Goal: Task Accomplishment & Management: Use online tool/utility

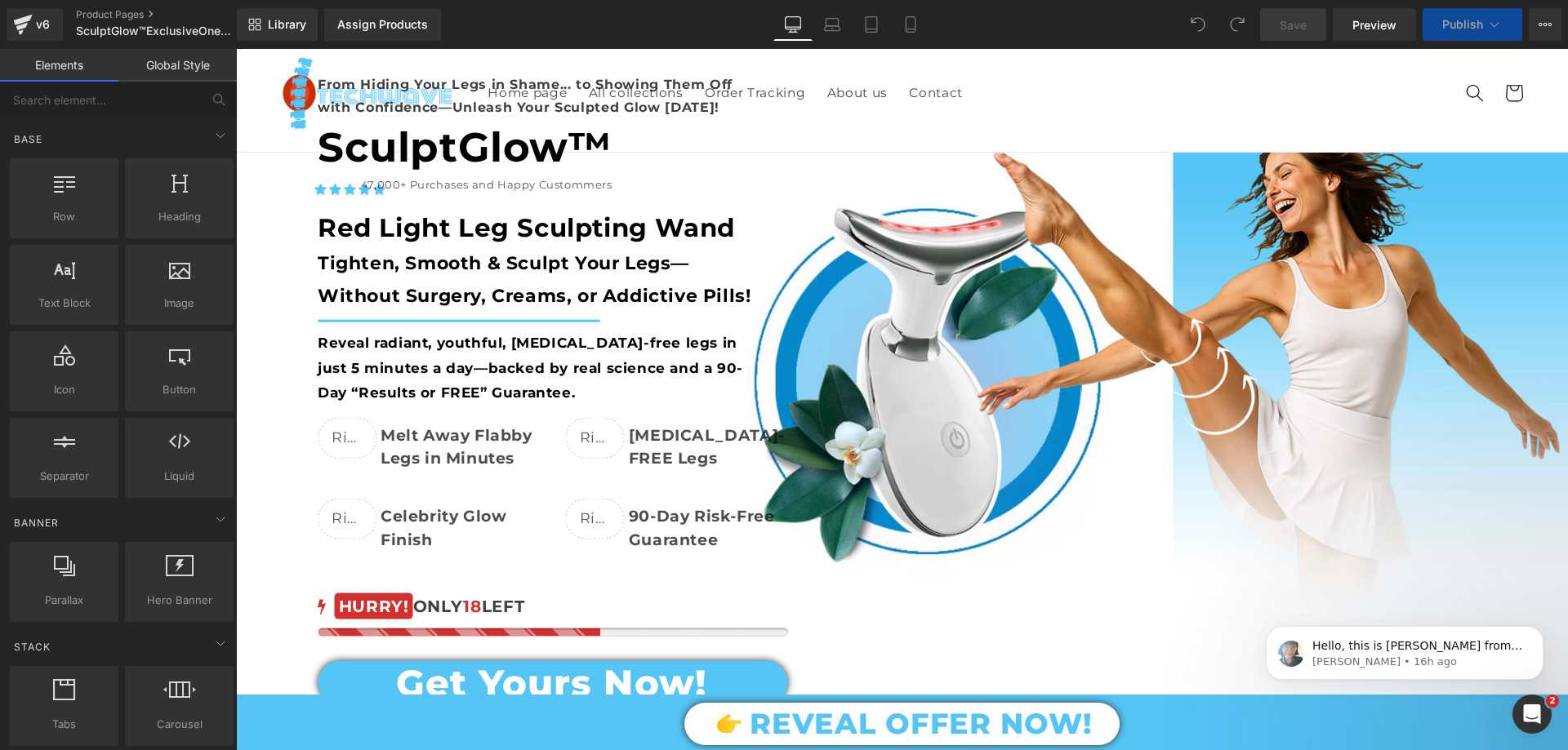
scroll to position [81, 0]
click at [1543, 716] on div "Open Intercom Messenger" at bounding box center [1533, 714] width 54 height 54
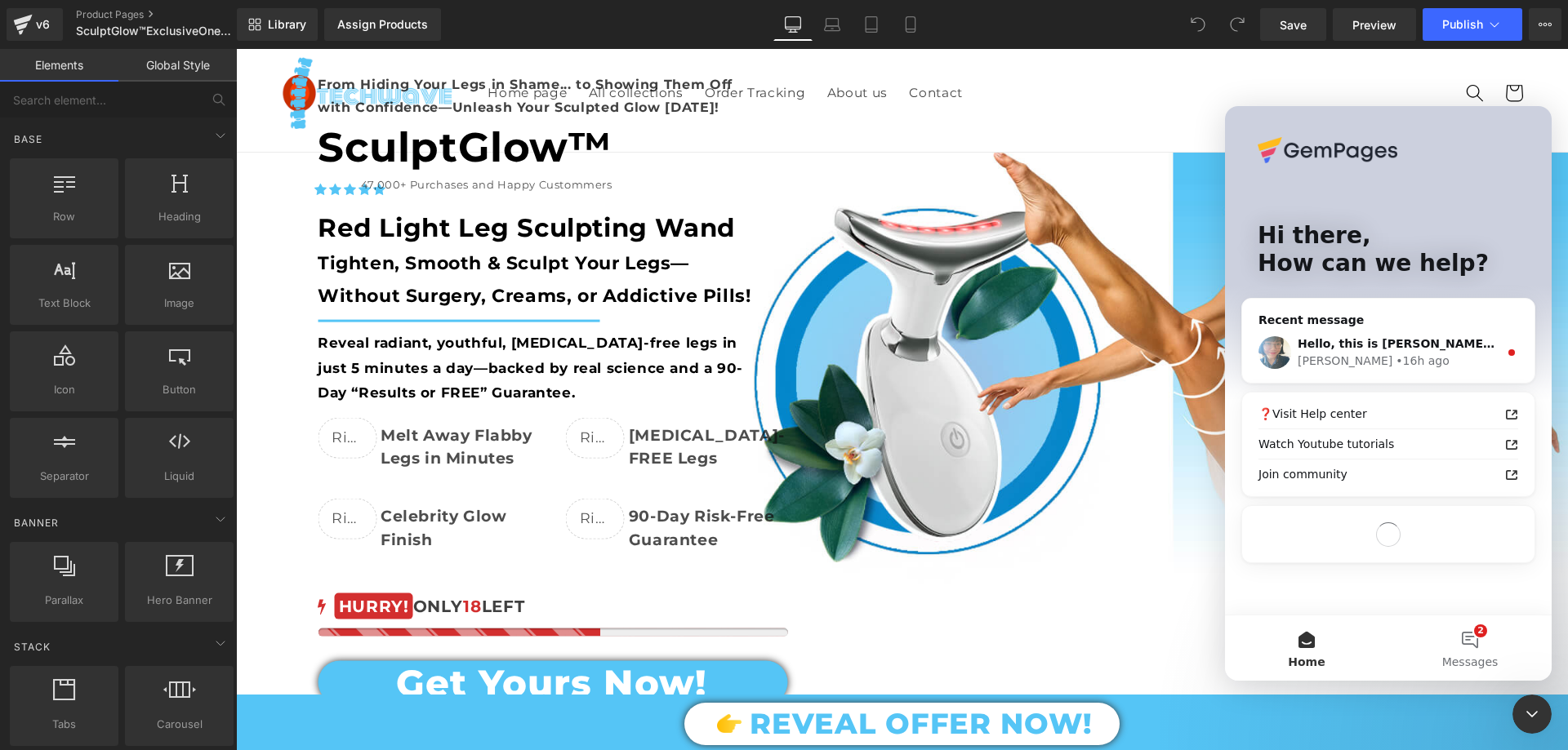
scroll to position [0, 0]
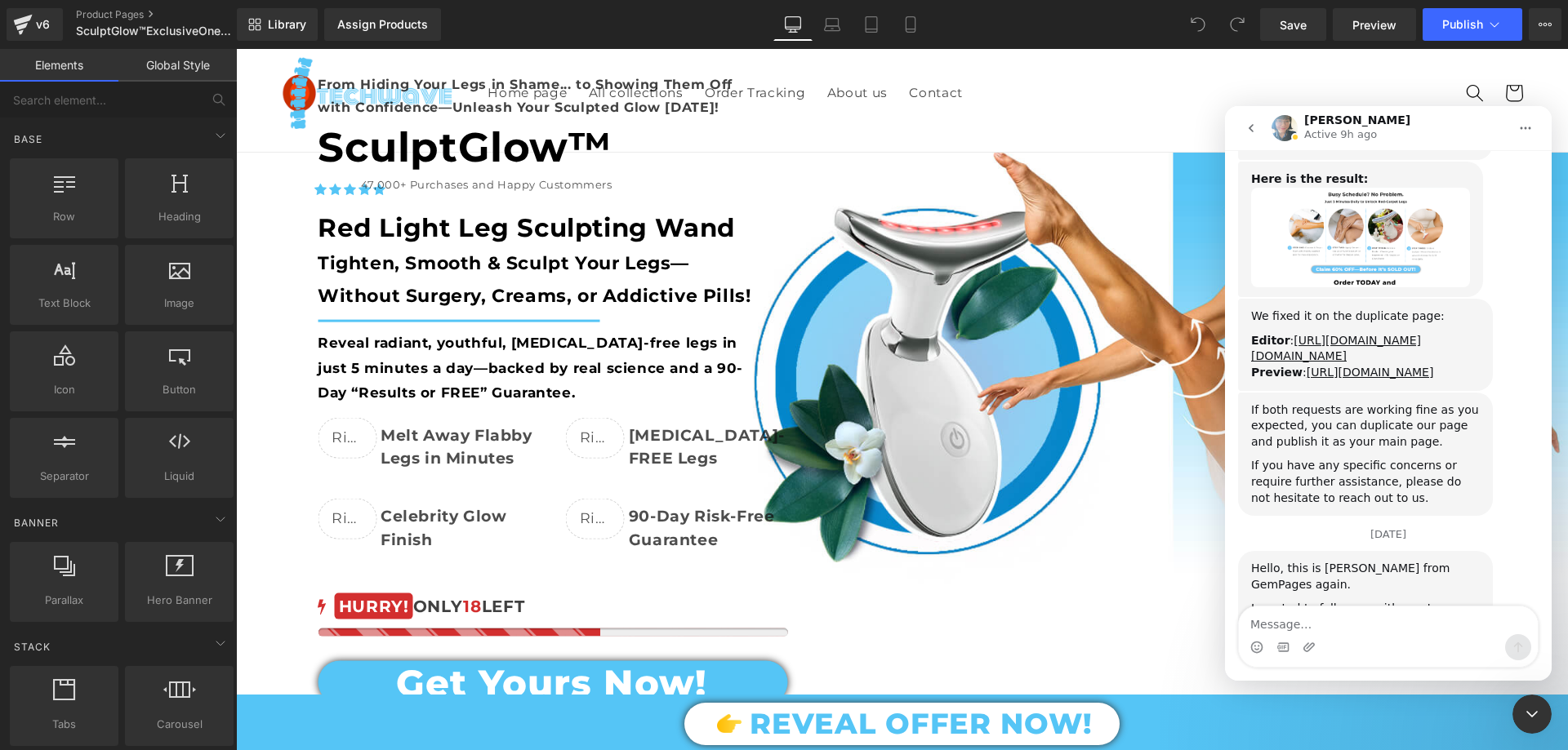
scroll to position [6438, 0]
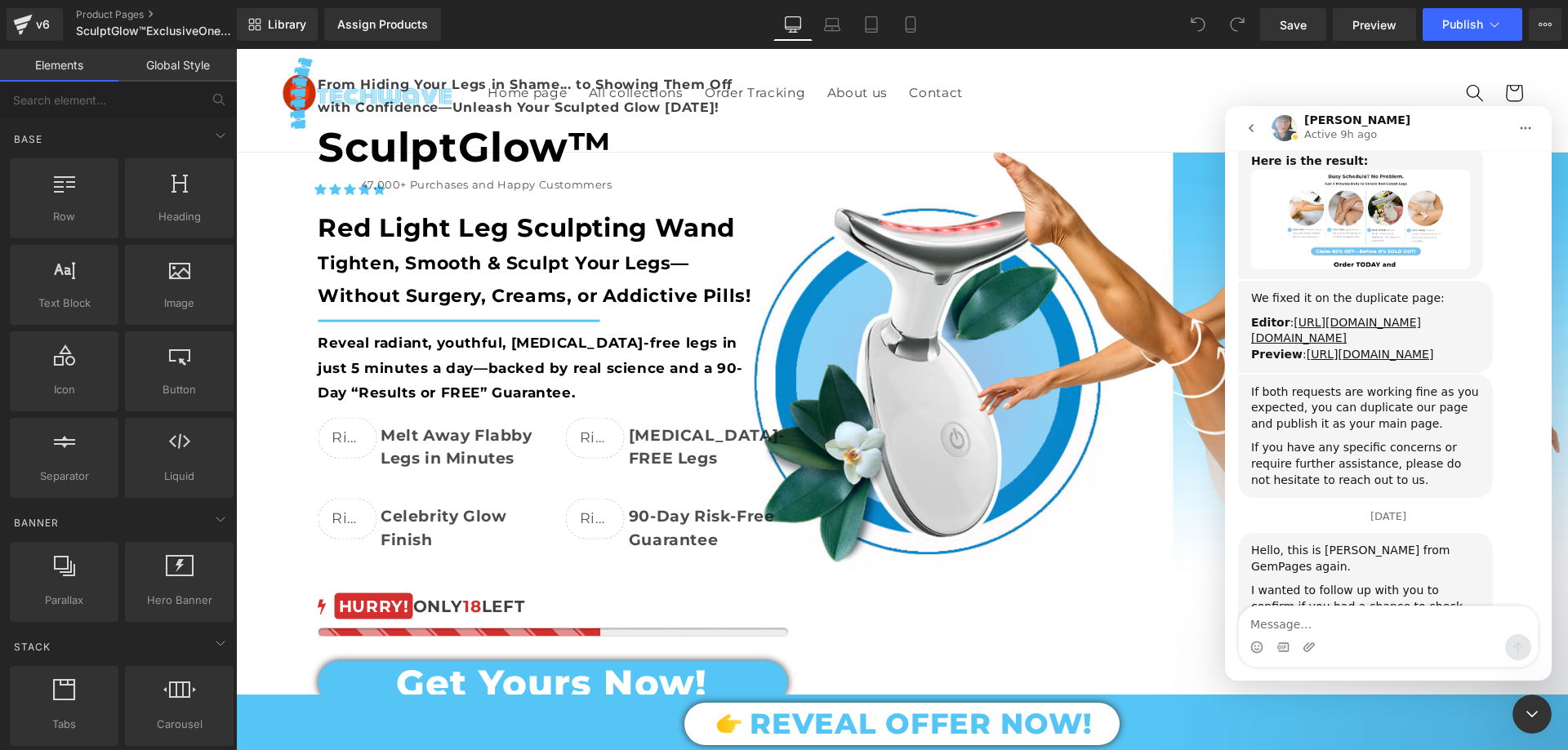
click at [1528, 720] on icon "Close Intercom Messenger" at bounding box center [1532, 714] width 19 height 19
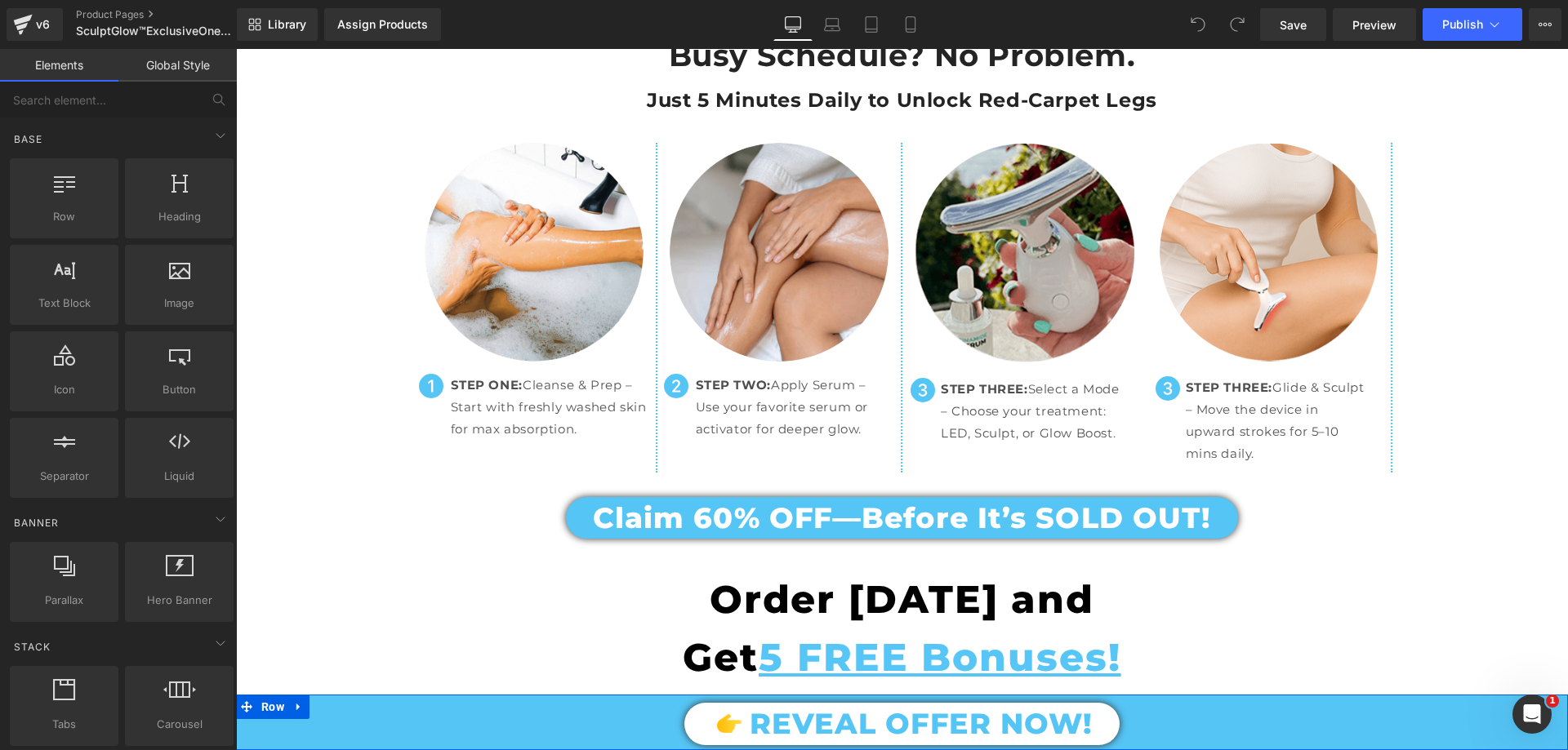
scroll to position [8570, 0]
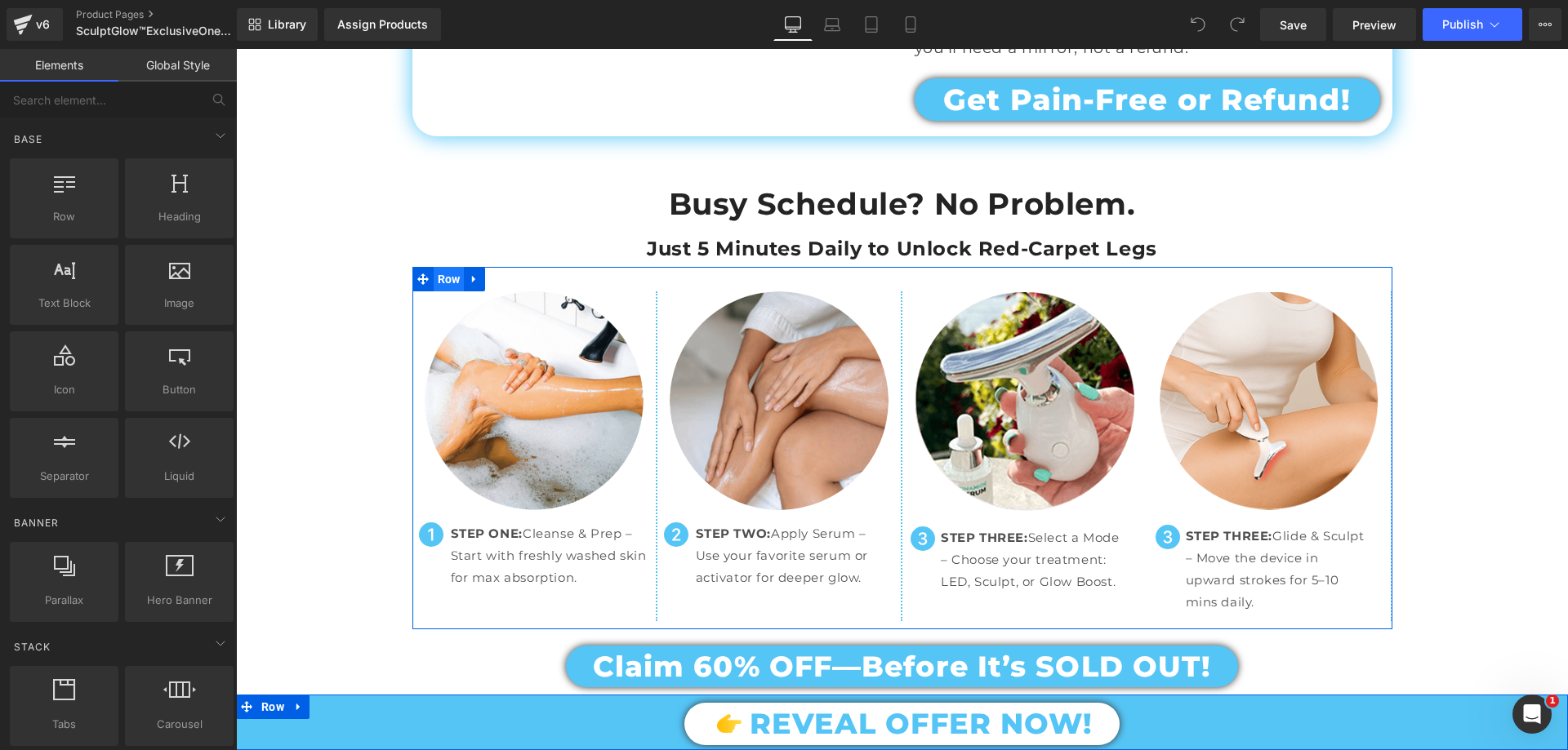
click at [446, 267] on span "Row" at bounding box center [449, 279] width 31 height 25
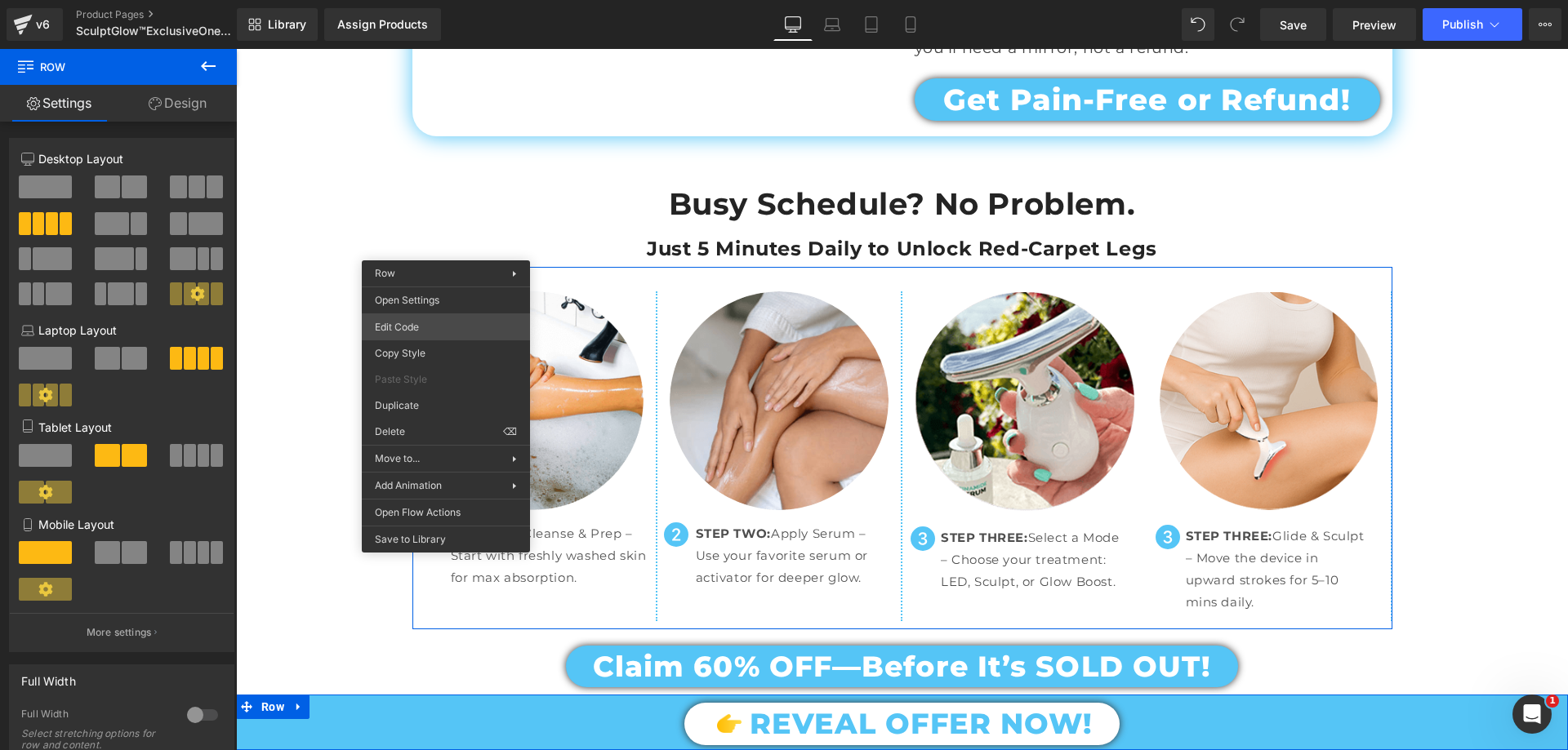
click at [423, 0] on div "Row You are previewing how the will restyle your page. You can not edit Element…" at bounding box center [784, 0] width 1568 height 0
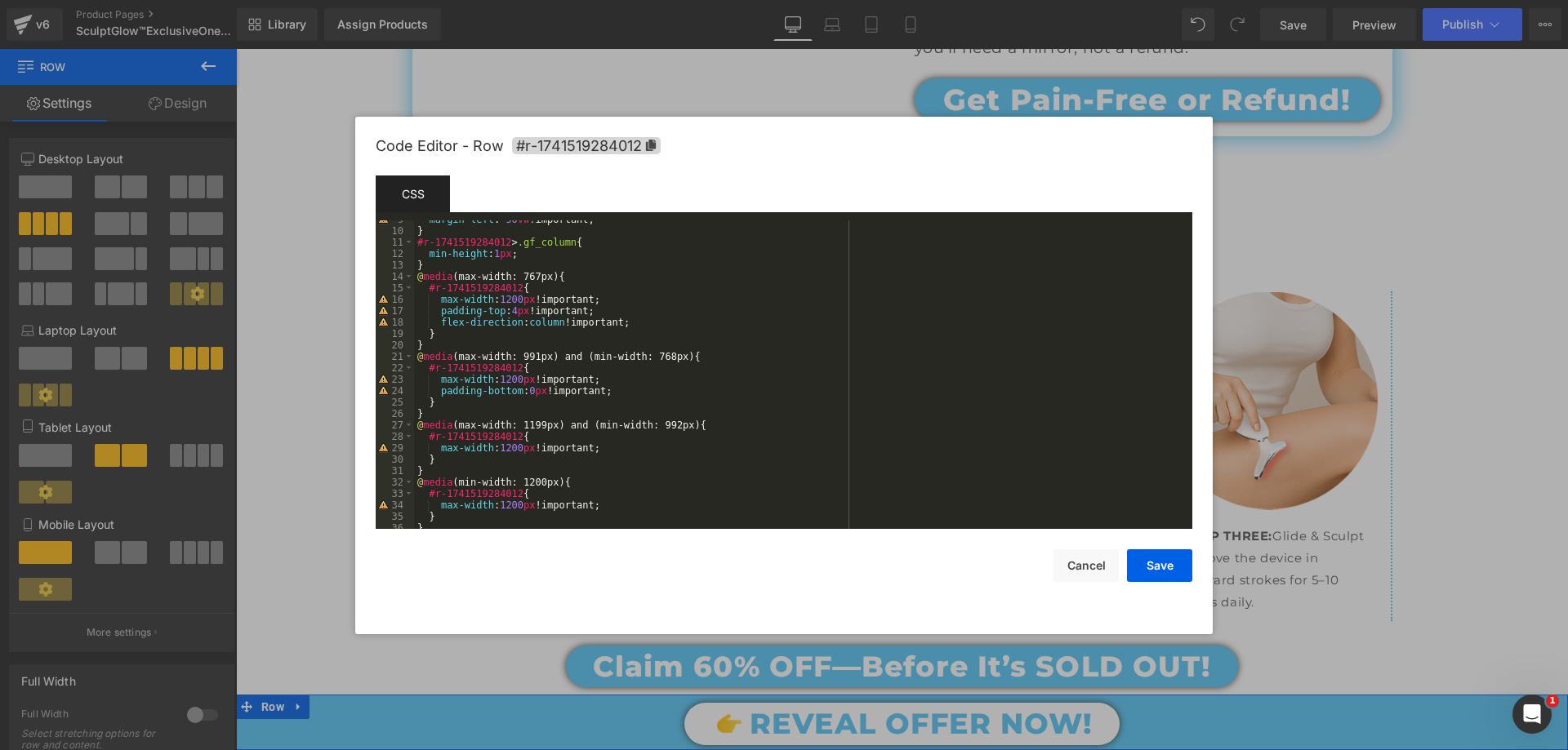
scroll to position [196, 0]
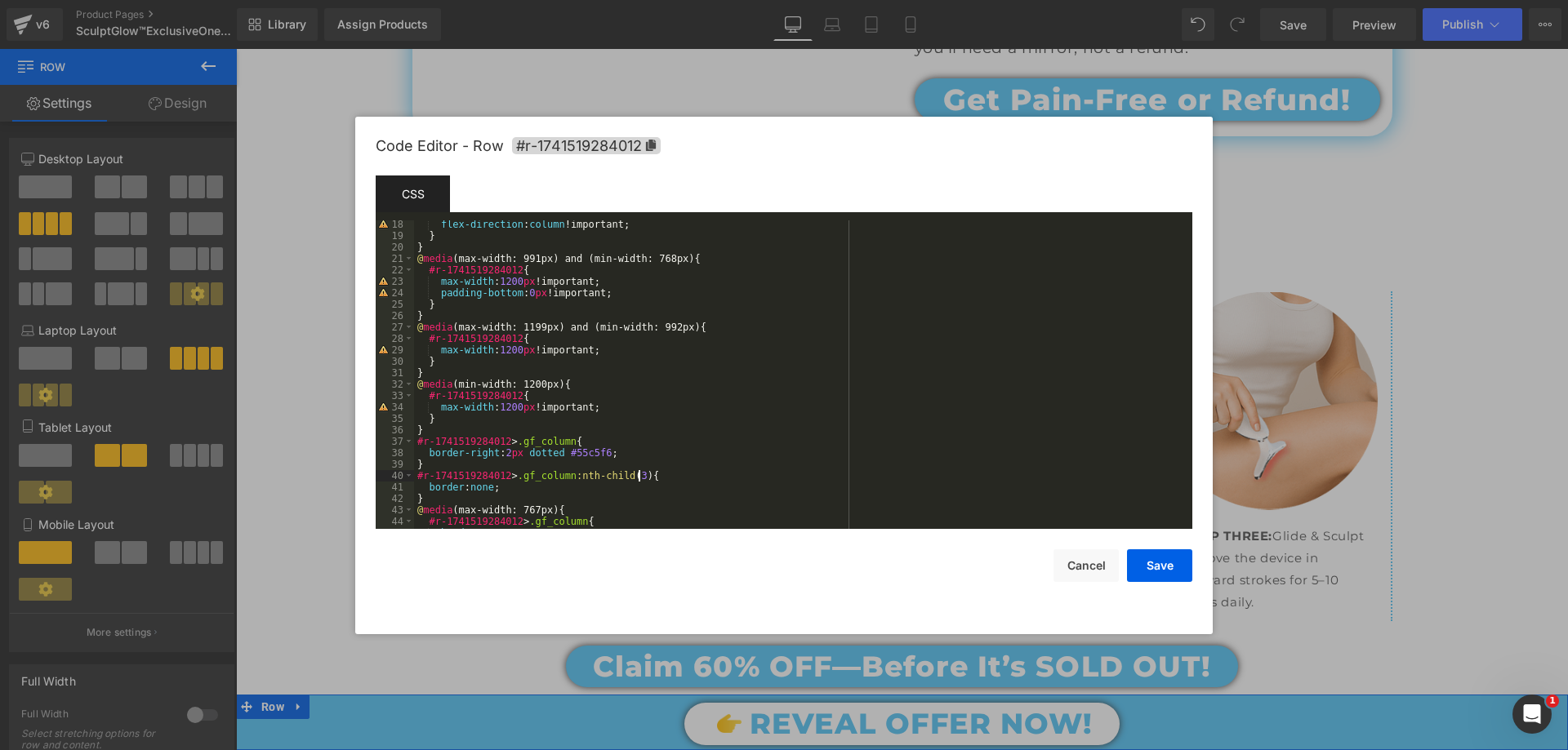
click at [637, 478] on div "flex-direction : column !important; } } @ media (max-width: 991px) and (min-wid…" at bounding box center [800, 385] width 772 height 331
click at [632, 477] on div "flex-direction : column !important; } } @ media (max-width: 991px) and (min-wid…" at bounding box center [800, 385] width 772 height 331
click at [1150, 557] on button "Save" at bounding box center [1159, 565] width 65 height 33
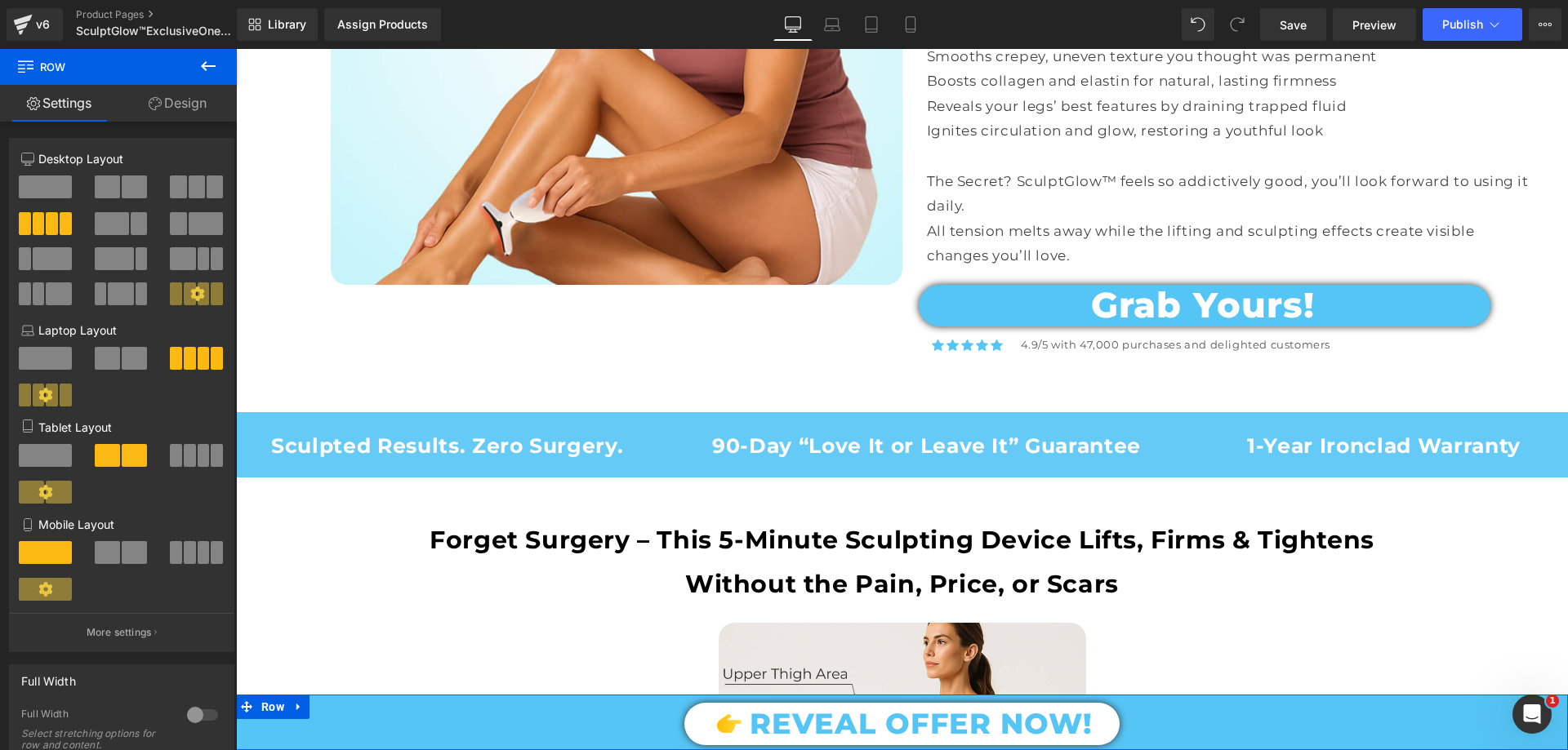
scroll to position [653, 0]
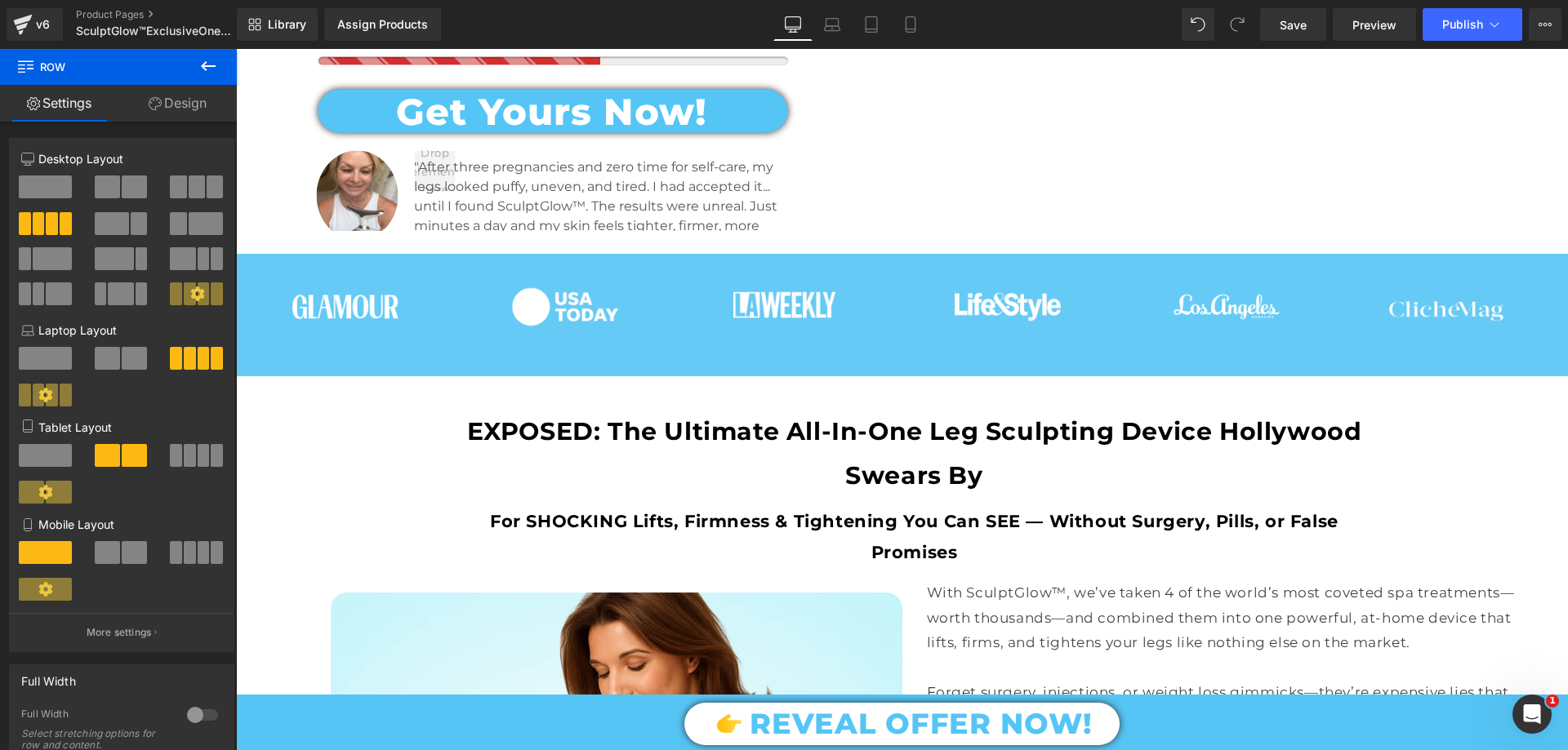
click at [1525, 718] on icon "Open Intercom Messenger" at bounding box center [1533, 715] width 27 height 27
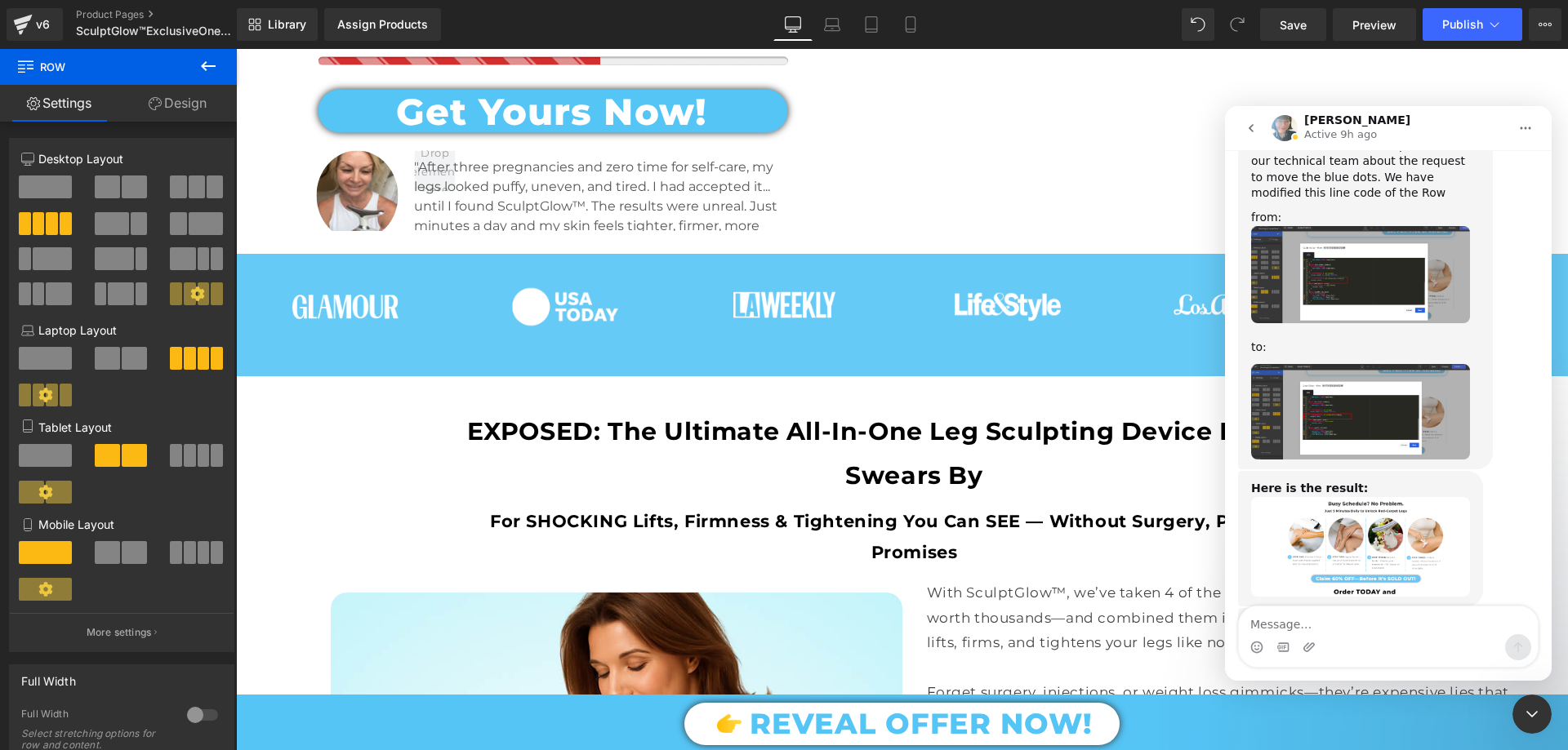
scroll to position [6112, 0]
click at [1343, 645] on link "[URL][DOMAIN_NAME][DOMAIN_NAME]" at bounding box center [1335, 659] width 169 height 30
click at [1525, 721] on icon "Close Intercom Messenger" at bounding box center [1532, 714] width 19 height 19
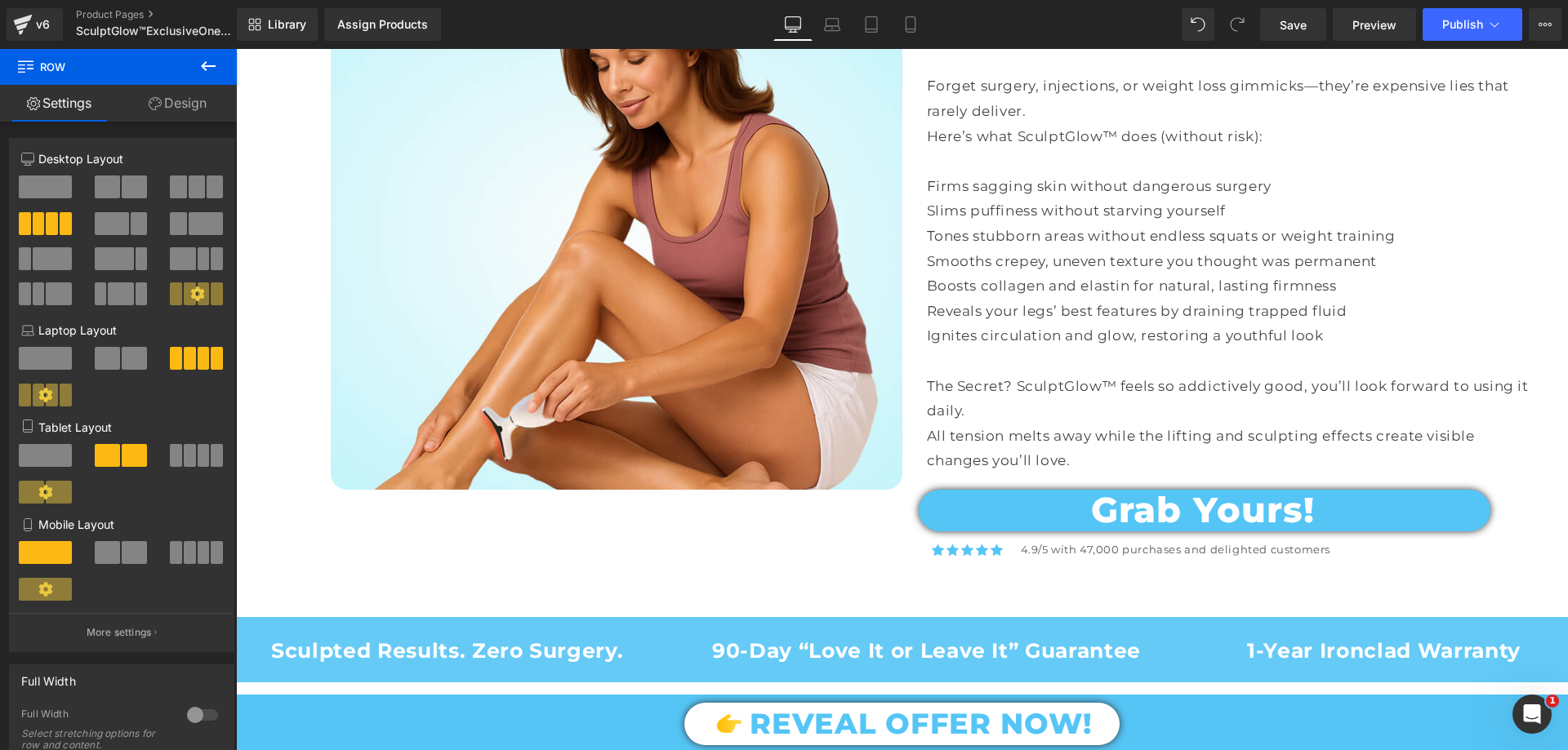
scroll to position [1541, 0]
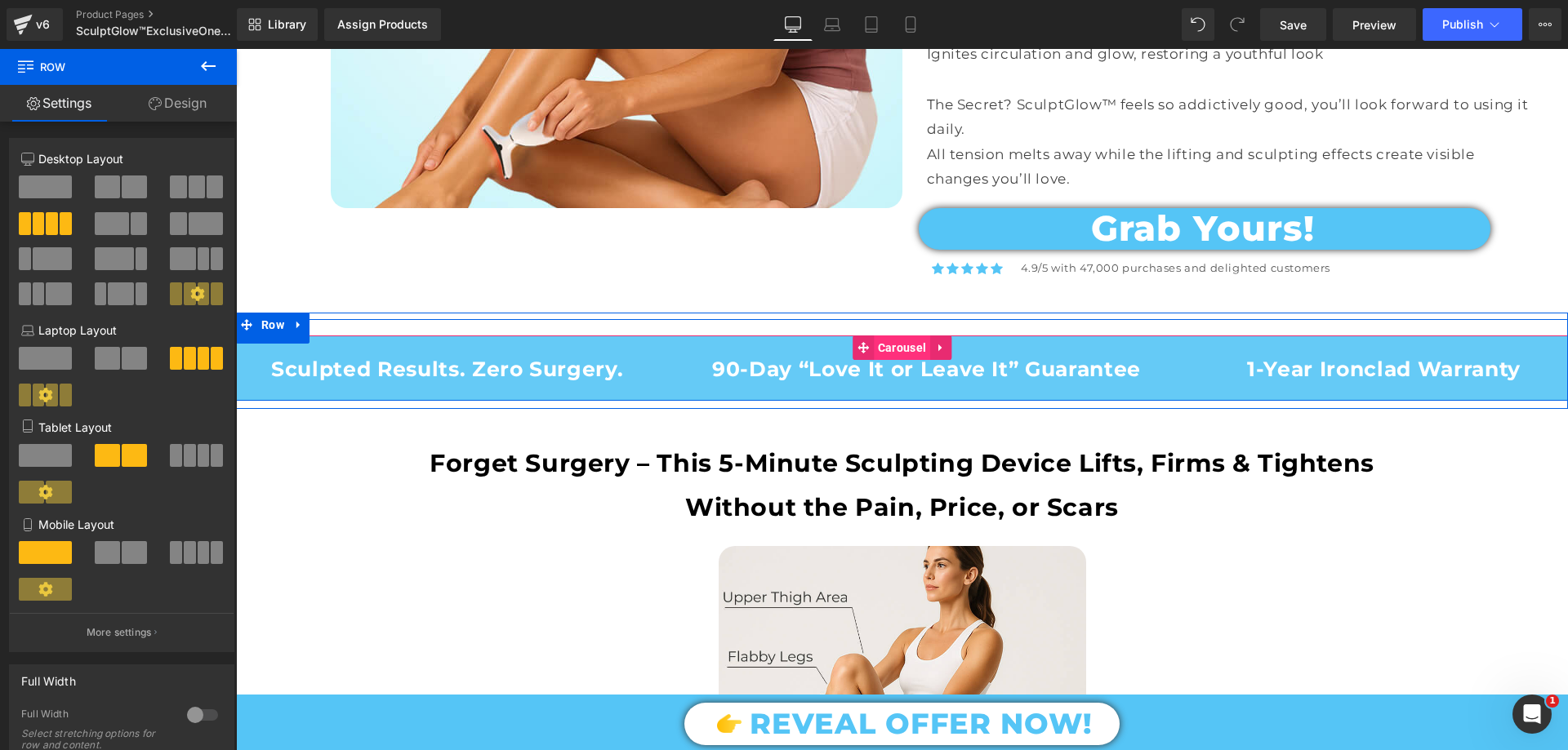
click at [885, 340] on span "Carousel" at bounding box center [902, 348] width 56 height 25
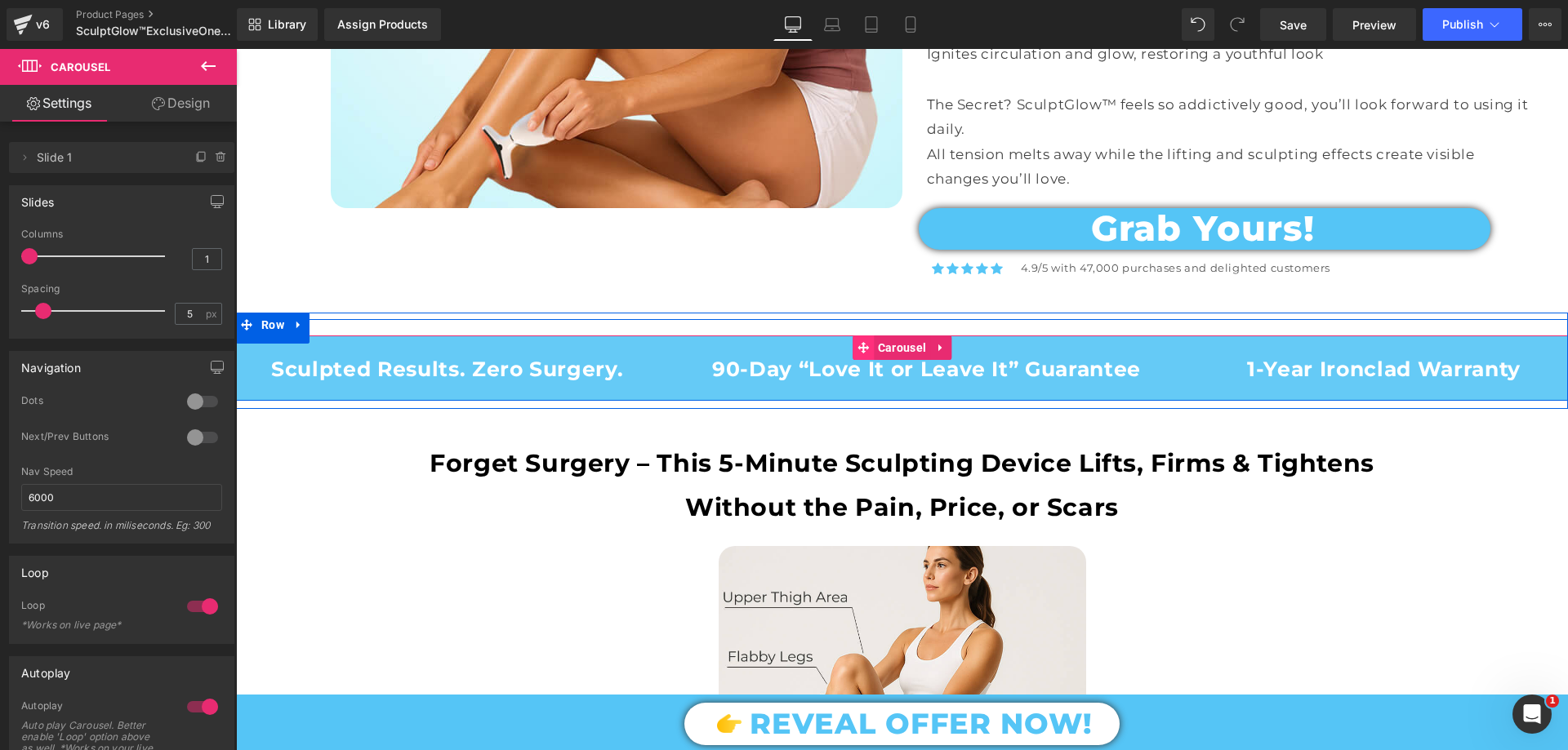
click at [858, 343] on icon at bounding box center [863, 348] width 11 height 11
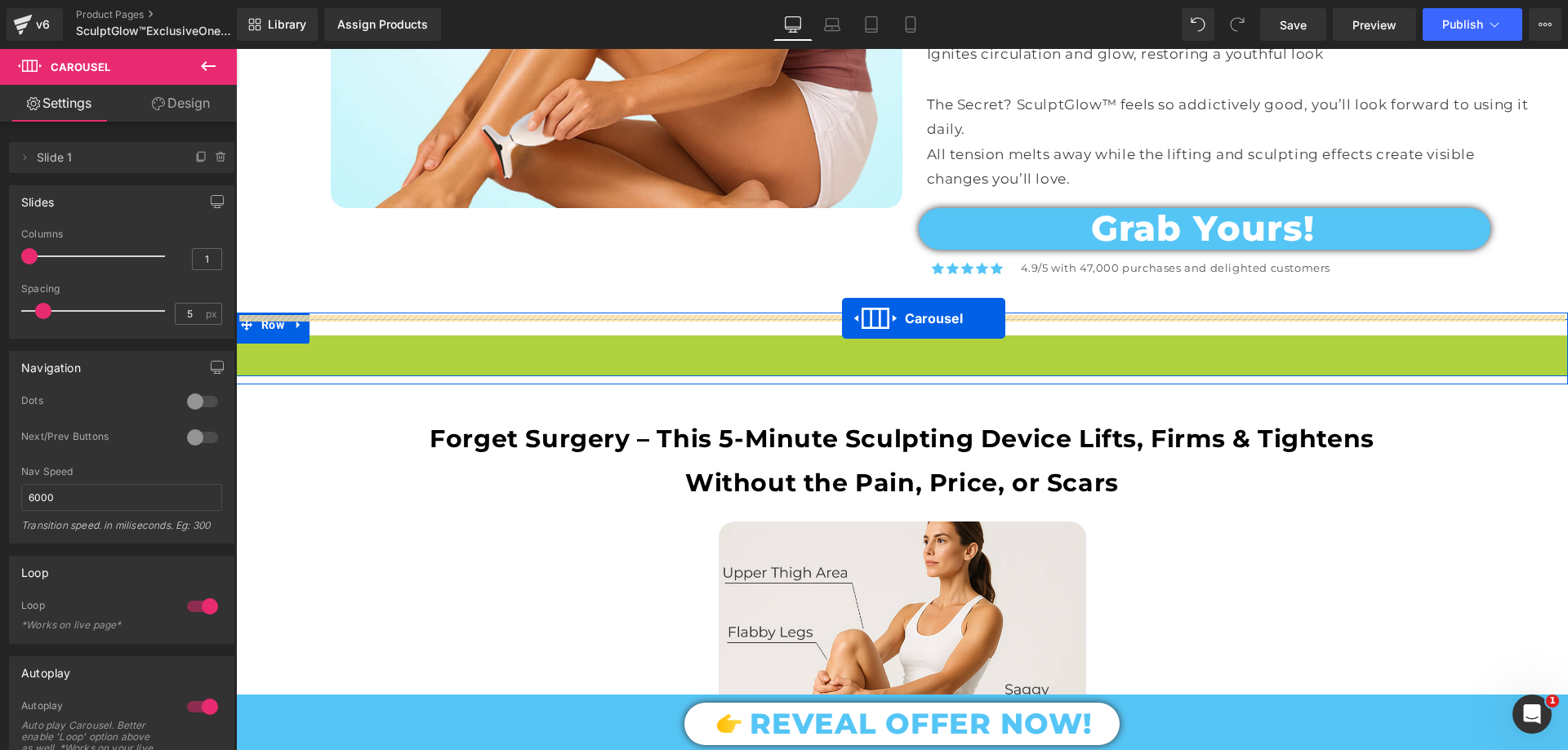
drag, startPoint x: 854, startPoint y: 343, endPoint x: 842, endPoint y: 319, distance: 26.8
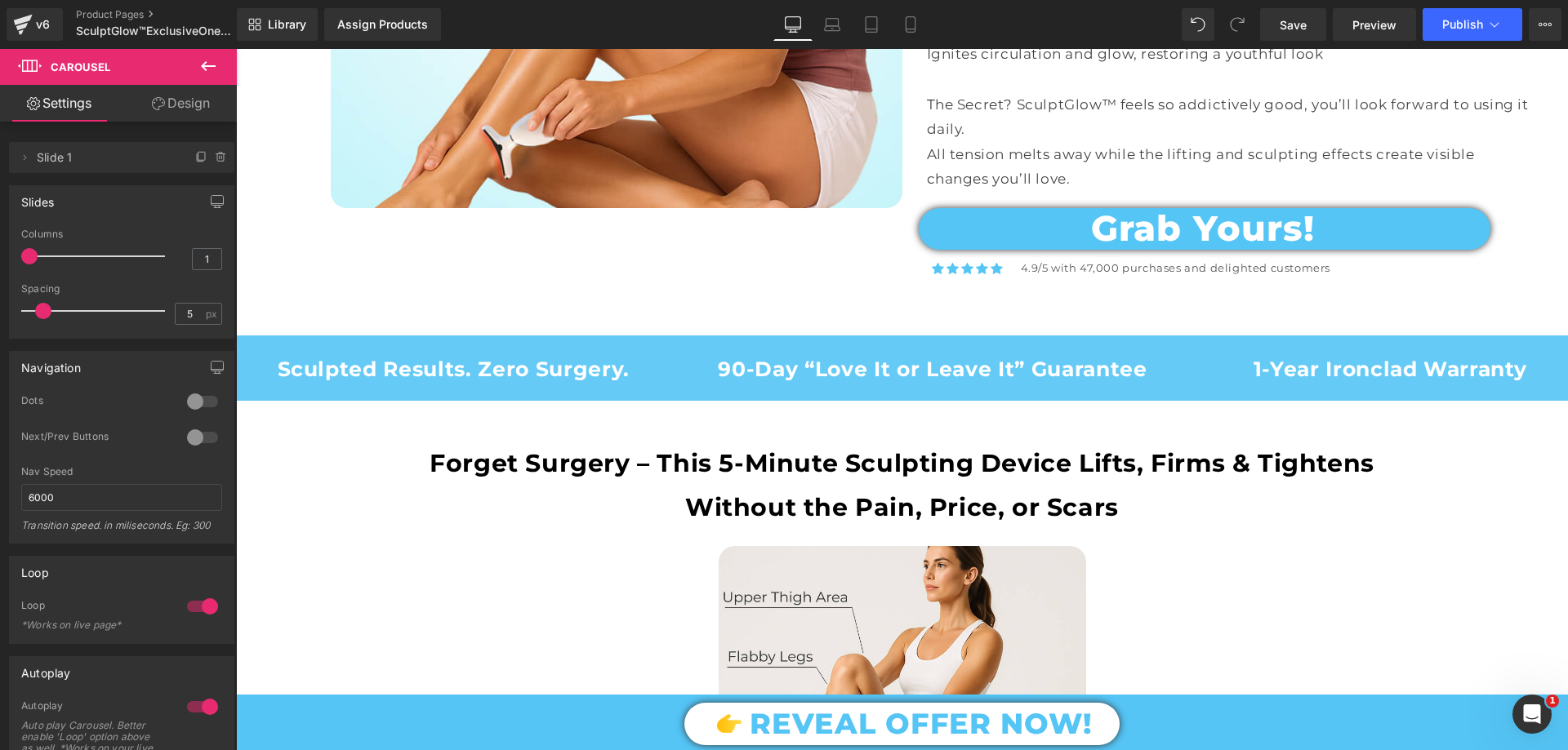
click at [1221, 11] on div at bounding box center [1218, 25] width 72 height 33
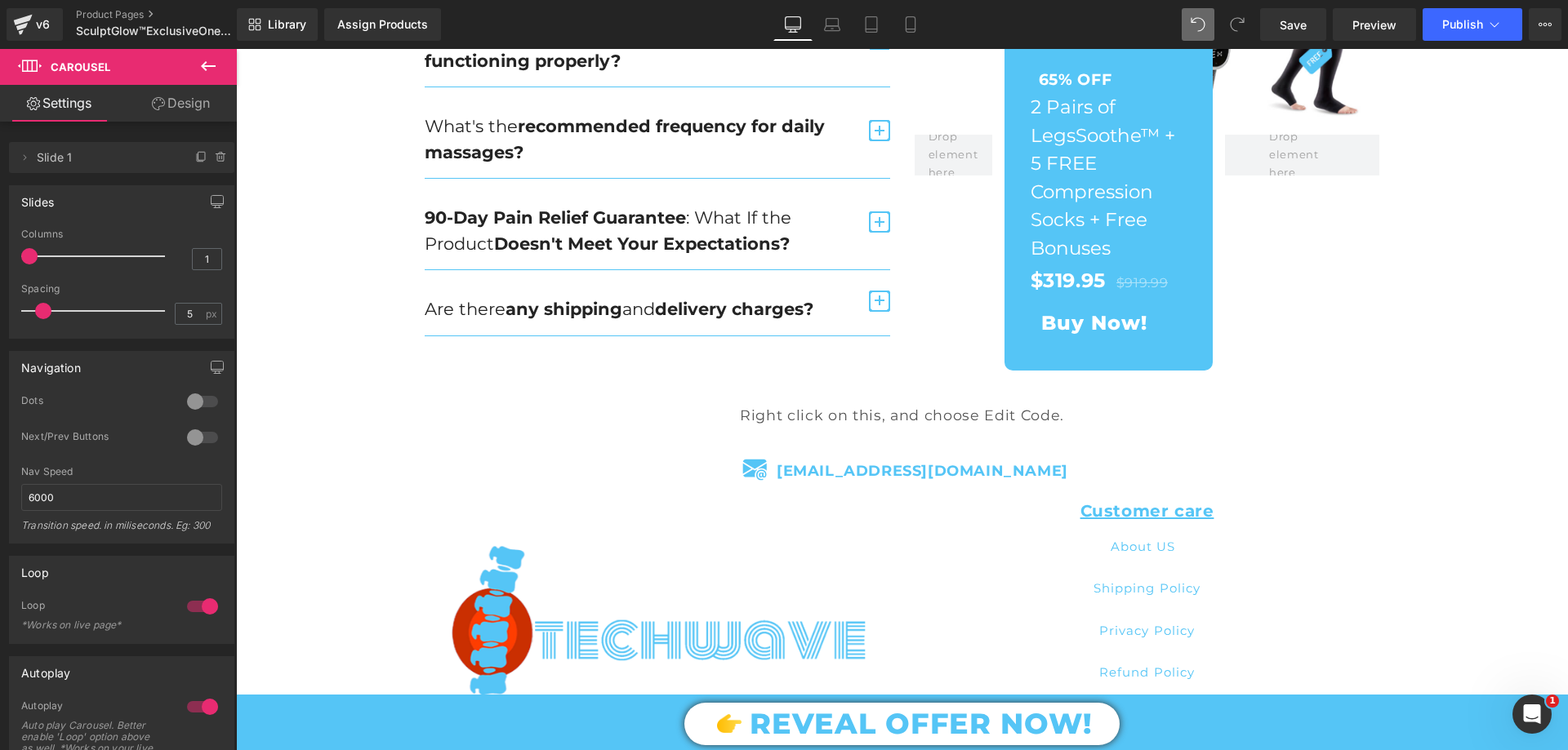
scroll to position [14030, 0]
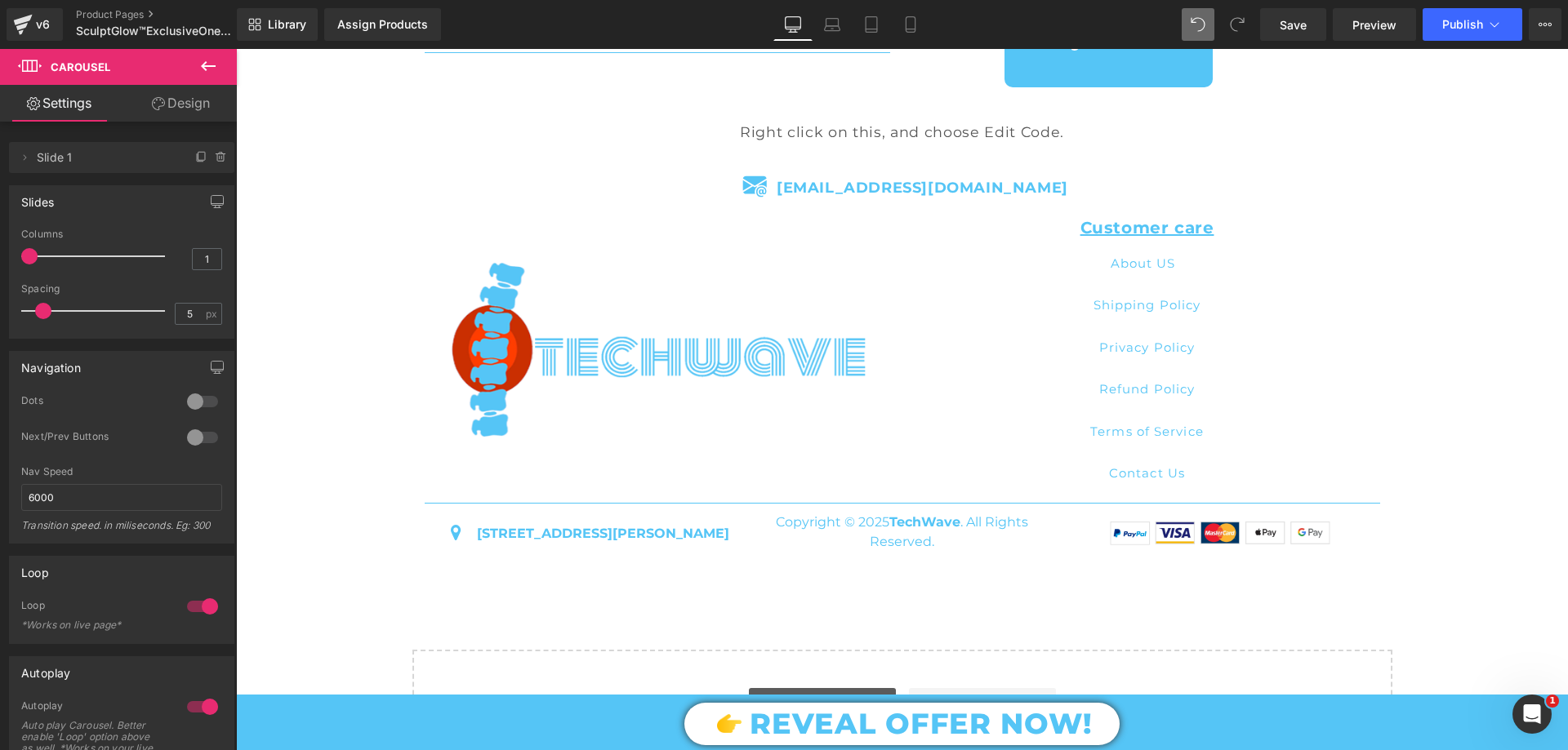
click at [816, 688] on link "Explore Blocks" at bounding box center [822, 704] width 147 height 33
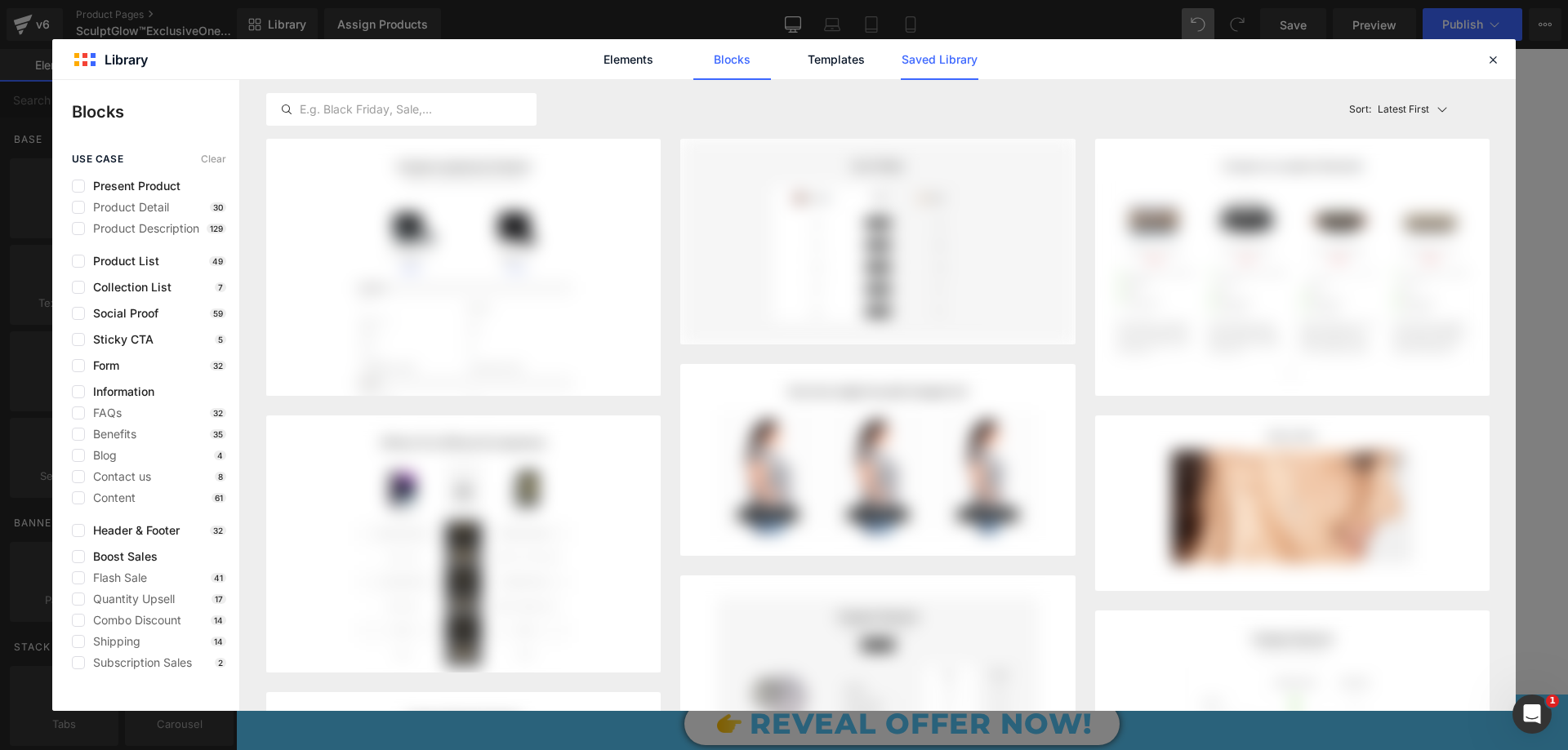
click at [0, 0] on link "Saved Library" at bounding box center [0, 0] width 0 height 0
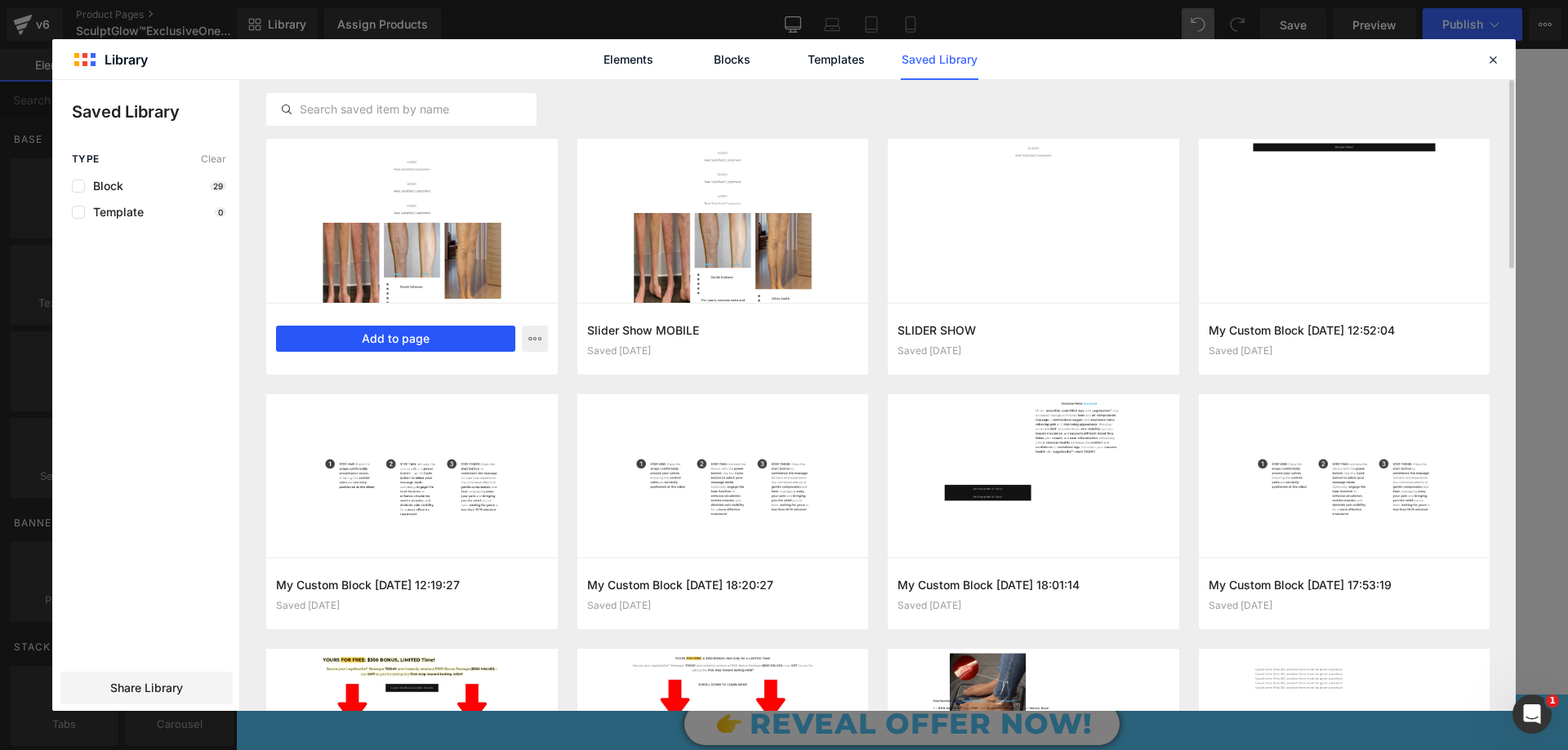
click at [459, 342] on button "Add to page" at bounding box center [395, 338] width 239 height 26
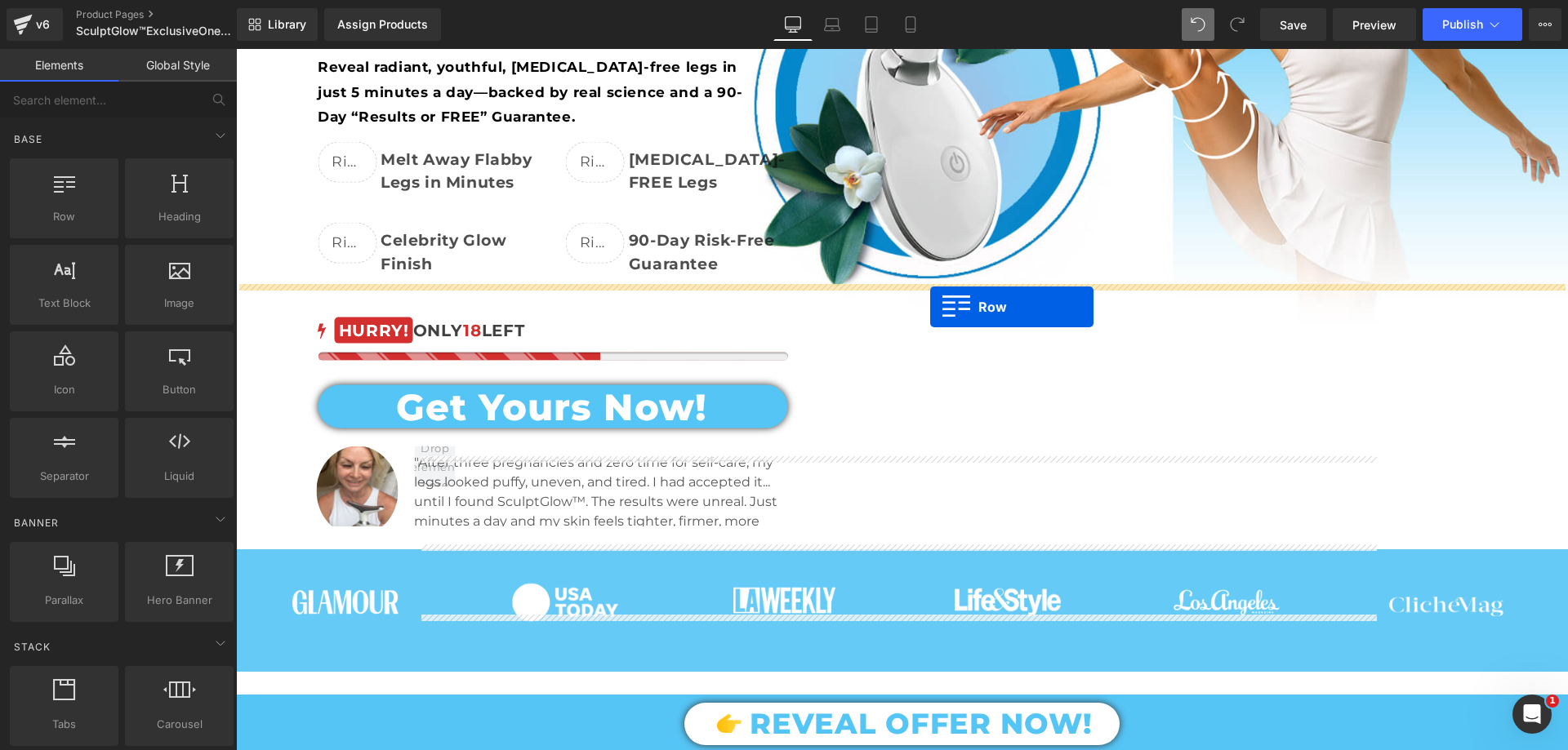
scroll to position [603, 0]
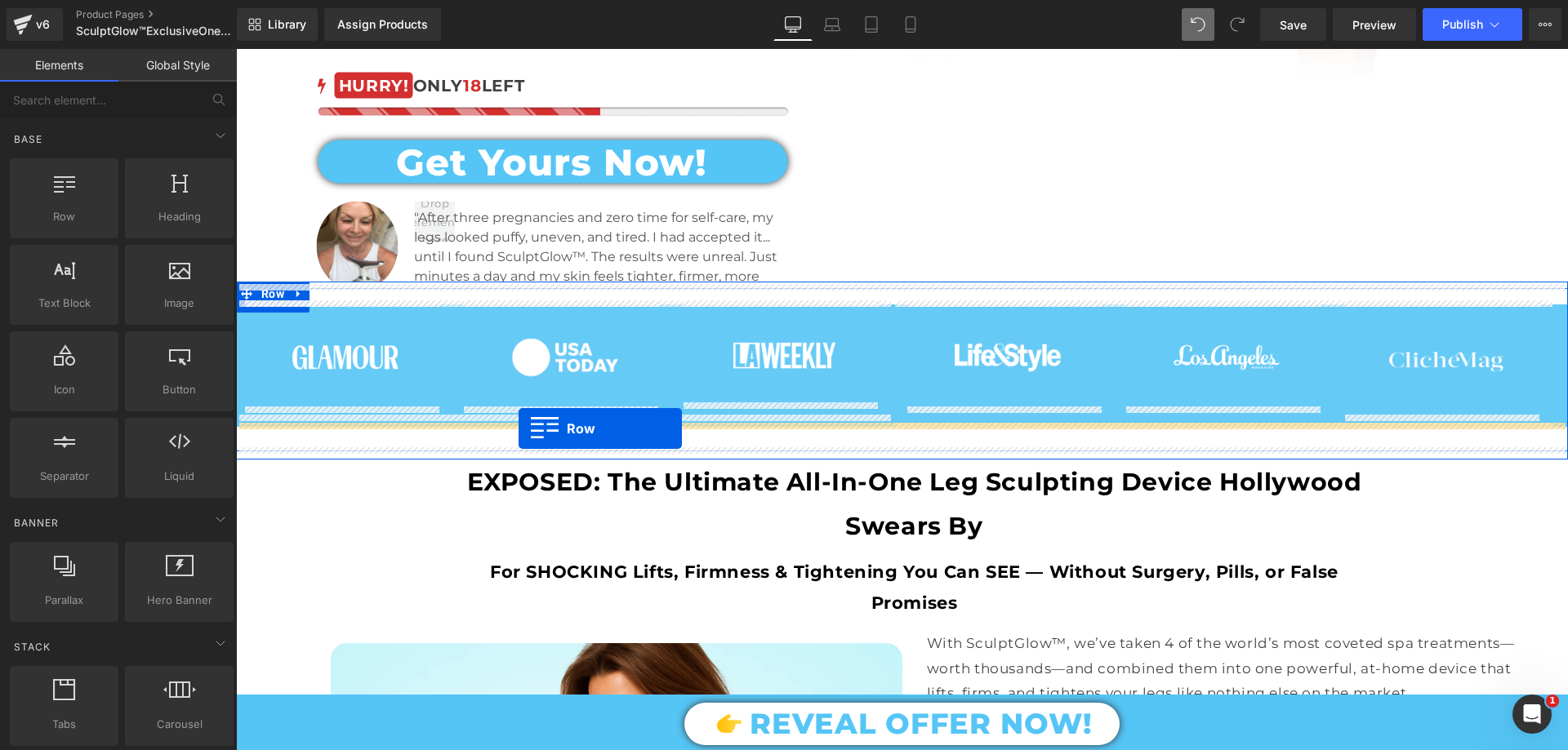
drag, startPoint x: 243, startPoint y: 343, endPoint x: 519, endPoint y: 429, distance: 289.1
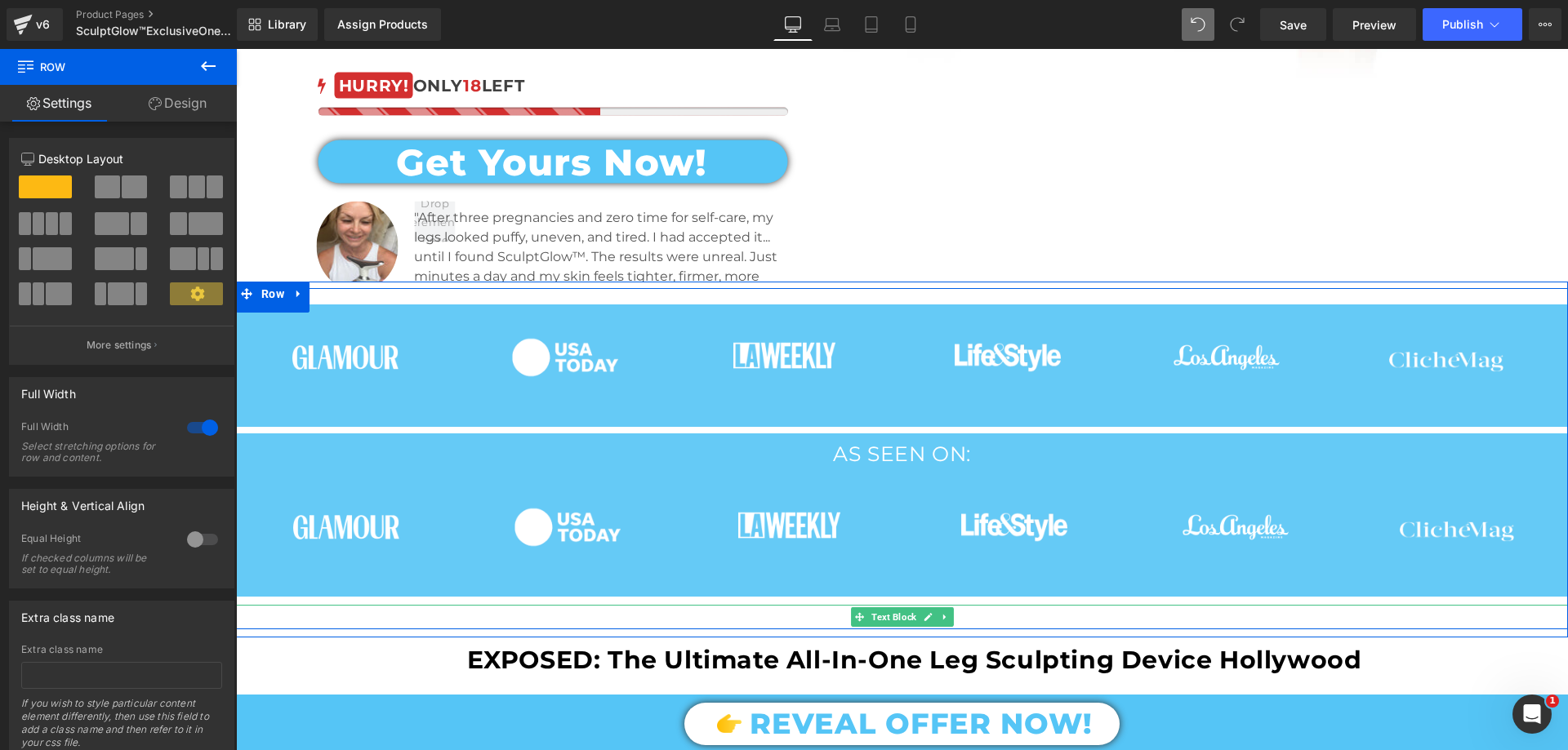
click at [940, 612] on icon at bounding box center [944, 617] width 9 height 10
click at [949, 613] on icon at bounding box center [952, 617] width 9 height 9
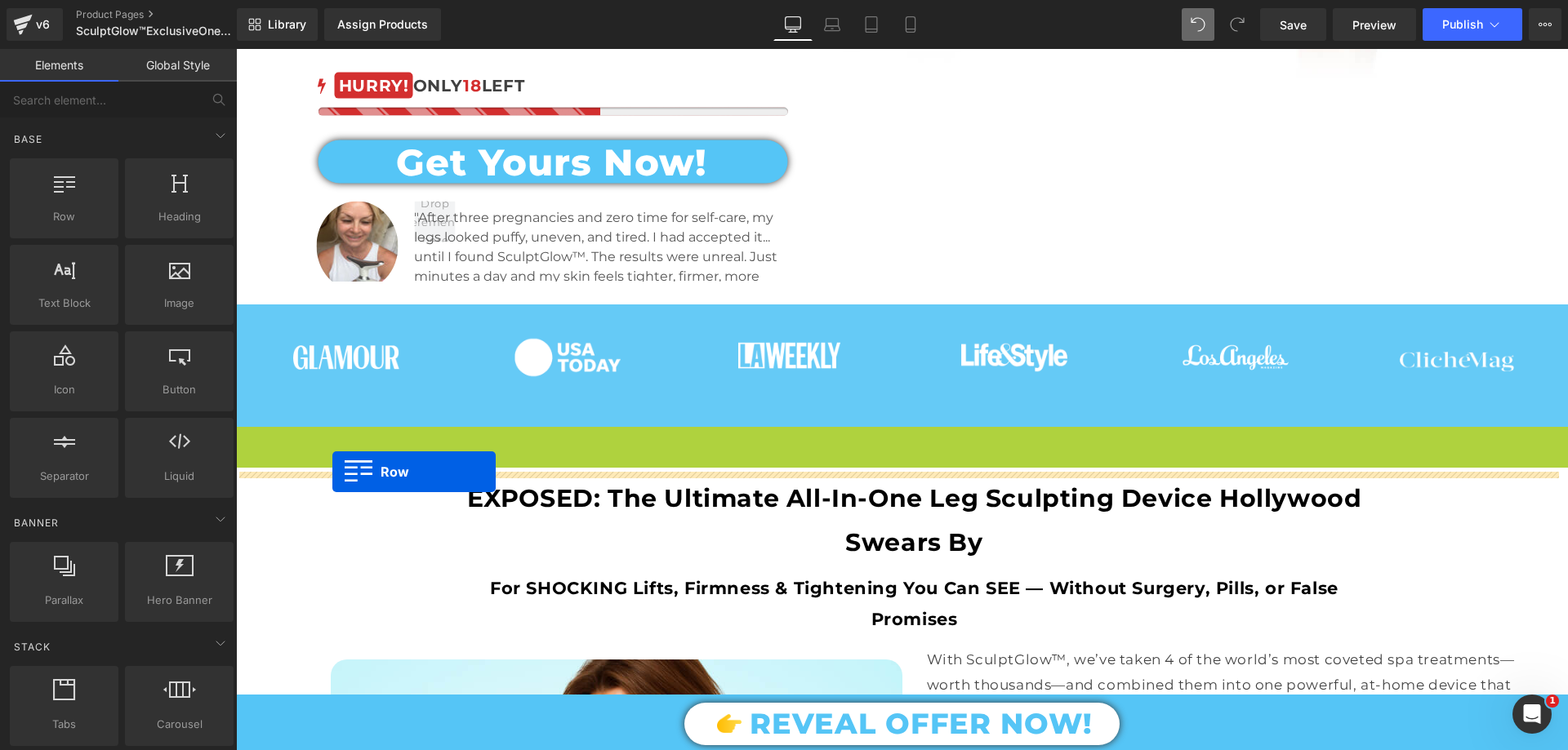
drag, startPoint x: 249, startPoint y: 448, endPoint x: 332, endPoint y: 472, distance: 86.4
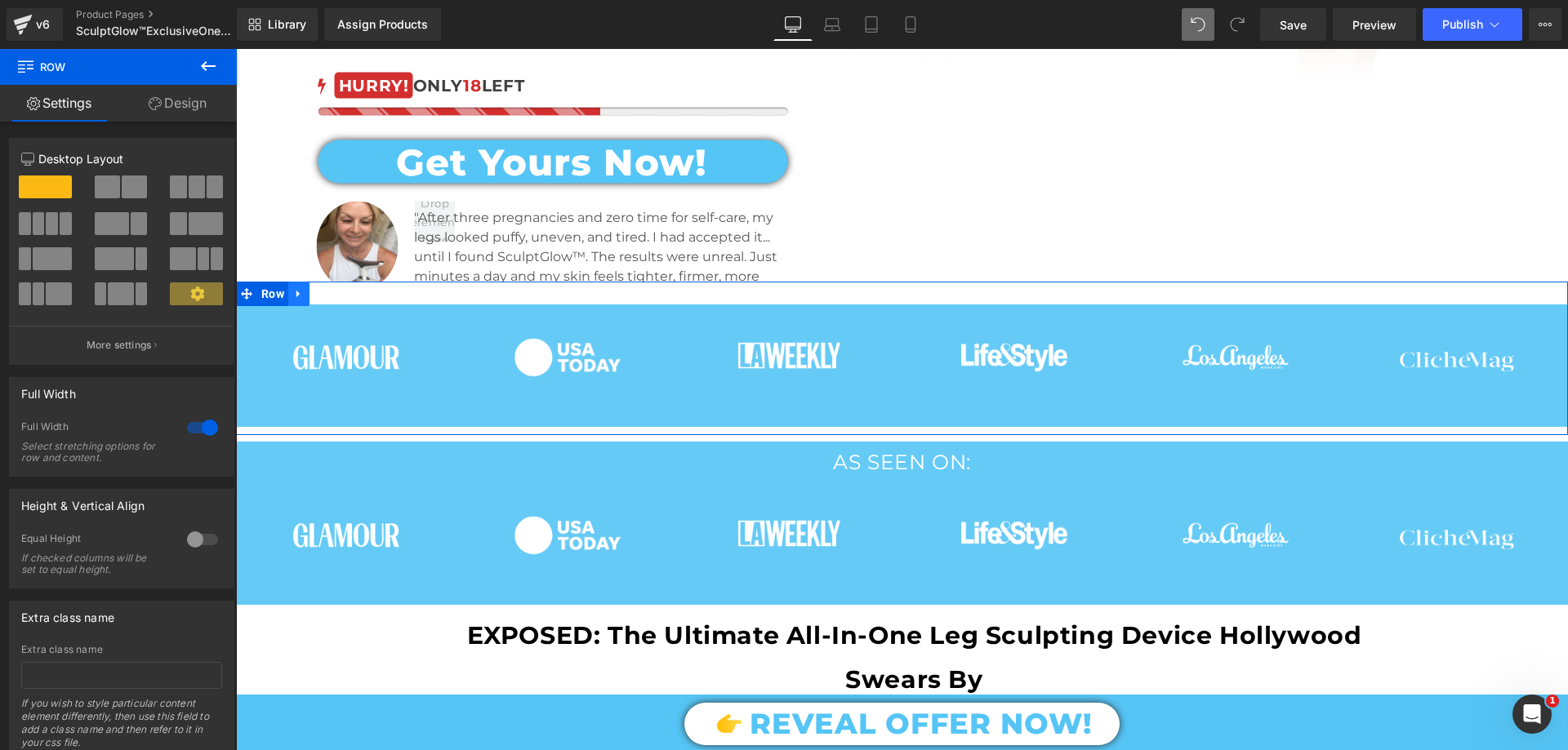
click at [295, 290] on icon at bounding box center [299, 294] width 11 height 12
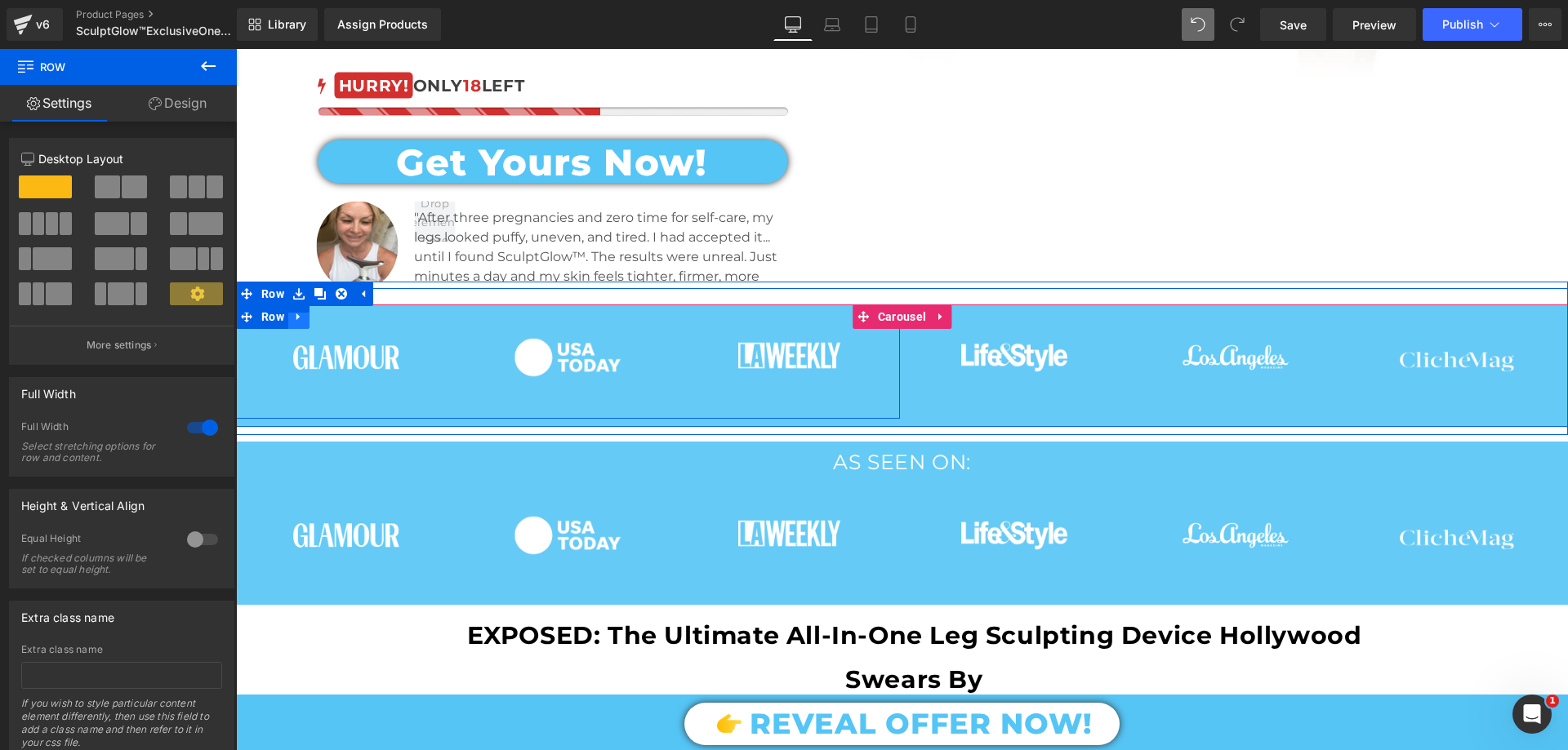
click at [297, 314] on icon at bounding box center [298, 318] width 3 height 8
click at [336, 313] on icon at bounding box center [342, 317] width 11 height 11
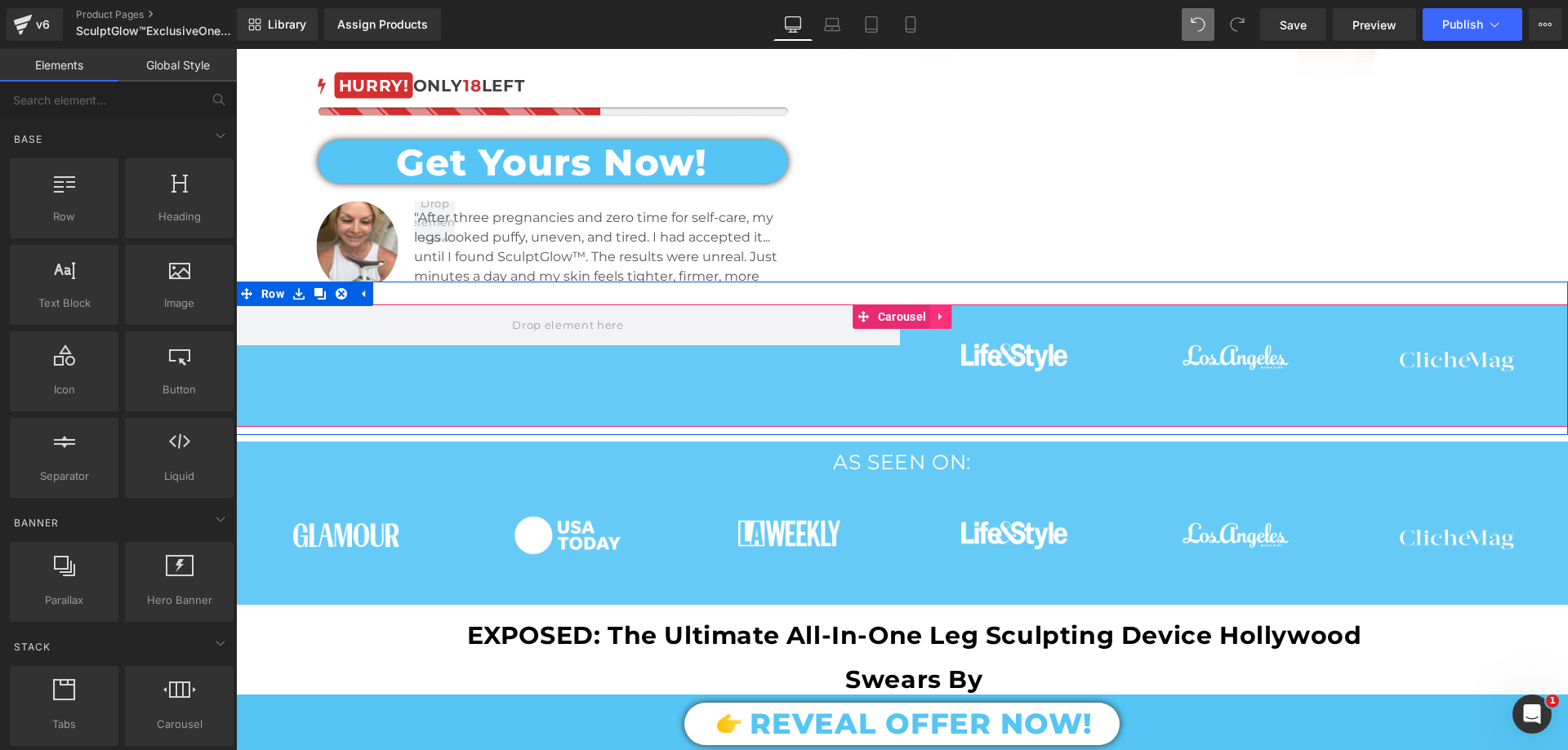
click at [939, 311] on icon at bounding box center [941, 317] width 11 height 12
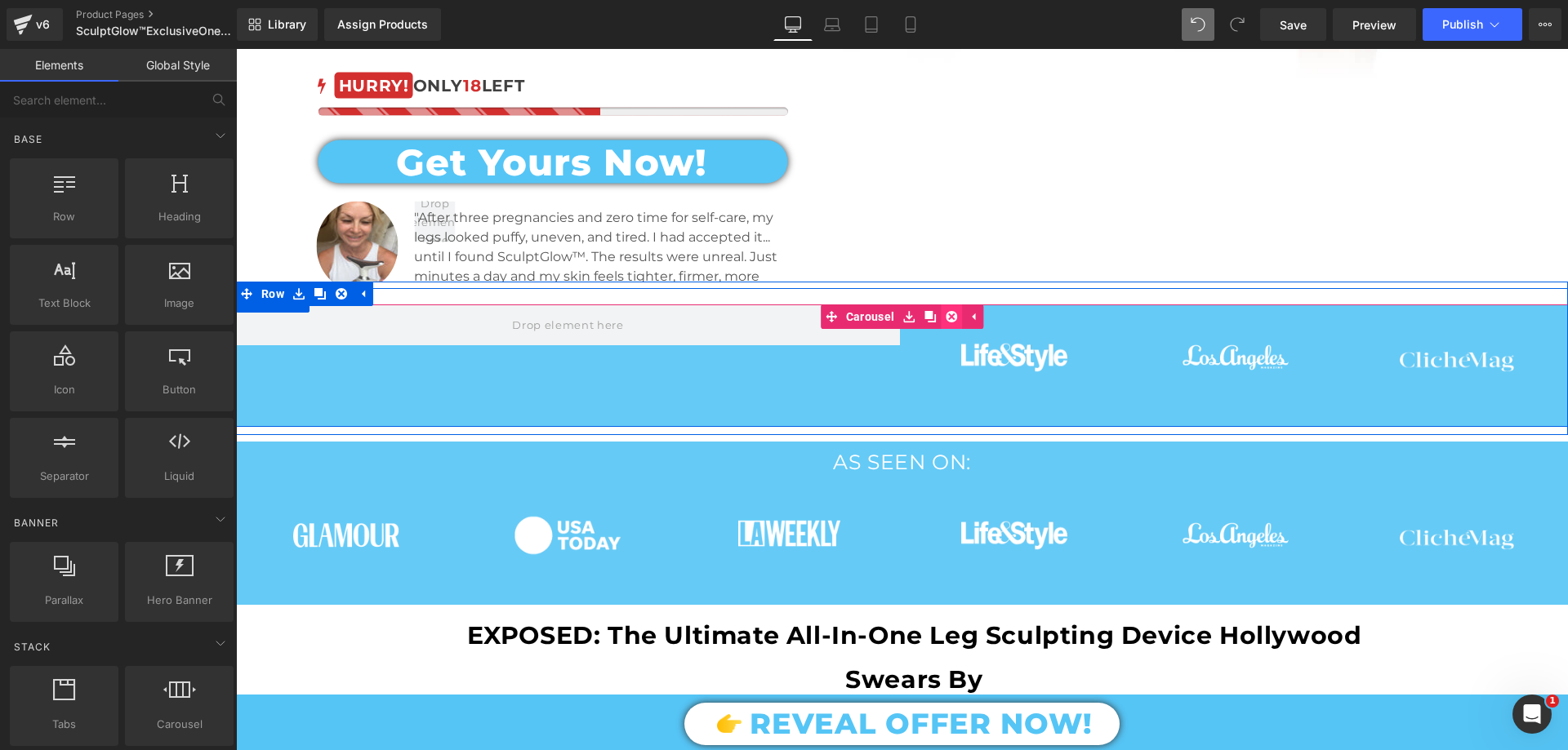
click at [946, 312] on icon at bounding box center [952, 317] width 11 height 12
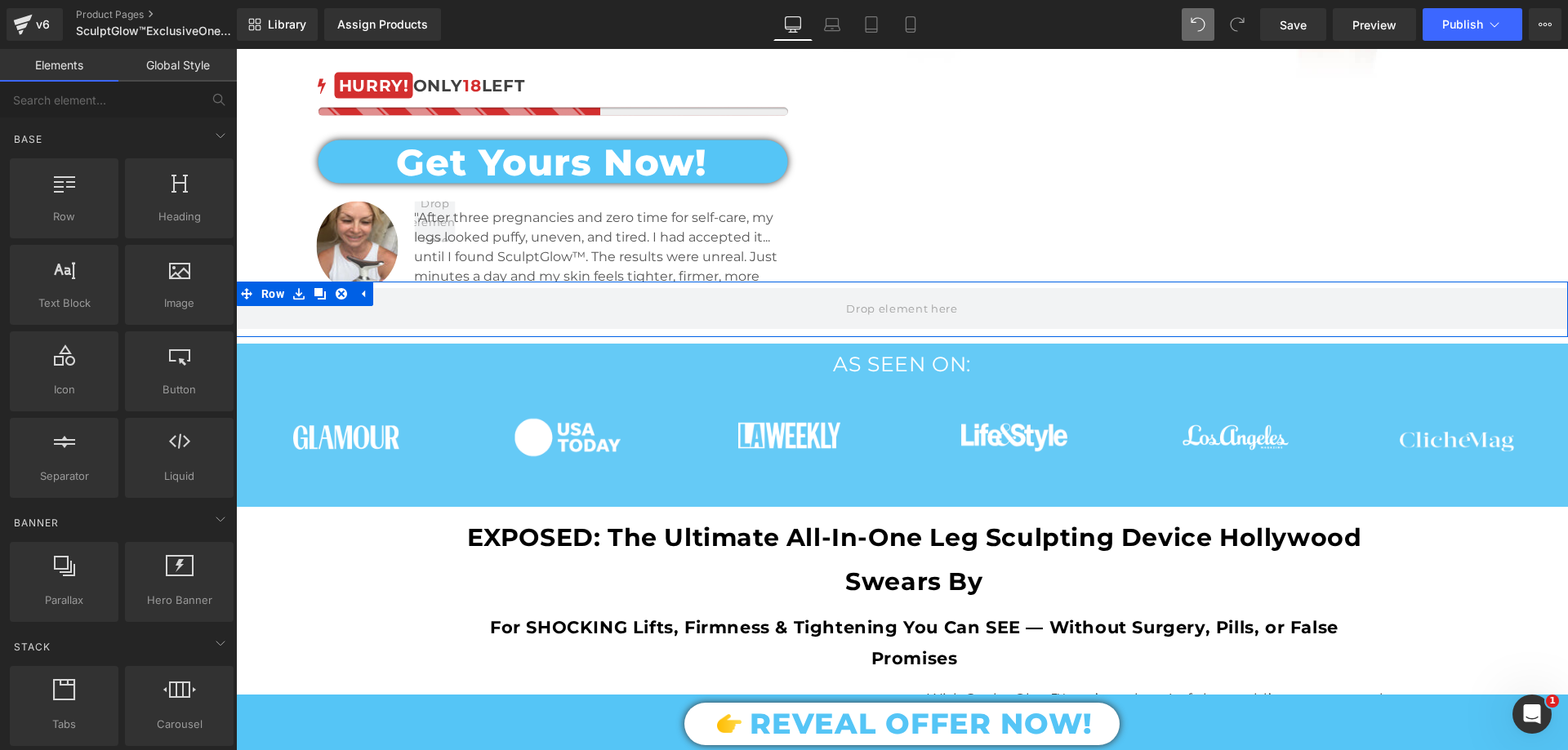
drag, startPoint x: 341, startPoint y: 286, endPoint x: 341, endPoint y: 327, distance: 41.0
click at [341, 288] on icon at bounding box center [342, 294] width 11 height 12
click at [336, 292] on icon at bounding box center [342, 294] width 11 height 11
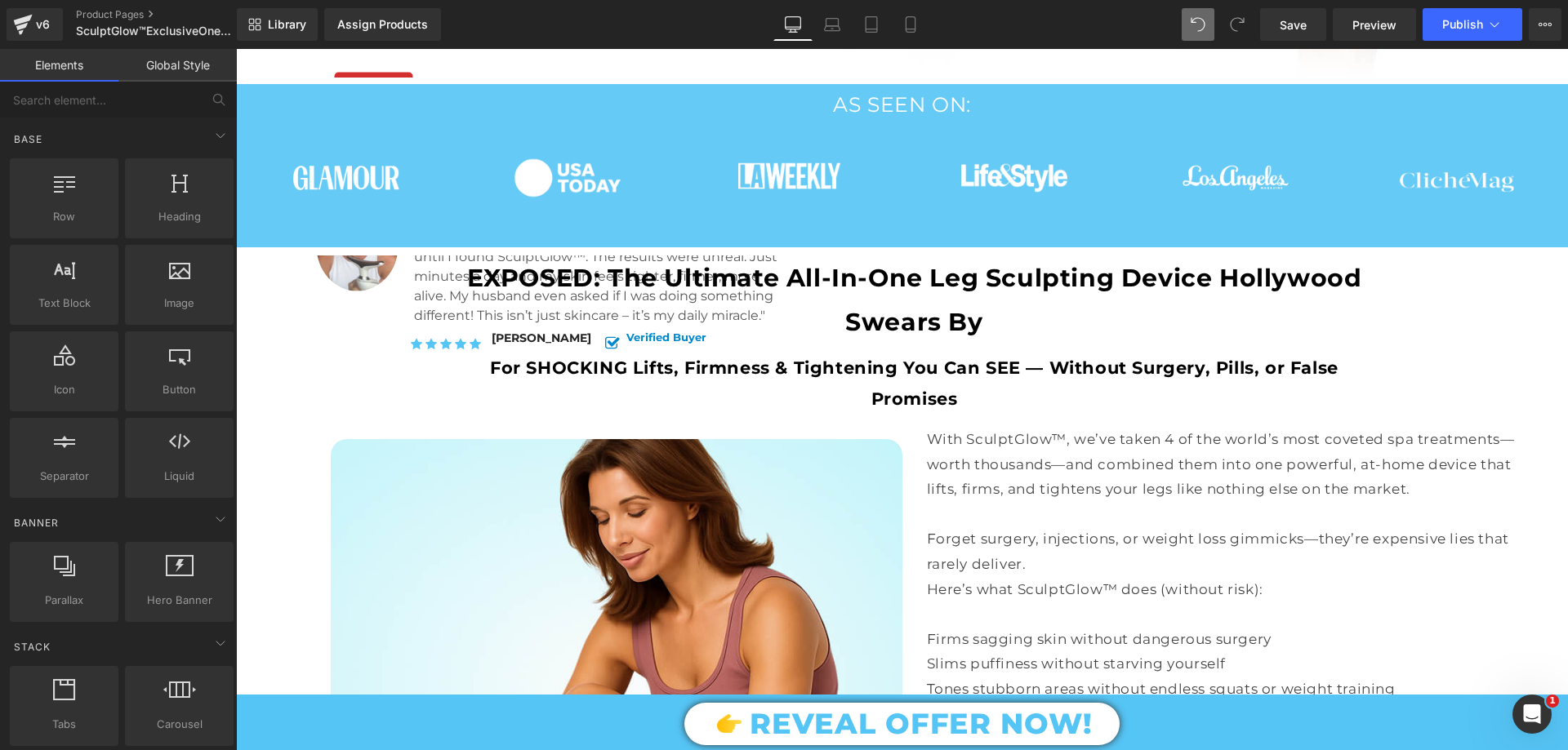
click at [1088, 191] on div at bounding box center [1015, 178] width 197 height 106
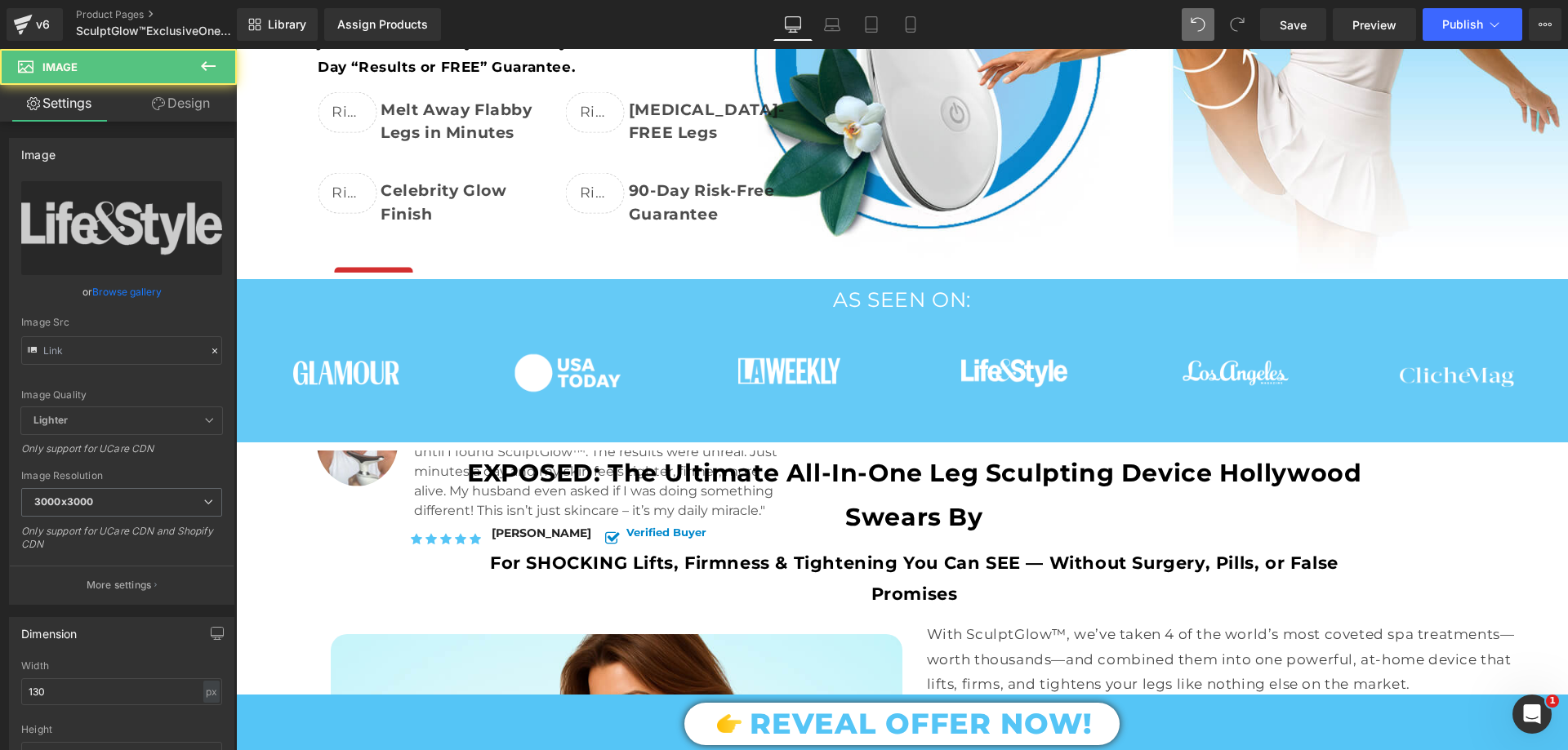
scroll to position [358, 0]
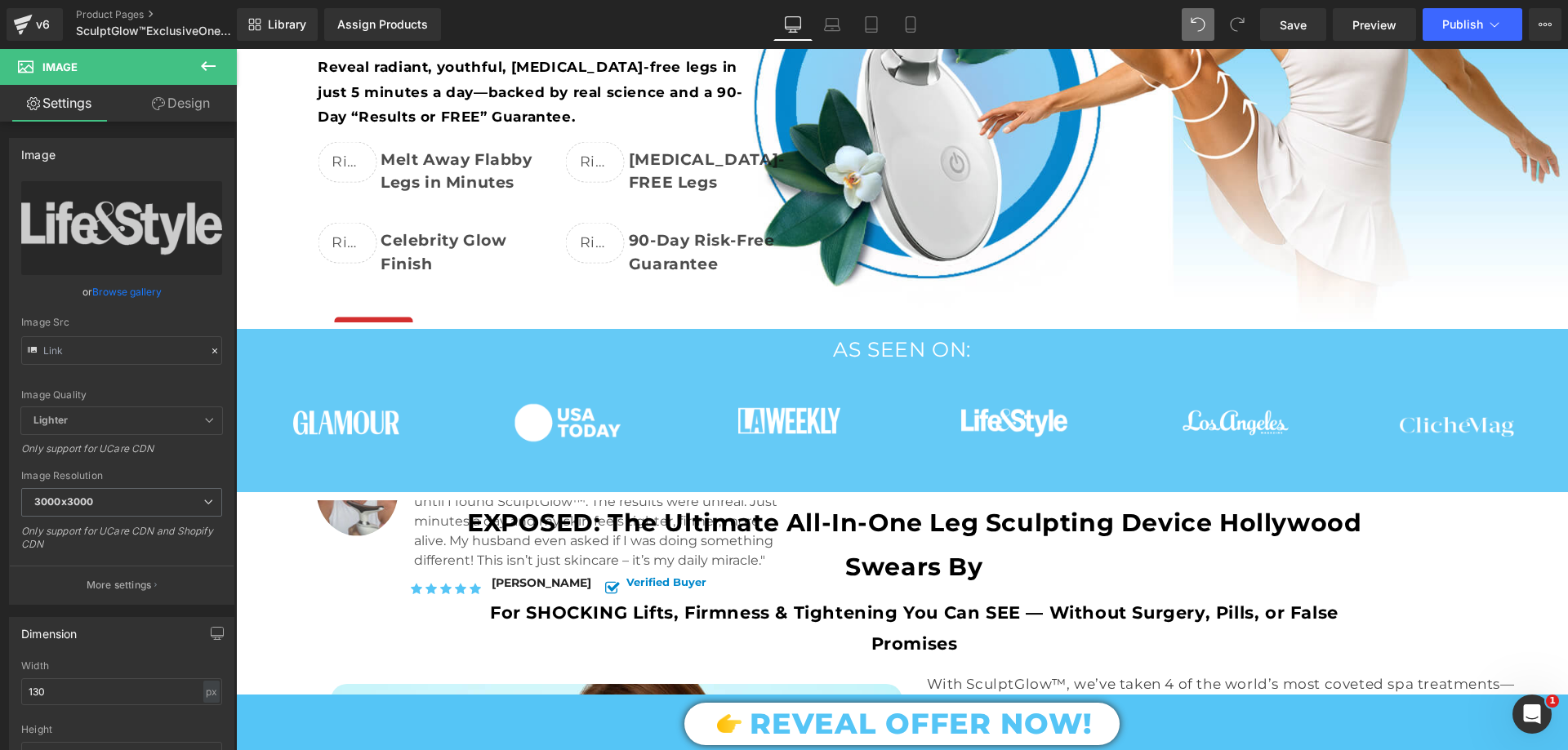
click at [347, 371] on img at bounding box center [346, 423] width 106 height 106
click at [319, 589] on div "Icon Icon Icon Icon Icon Icon List Hoz Heather Reynolds Text Block Row Icon Ico…" at bounding box center [552, 590] width 470 height 40
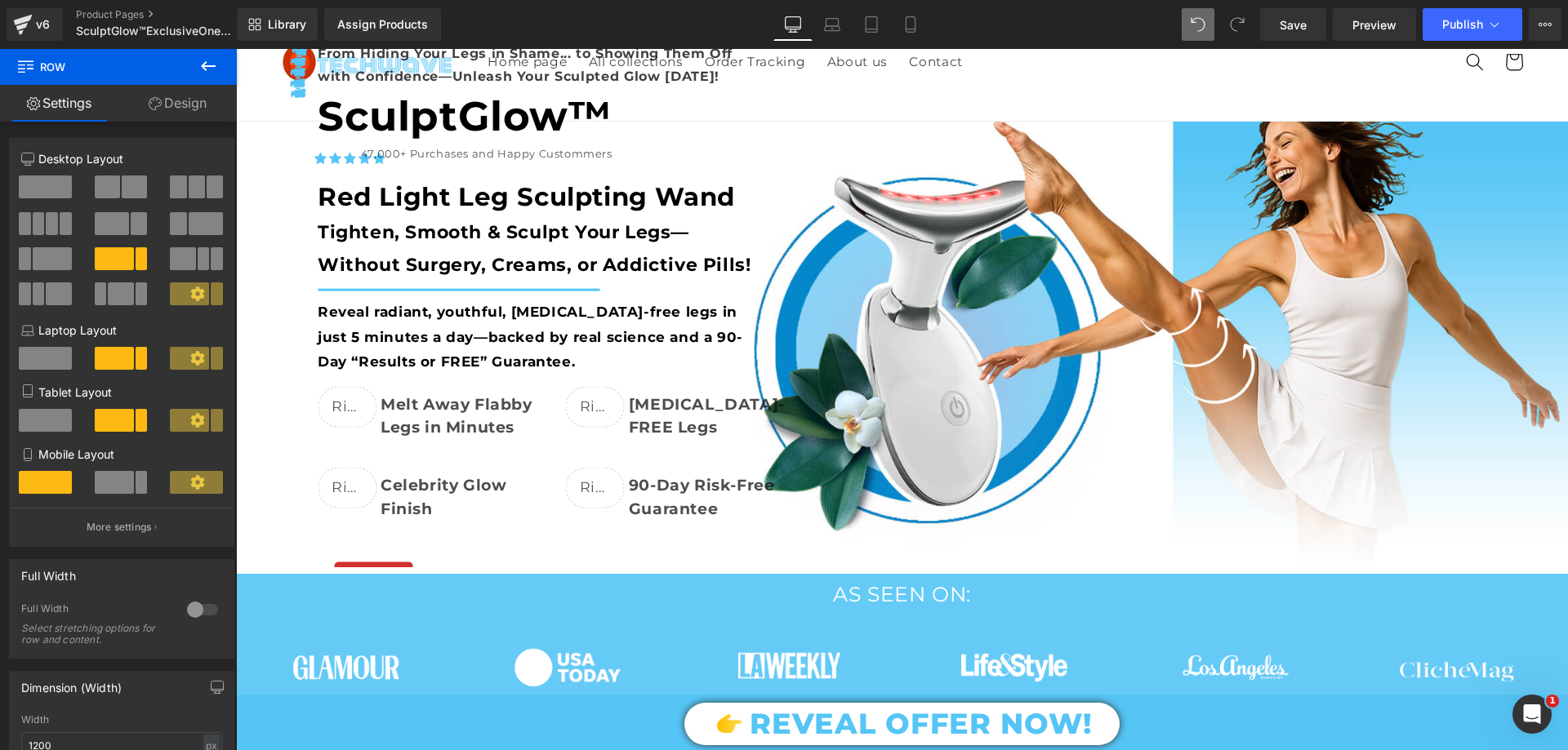
scroll to position [520, 0]
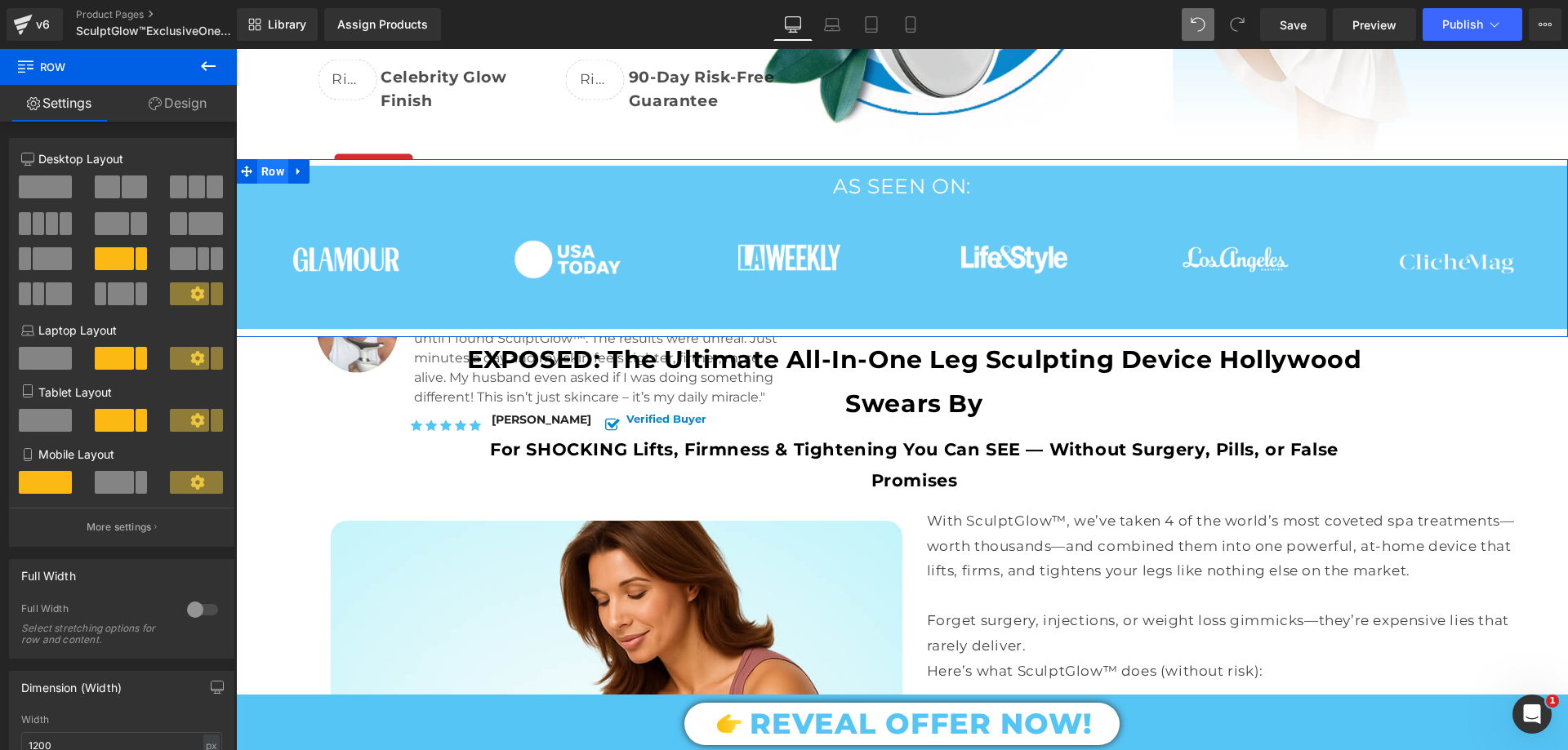
click at [264, 159] on span "Row" at bounding box center [273, 171] width 31 height 25
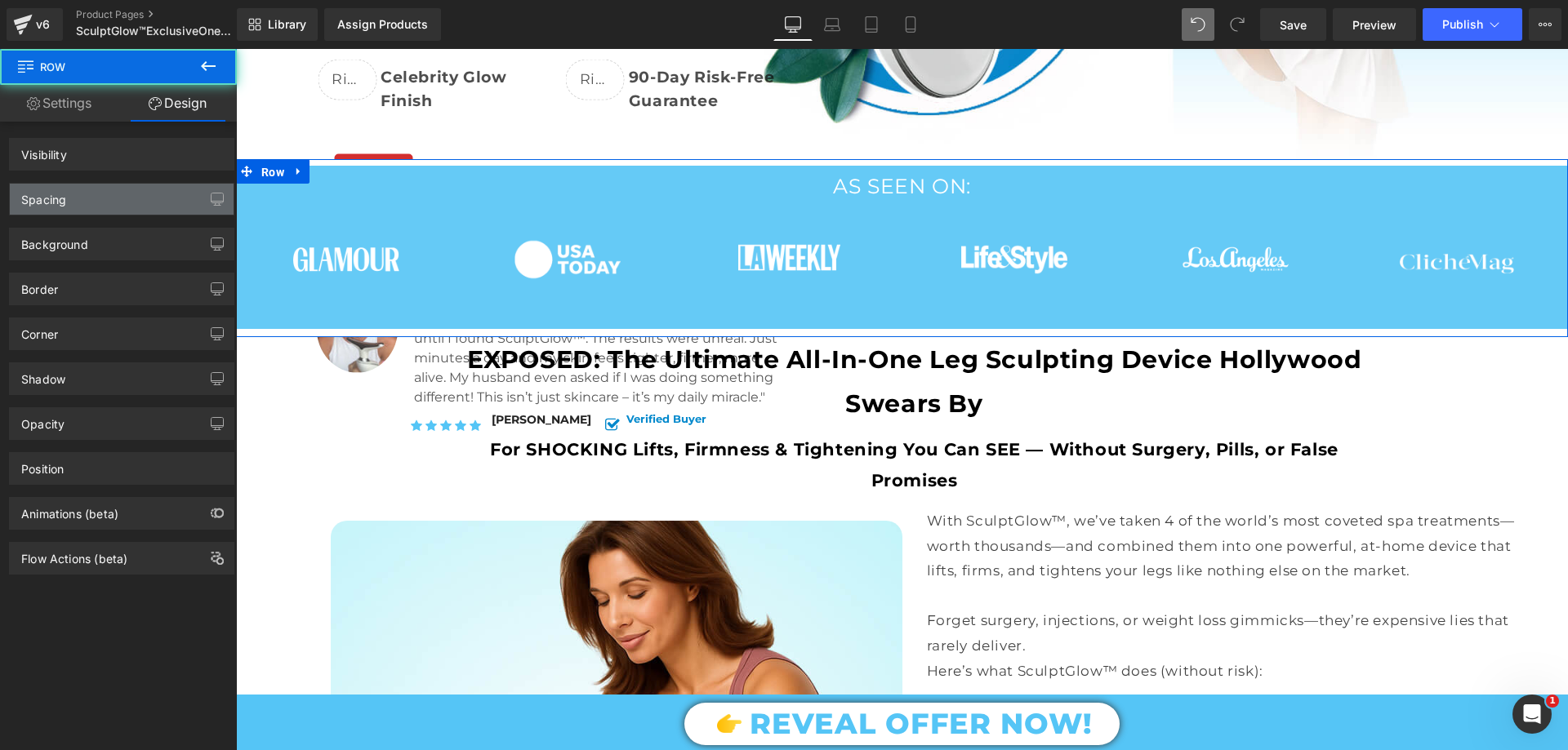
click at [101, 212] on div "Spacing" at bounding box center [122, 199] width 224 height 31
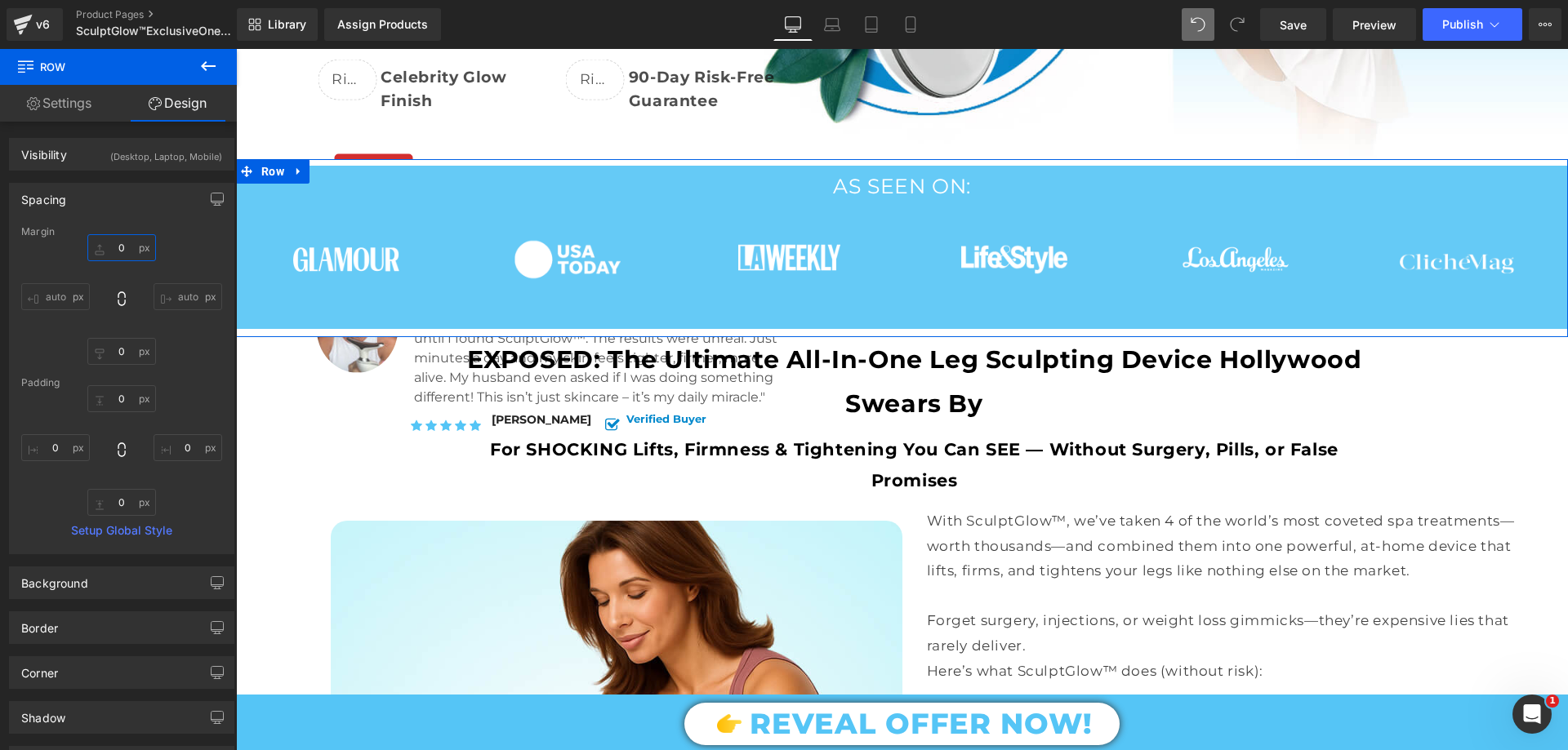
click at [118, 248] on input "0" at bounding box center [122, 248] width 69 height 27
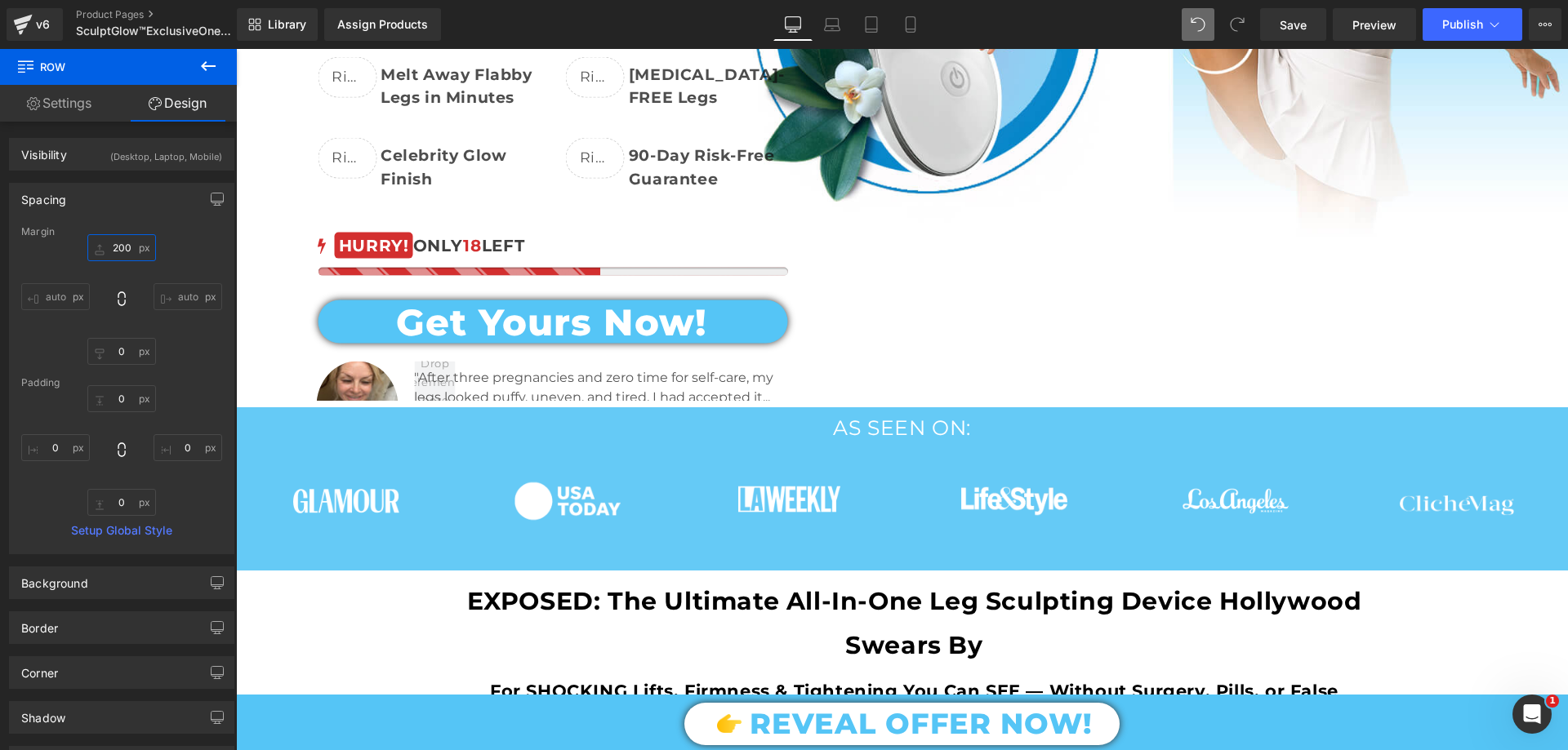
scroll to position [326, 0]
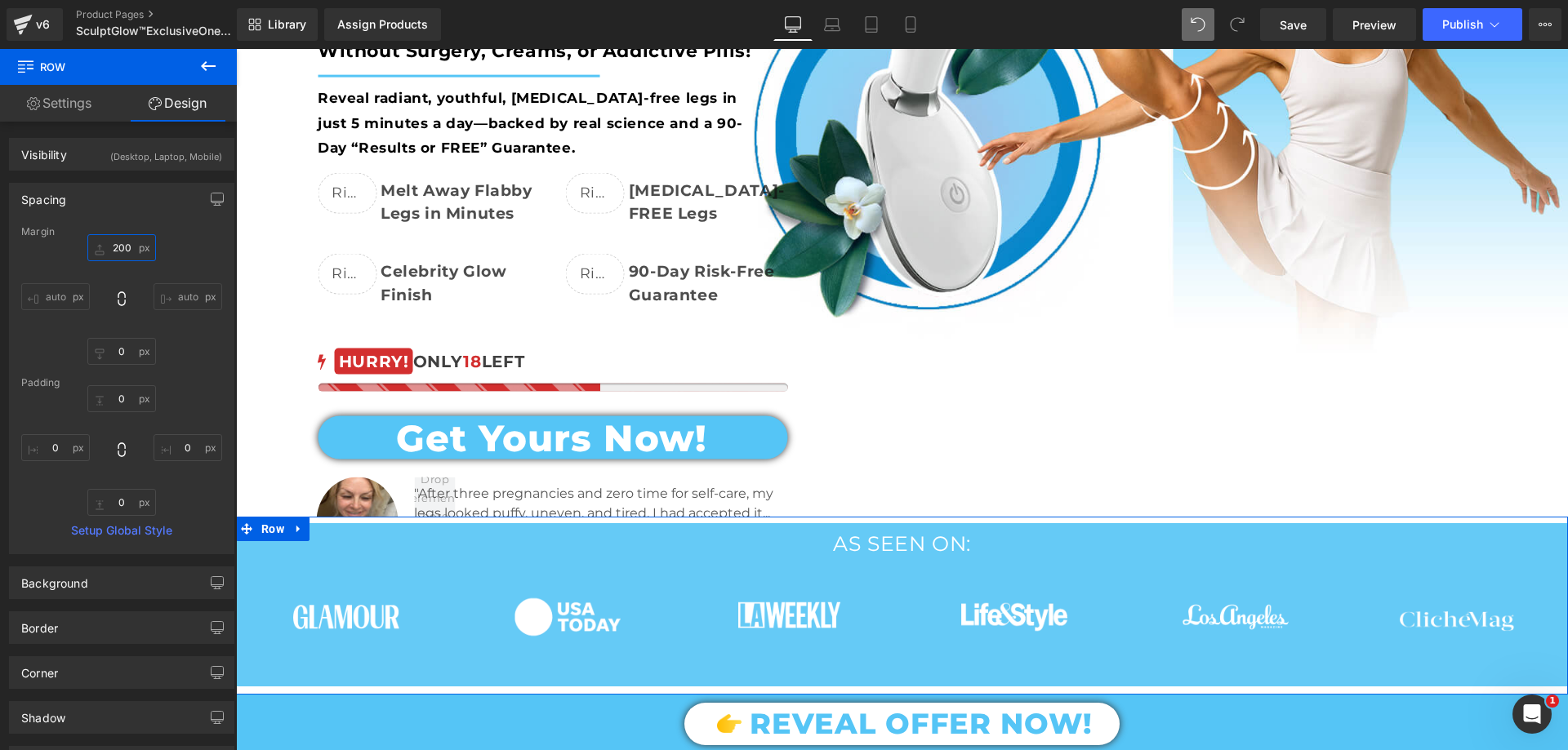
click at [122, 242] on input "200" at bounding box center [122, 248] width 69 height 27
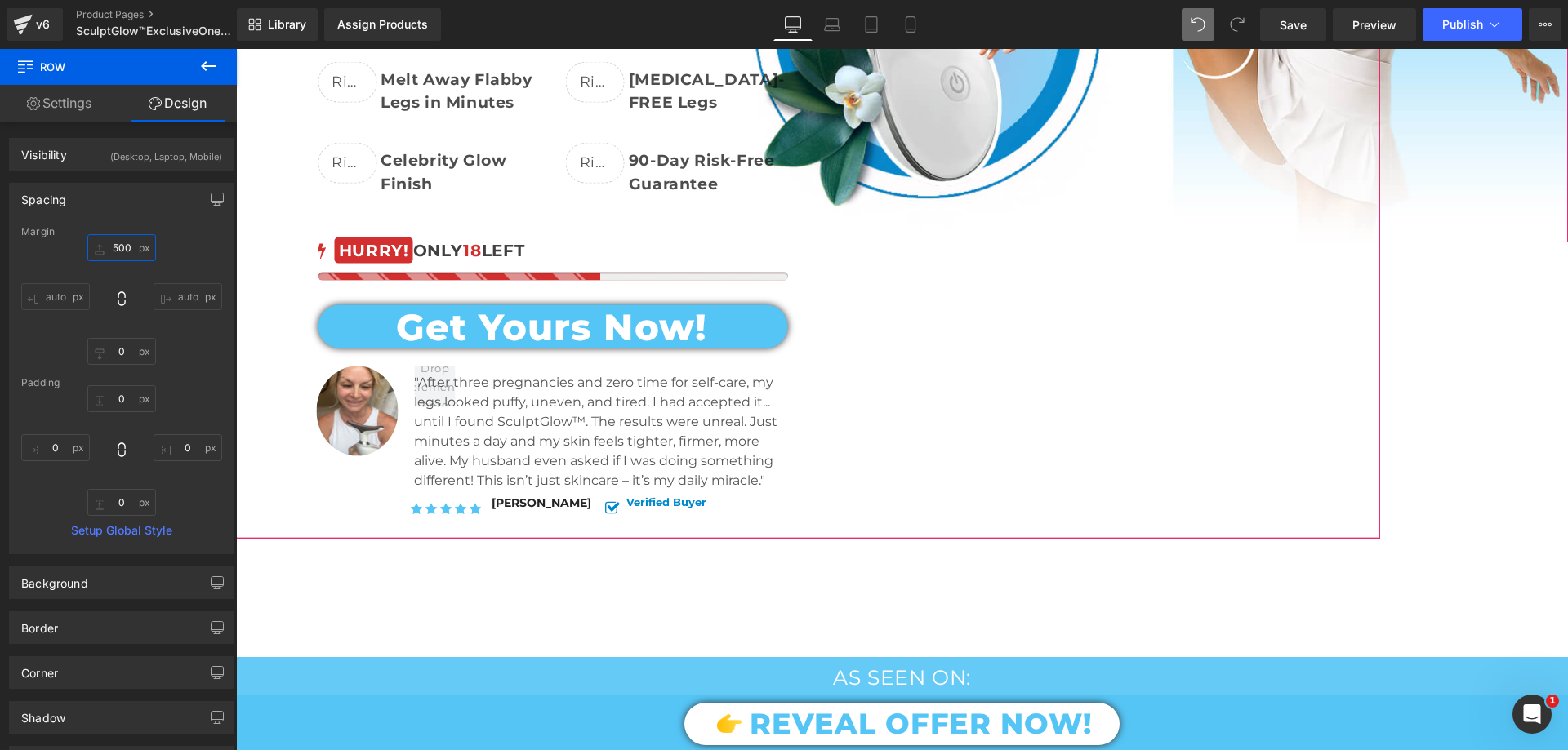
scroll to position [490, 0]
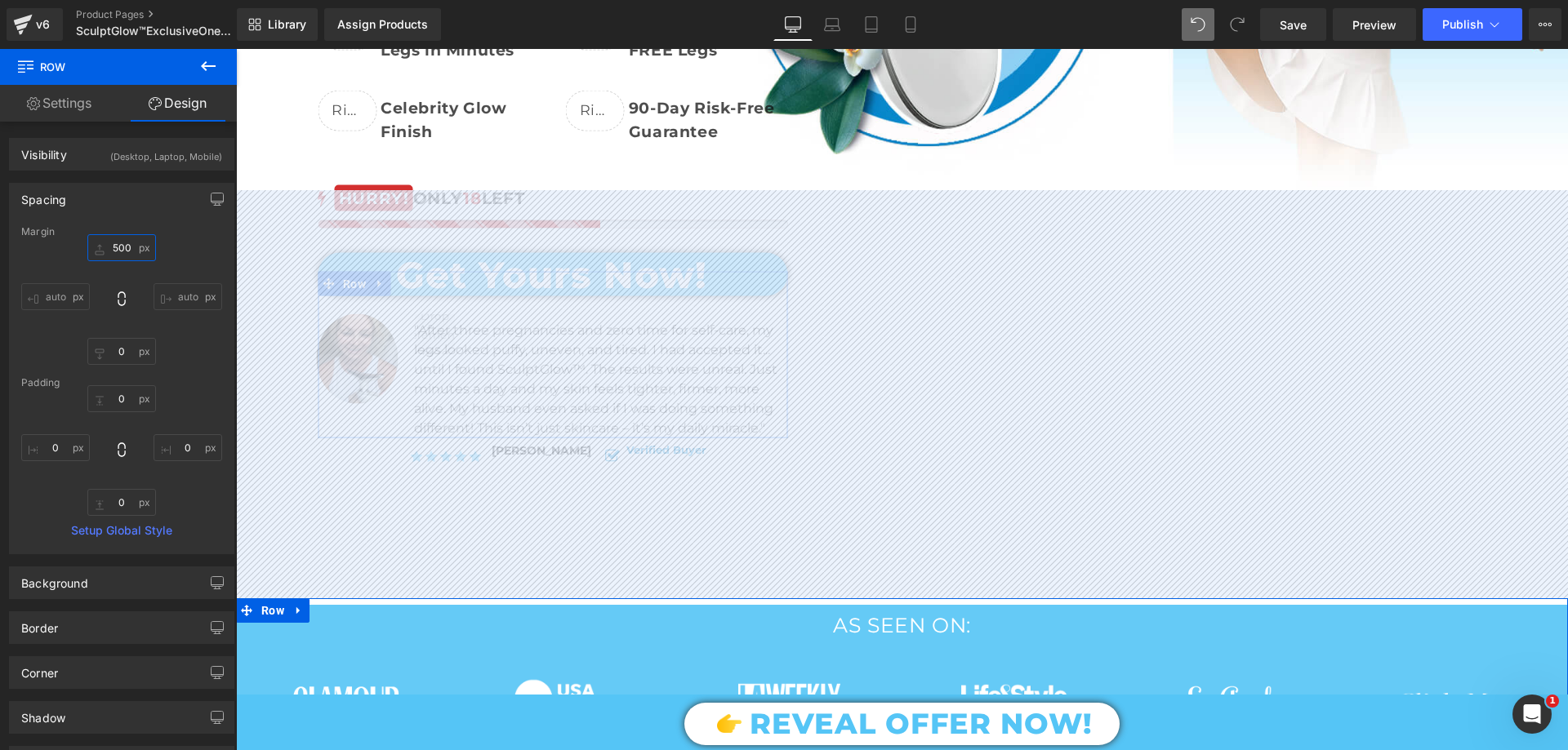
click at [124, 251] on input "500" at bounding box center [122, 248] width 69 height 27
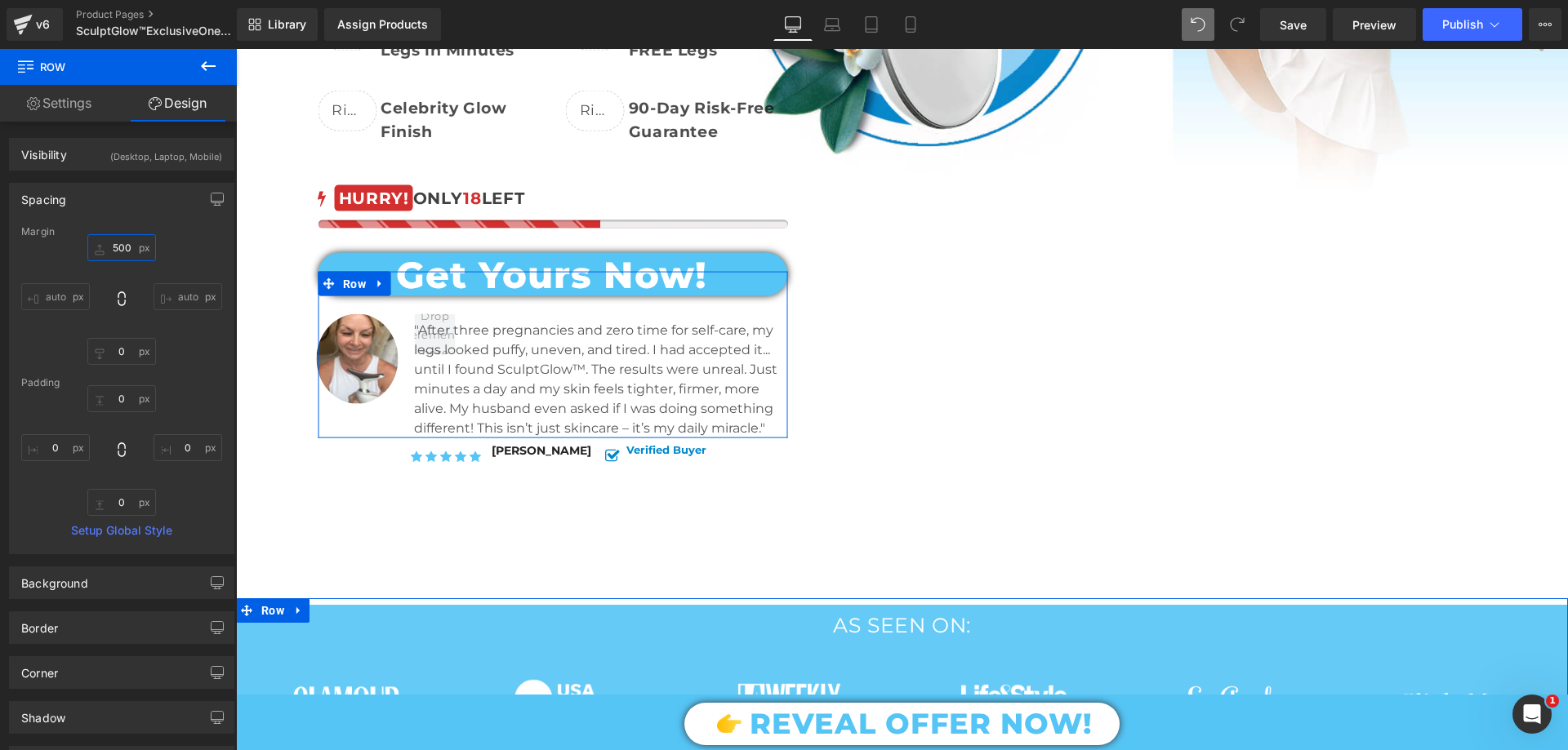
click at [124, 250] on input "500" at bounding box center [122, 248] width 69 height 27
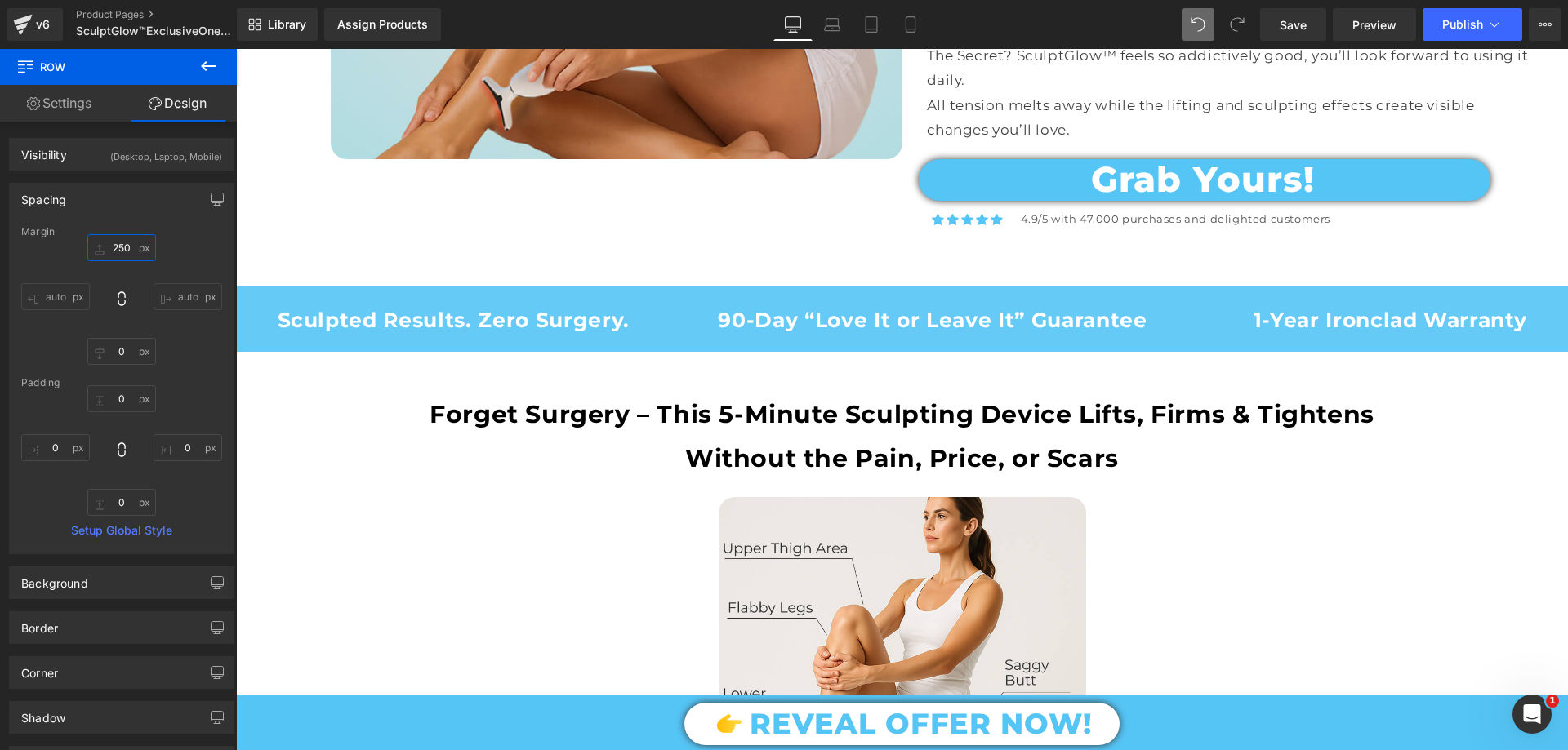
scroll to position [1551, 0]
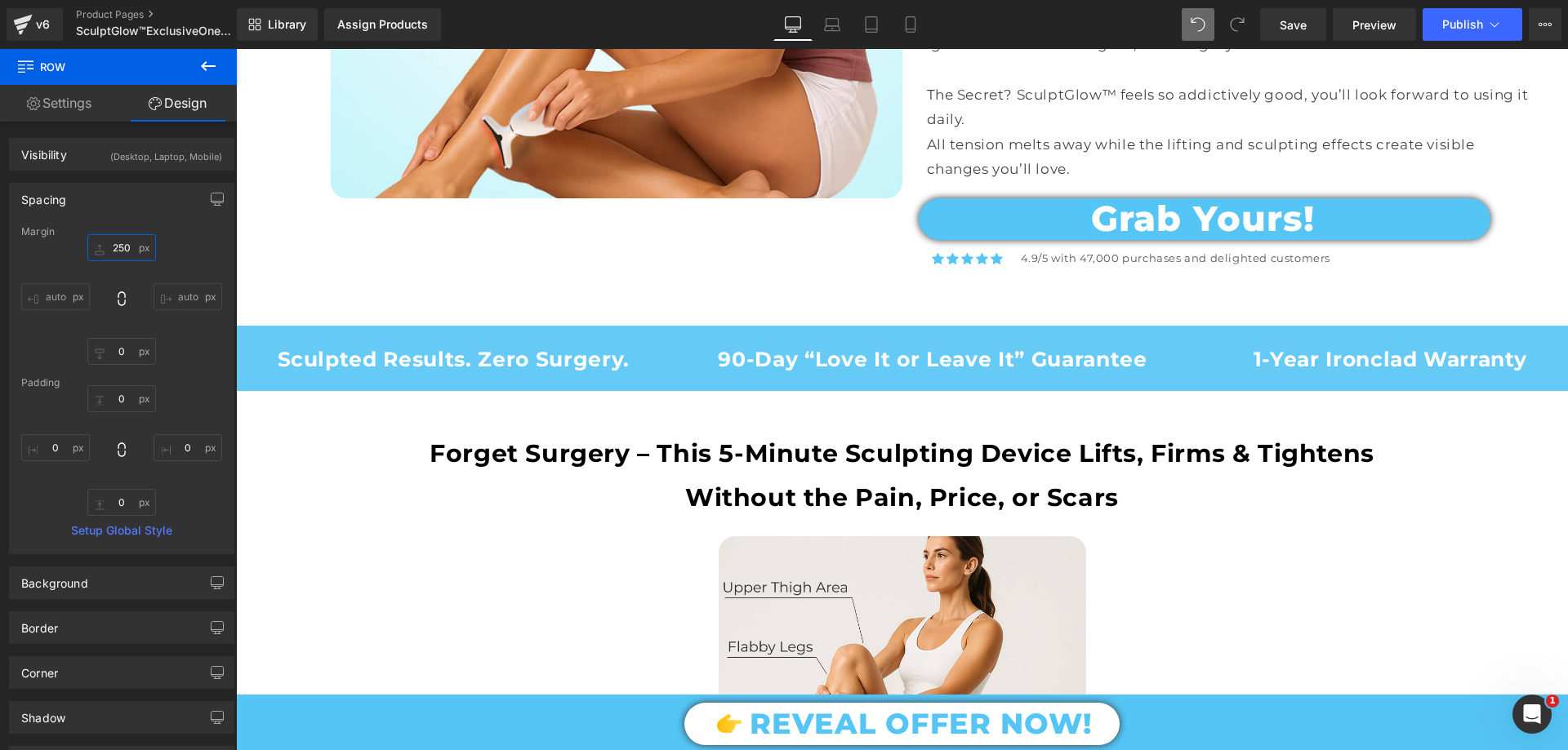
type input "250"
click at [216, 67] on icon at bounding box center [208, 66] width 19 height 19
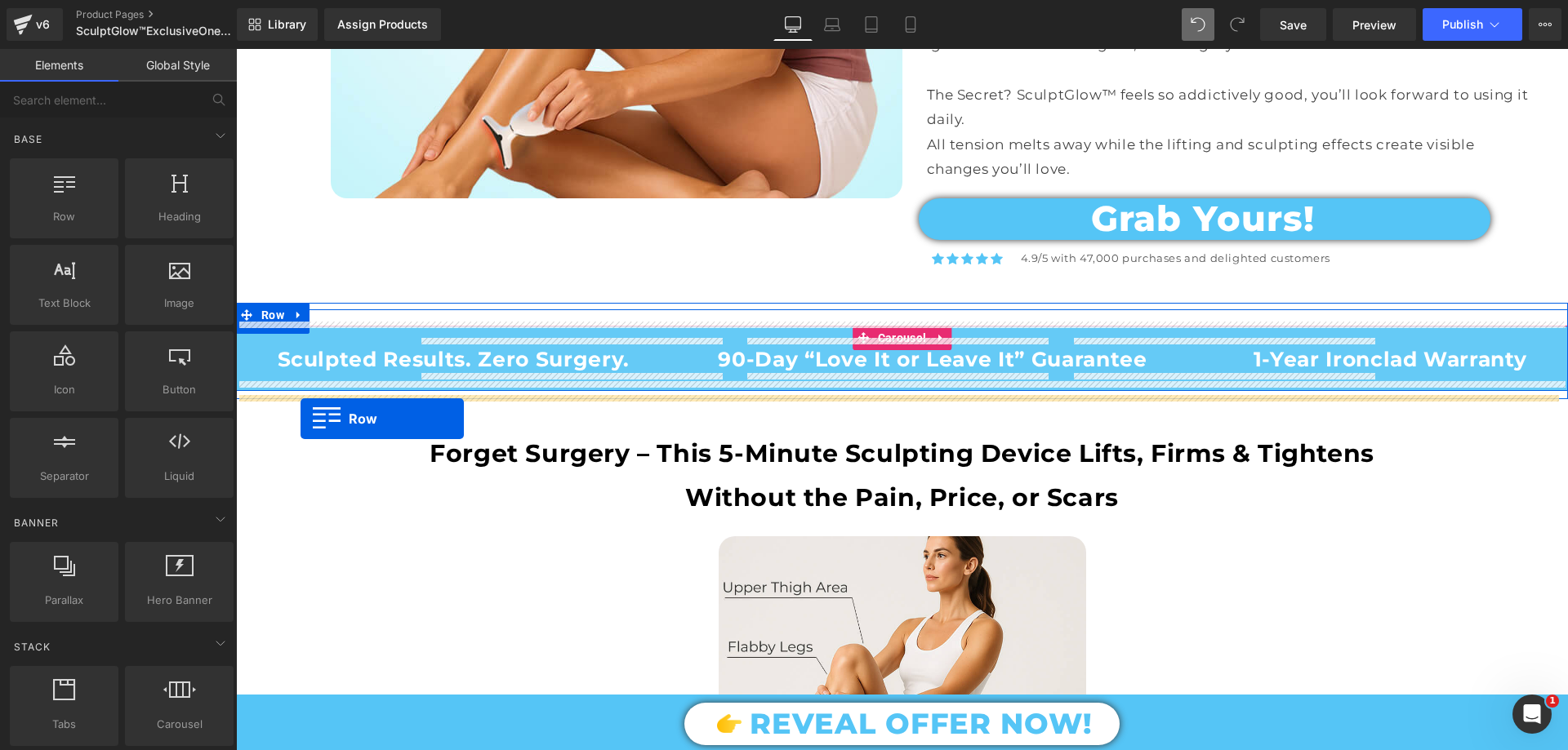
drag, startPoint x: 312, startPoint y: 248, endPoint x: 301, endPoint y: 419, distance: 171.4
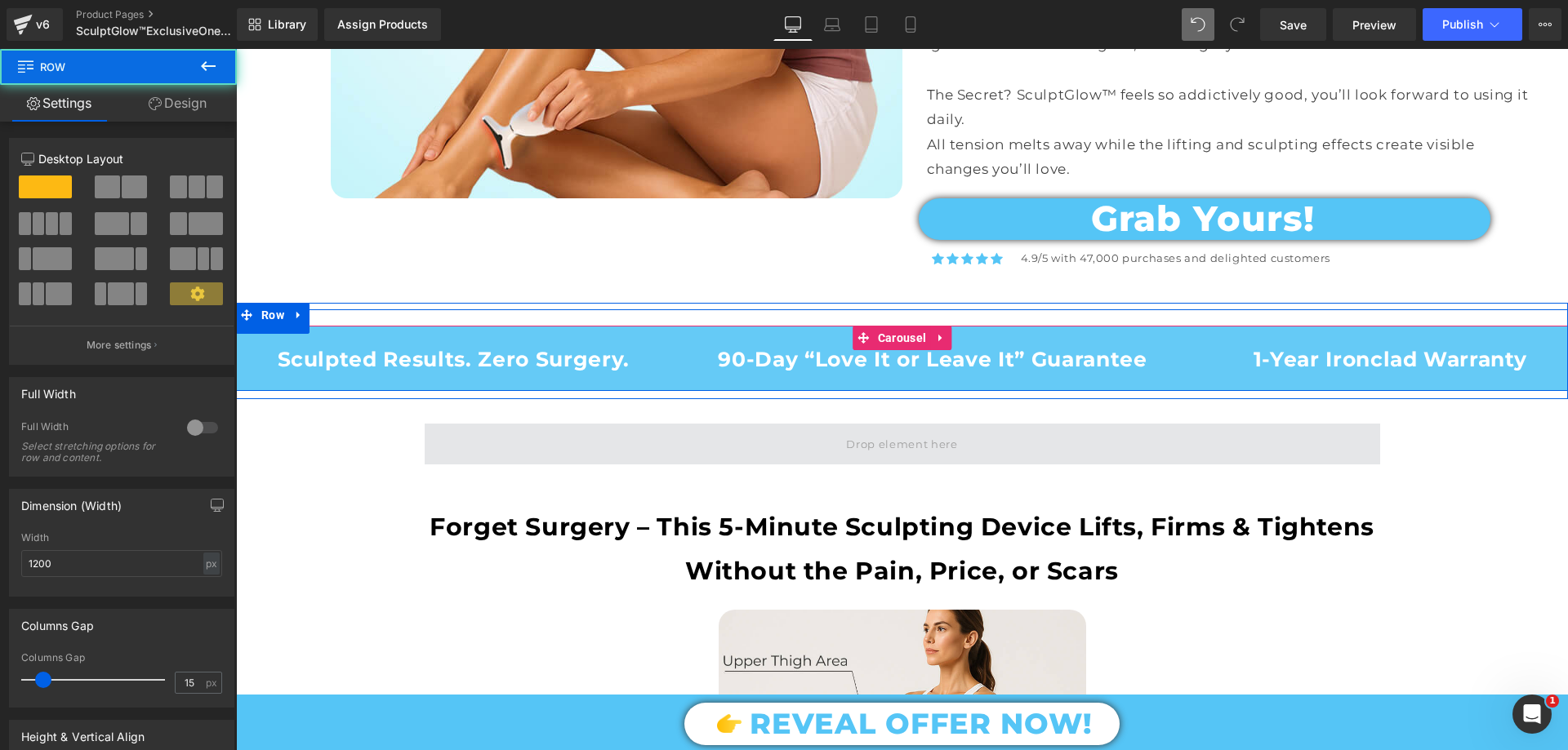
click at [447, 452] on span at bounding box center [903, 444] width 955 height 41
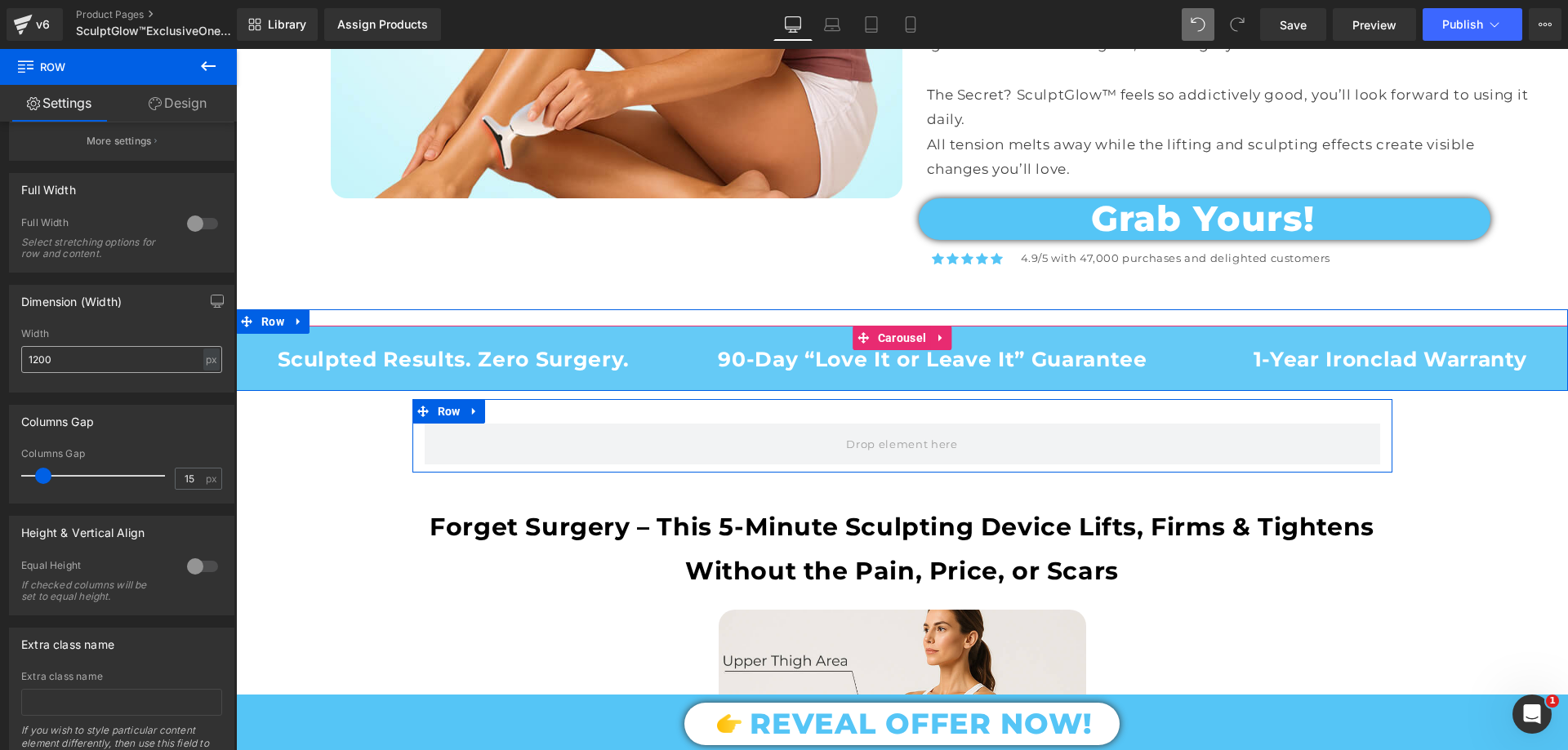
scroll to position [164, 0]
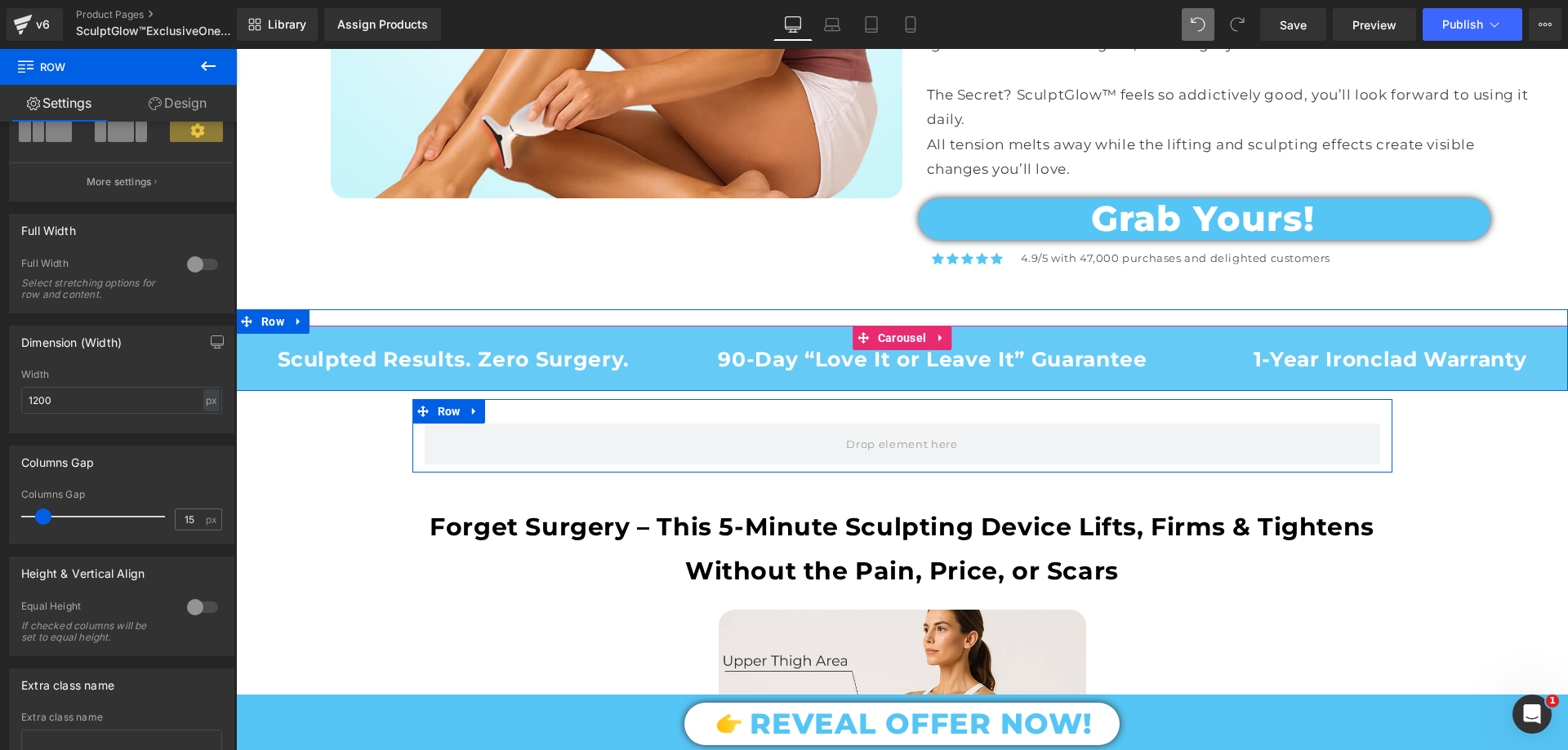
click at [185, 261] on div at bounding box center [202, 264] width 39 height 26
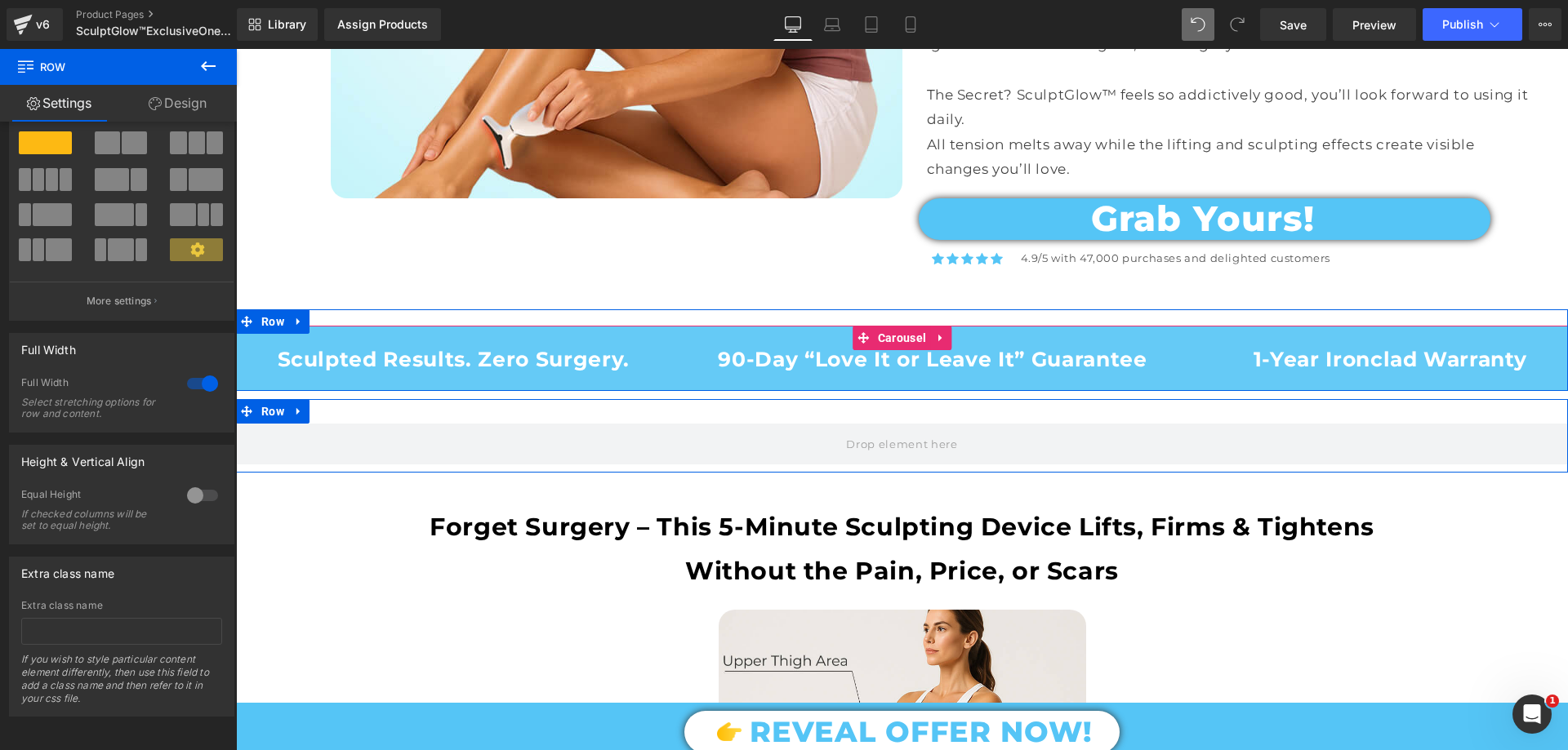
scroll to position [56, 0]
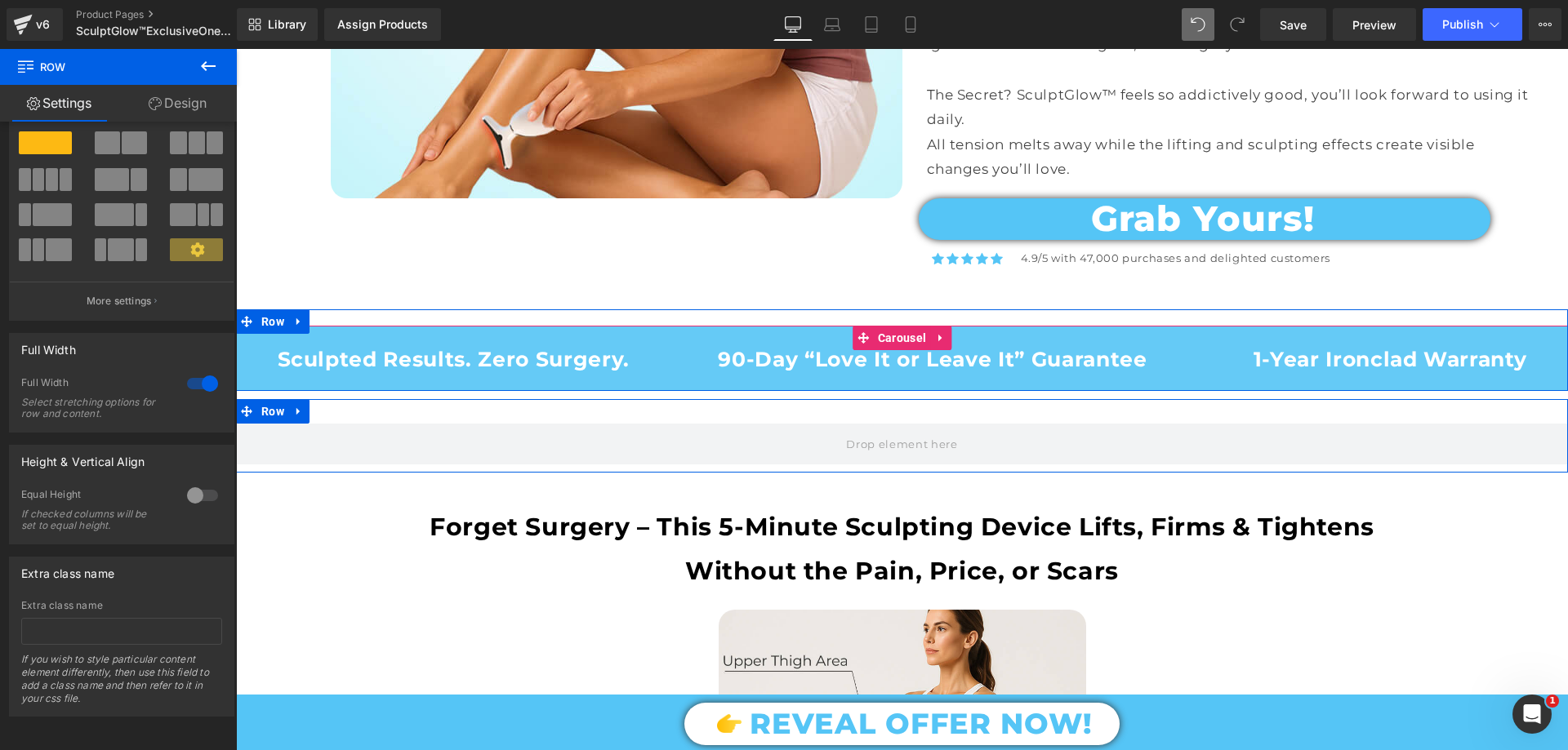
click at [190, 133] on span at bounding box center [196, 143] width 16 height 23
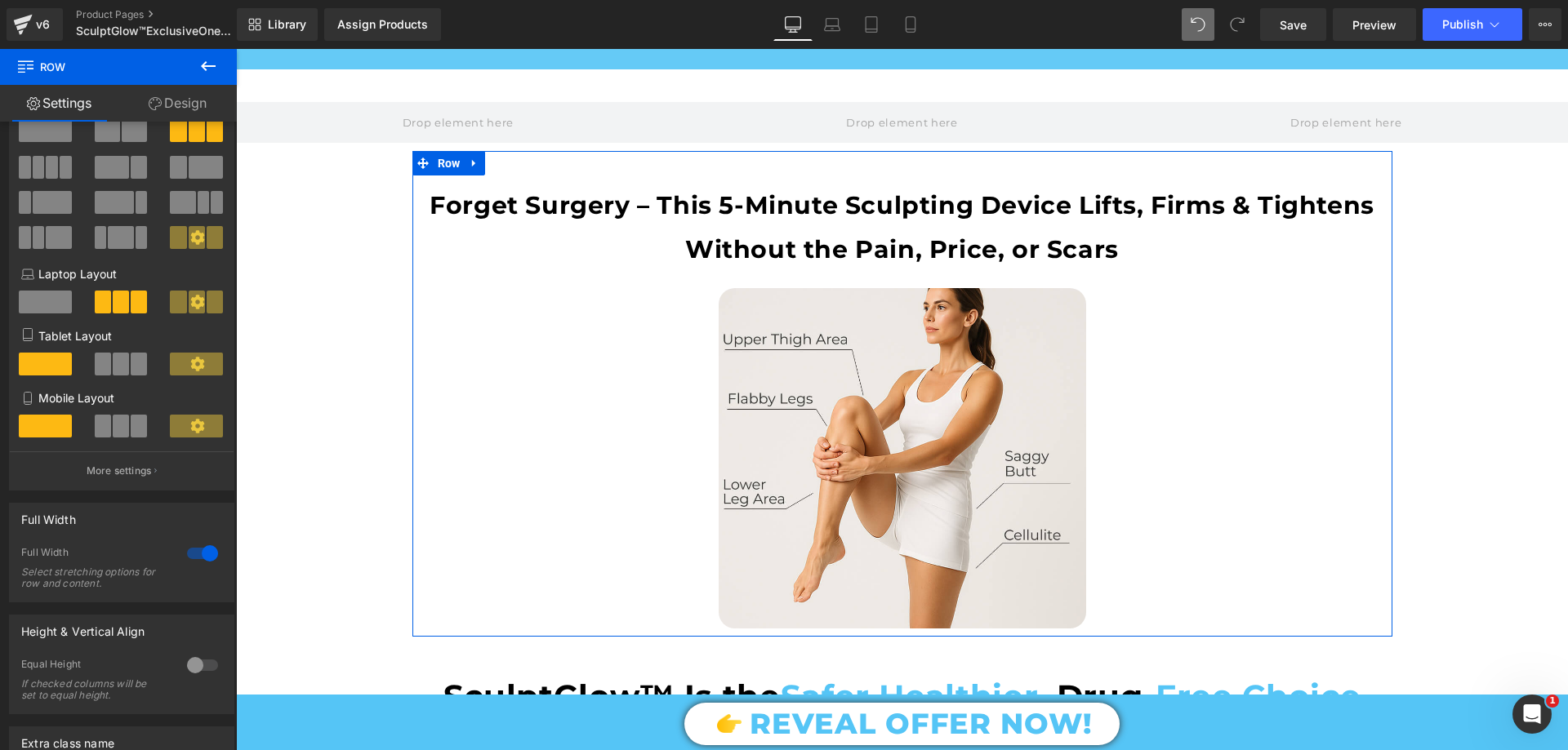
scroll to position [1551, 0]
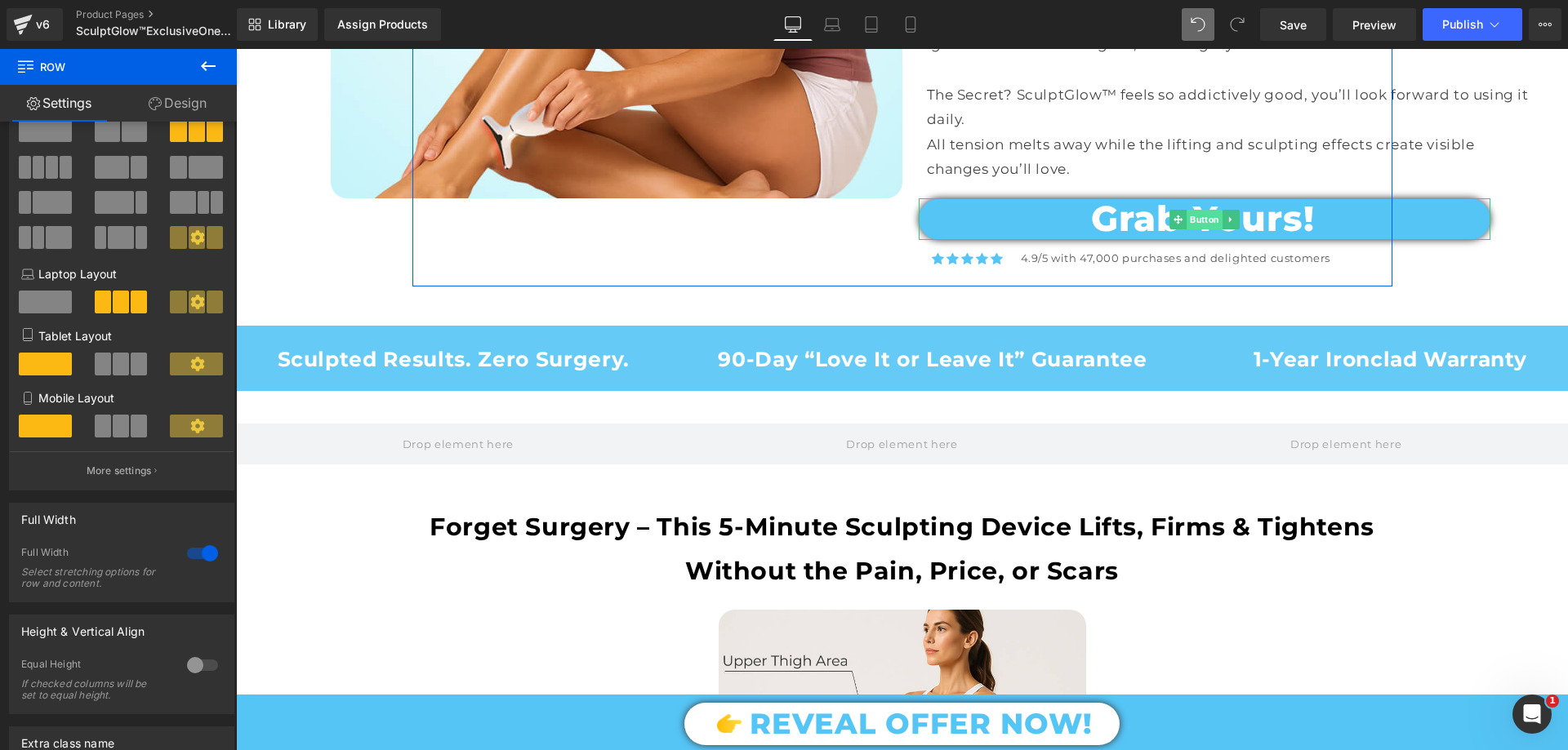
click at [1197, 210] on span "Button" at bounding box center [1205, 219] width 36 height 19
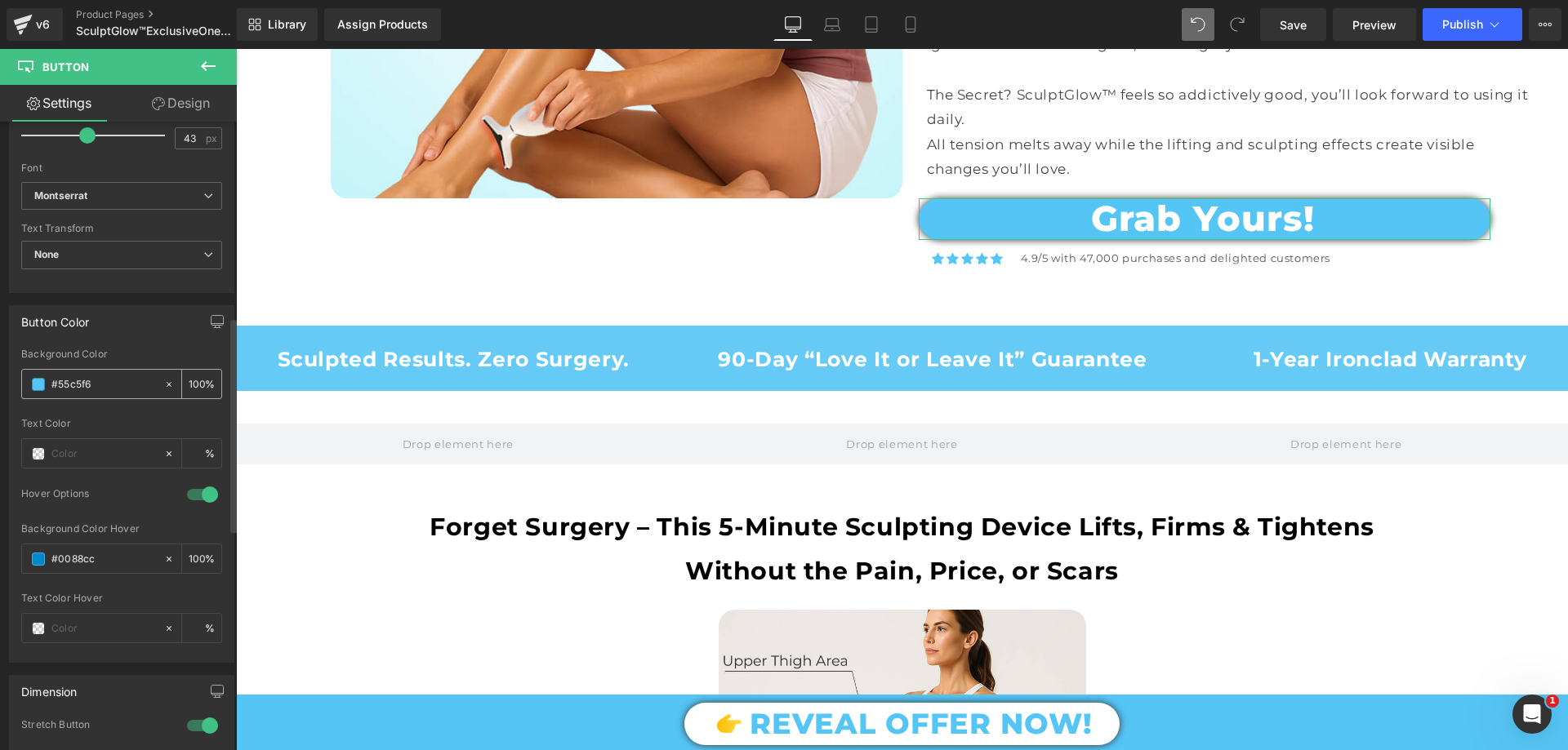
click at [105, 421] on div "rgb(85, 197, 246) Background Color #55c5f6 100 % Text Color % 1 Hover Options r…" at bounding box center [122, 505] width 224 height 314
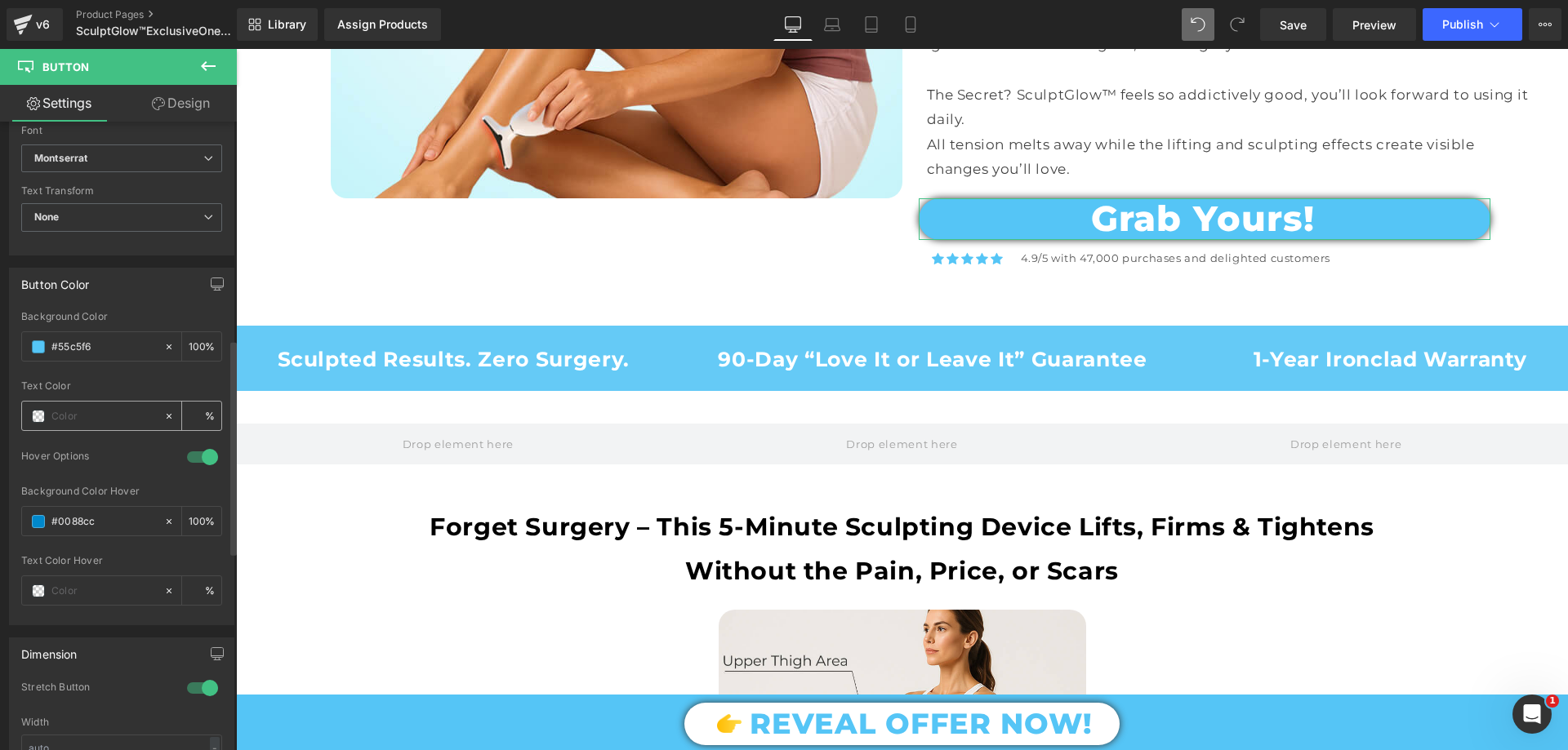
click at [105, 420] on input "text" at bounding box center [103, 416] width 104 height 18
click at [103, 345] on input "#55c5f6" at bounding box center [103, 345] width 104 height 18
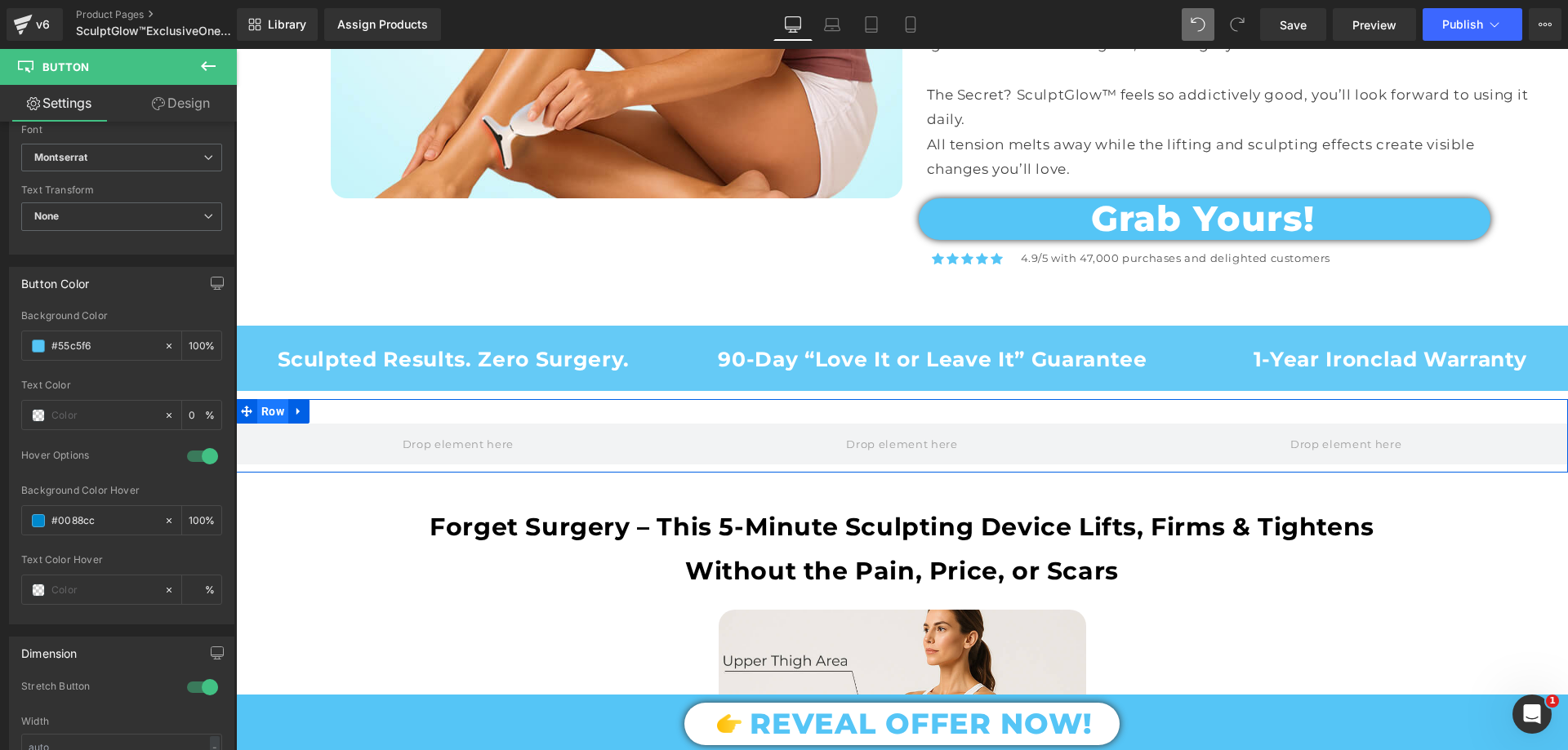
click at [258, 407] on span "Row" at bounding box center [273, 411] width 31 height 25
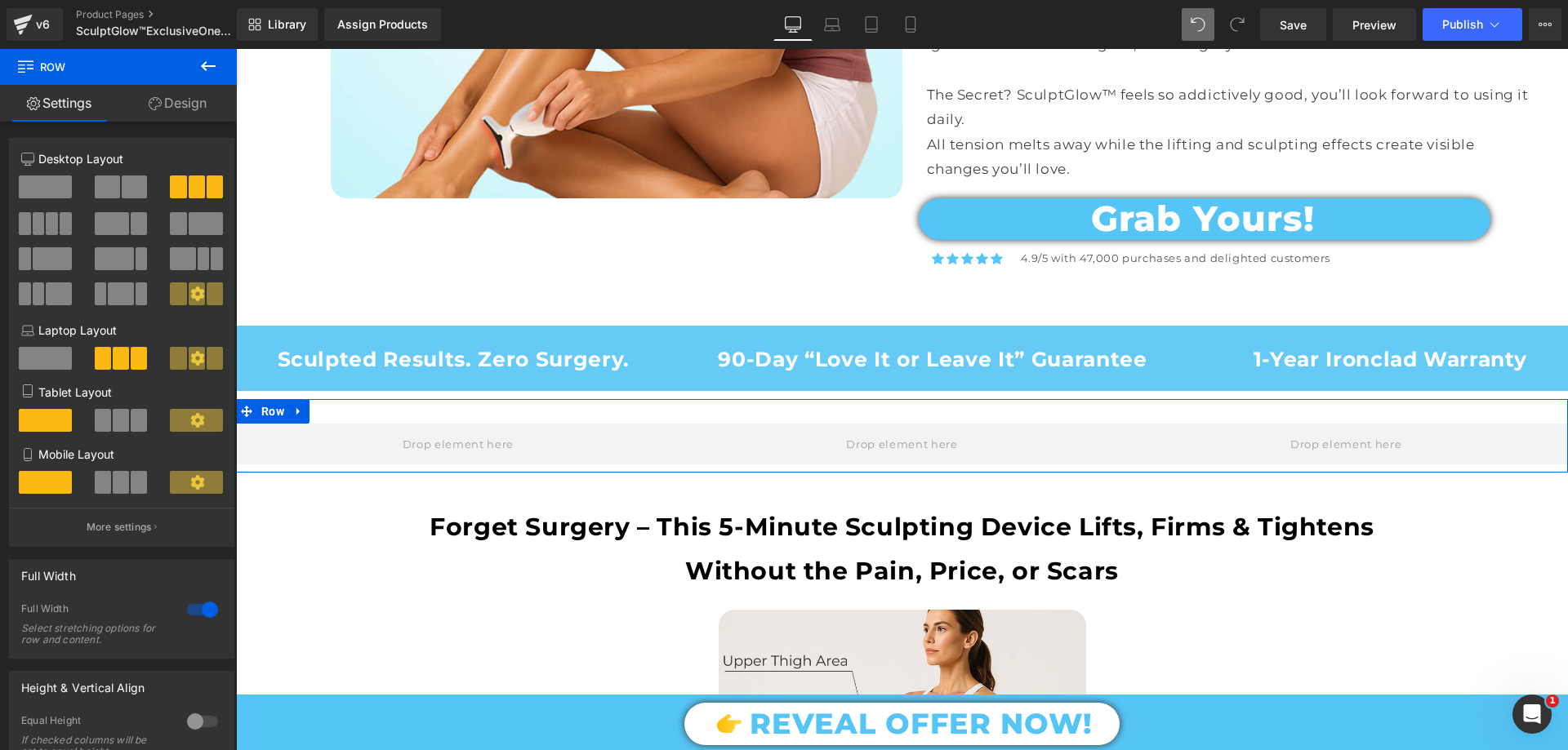
click at [169, 108] on link "Design" at bounding box center [178, 103] width 119 height 36
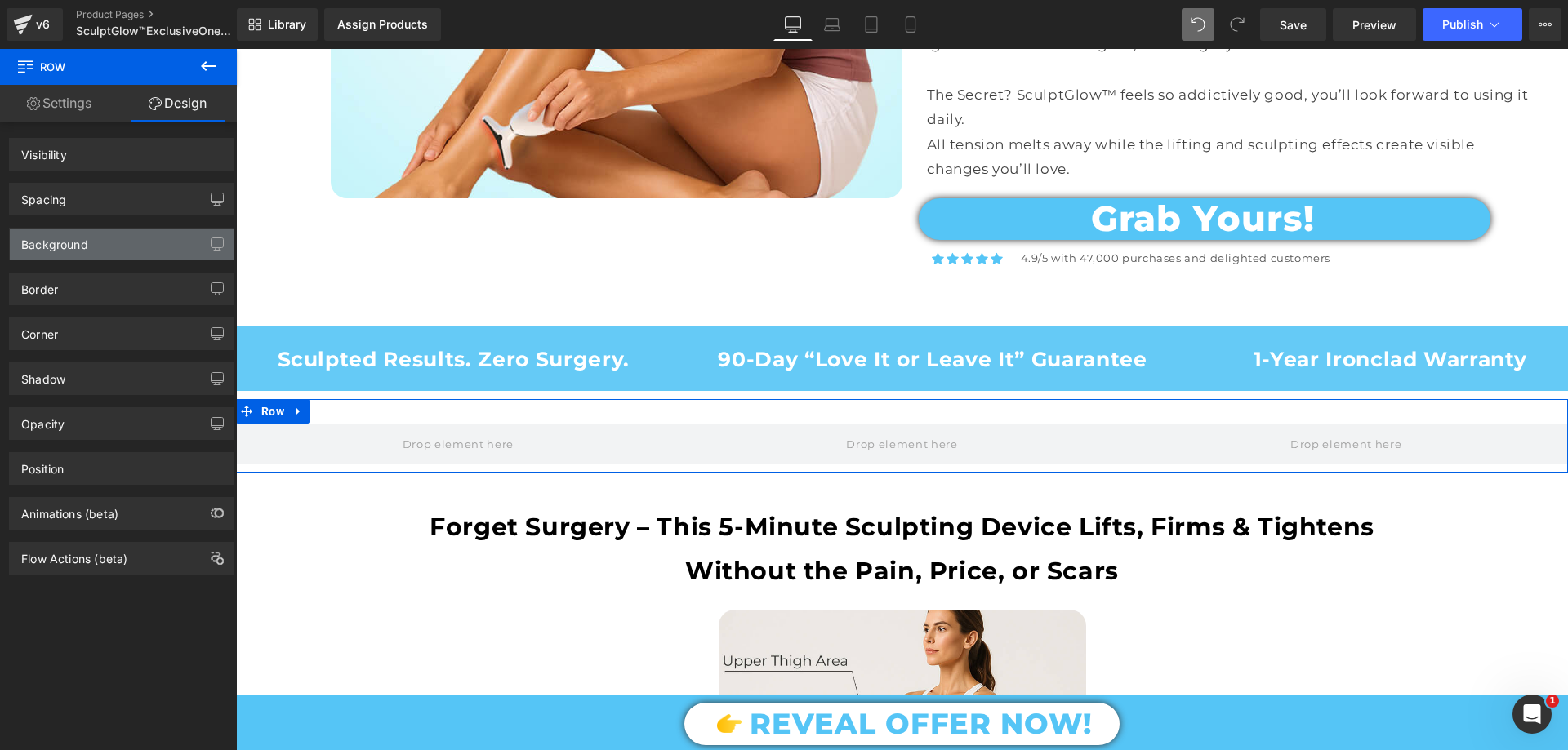
click at [87, 254] on div "Background" at bounding box center [122, 244] width 224 height 31
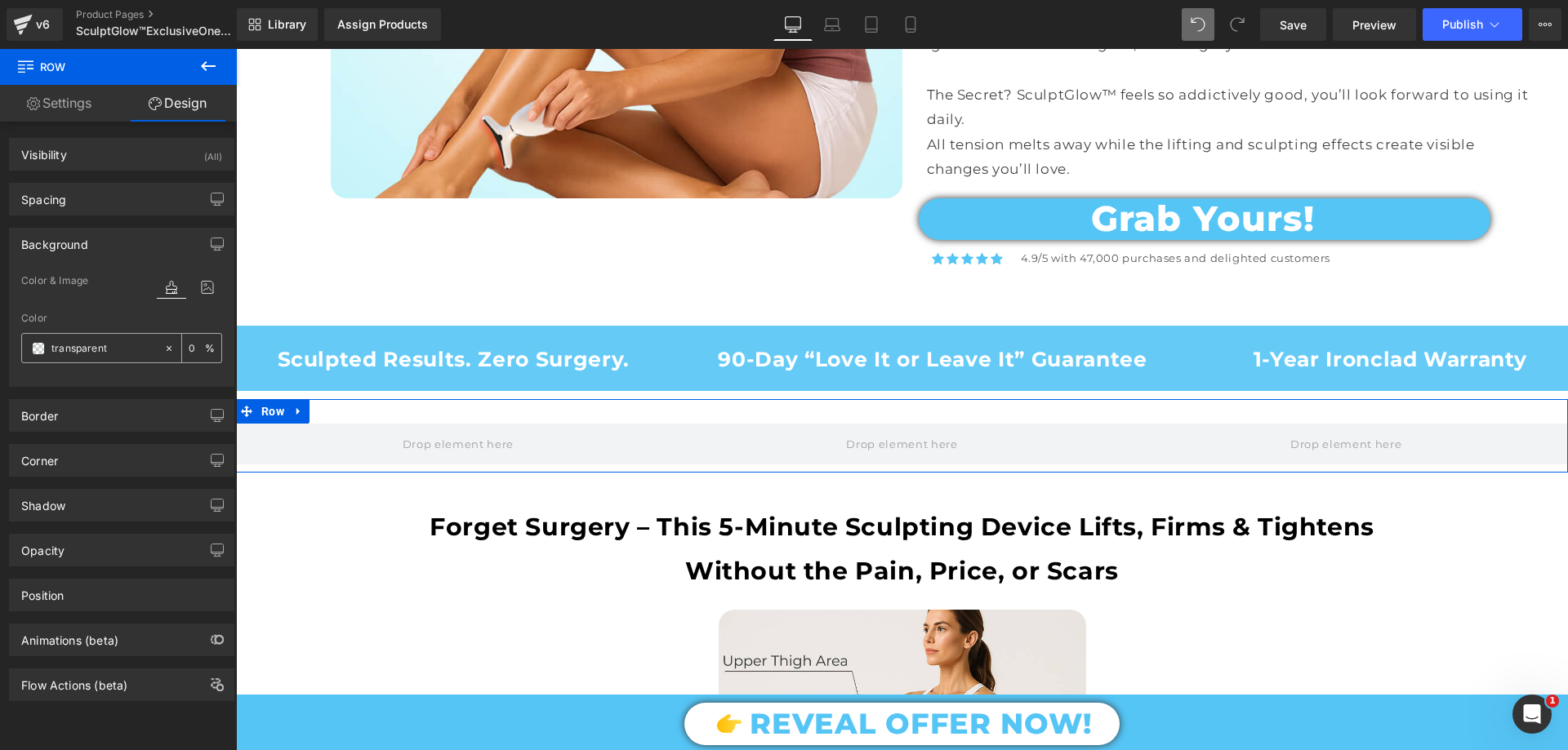
click at [118, 348] on input "text" at bounding box center [103, 348] width 104 height 18
paste input "#55c5f6"
click at [63, 343] on input "##55c5f6" at bounding box center [103, 348] width 104 height 18
type input "#55c5f6"
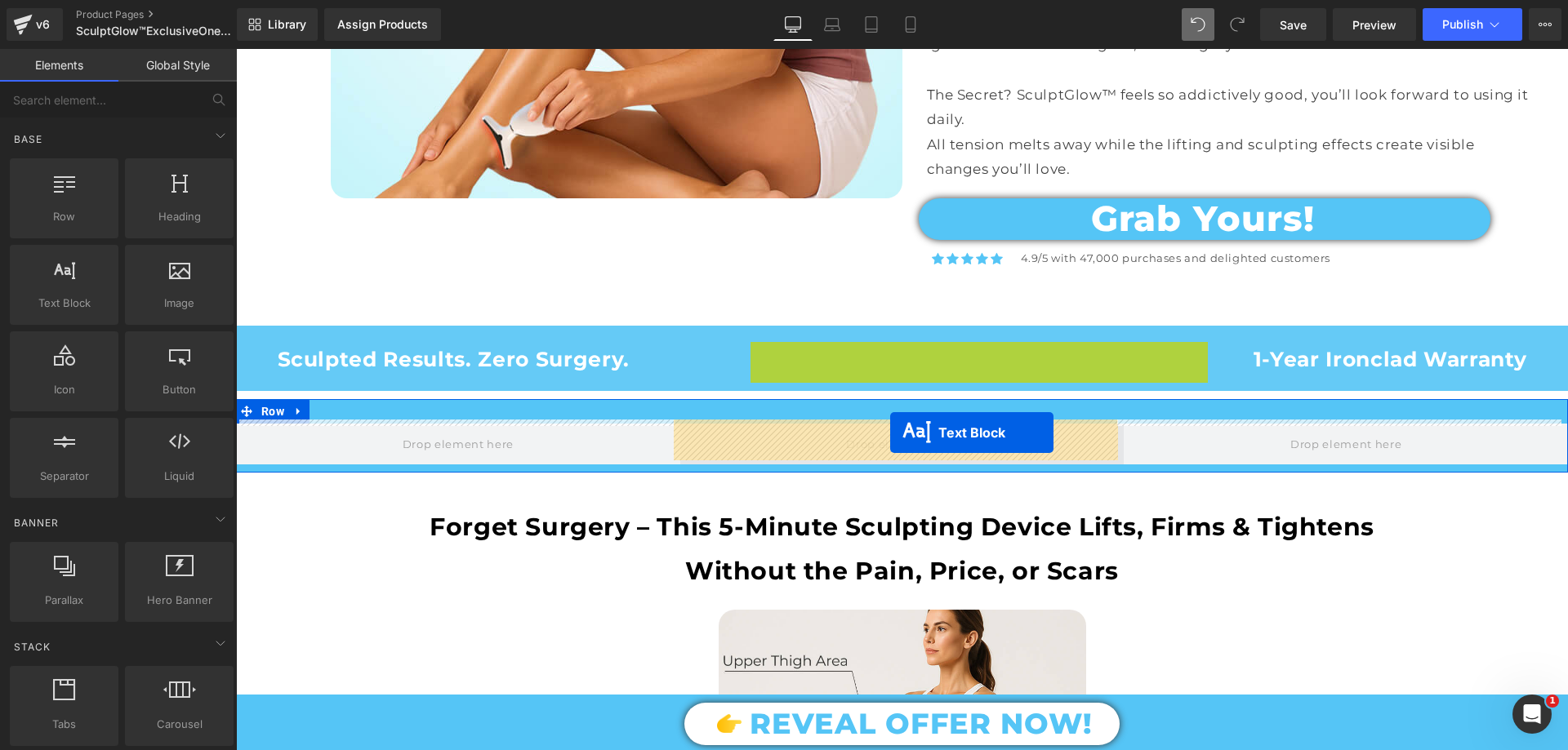
drag, startPoint x: 901, startPoint y: 348, endPoint x: 890, endPoint y: 432, distance: 84.7
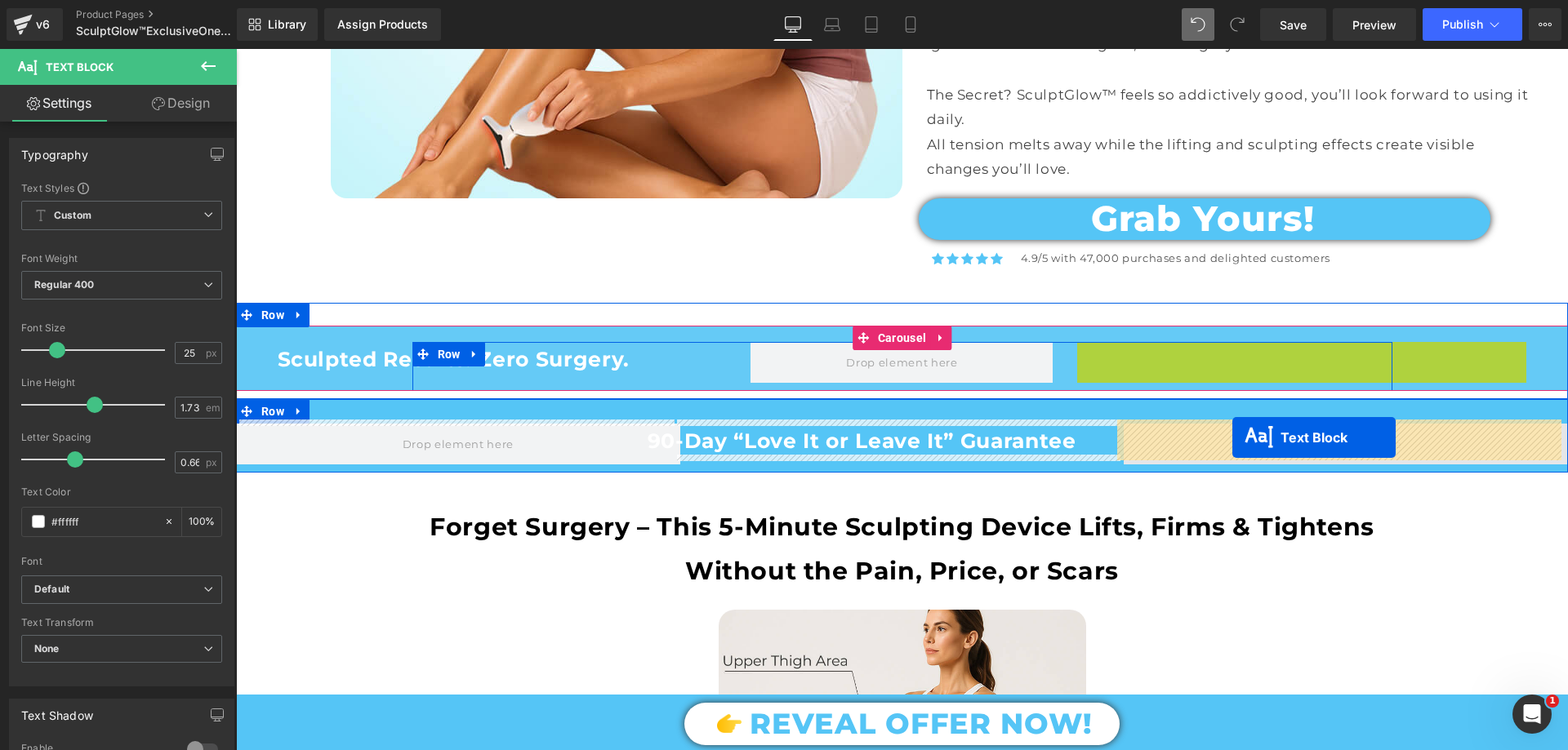
drag, startPoint x: 1251, startPoint y: 352, endPoint x: 1233, endPoint y: 437, distance: 86.9
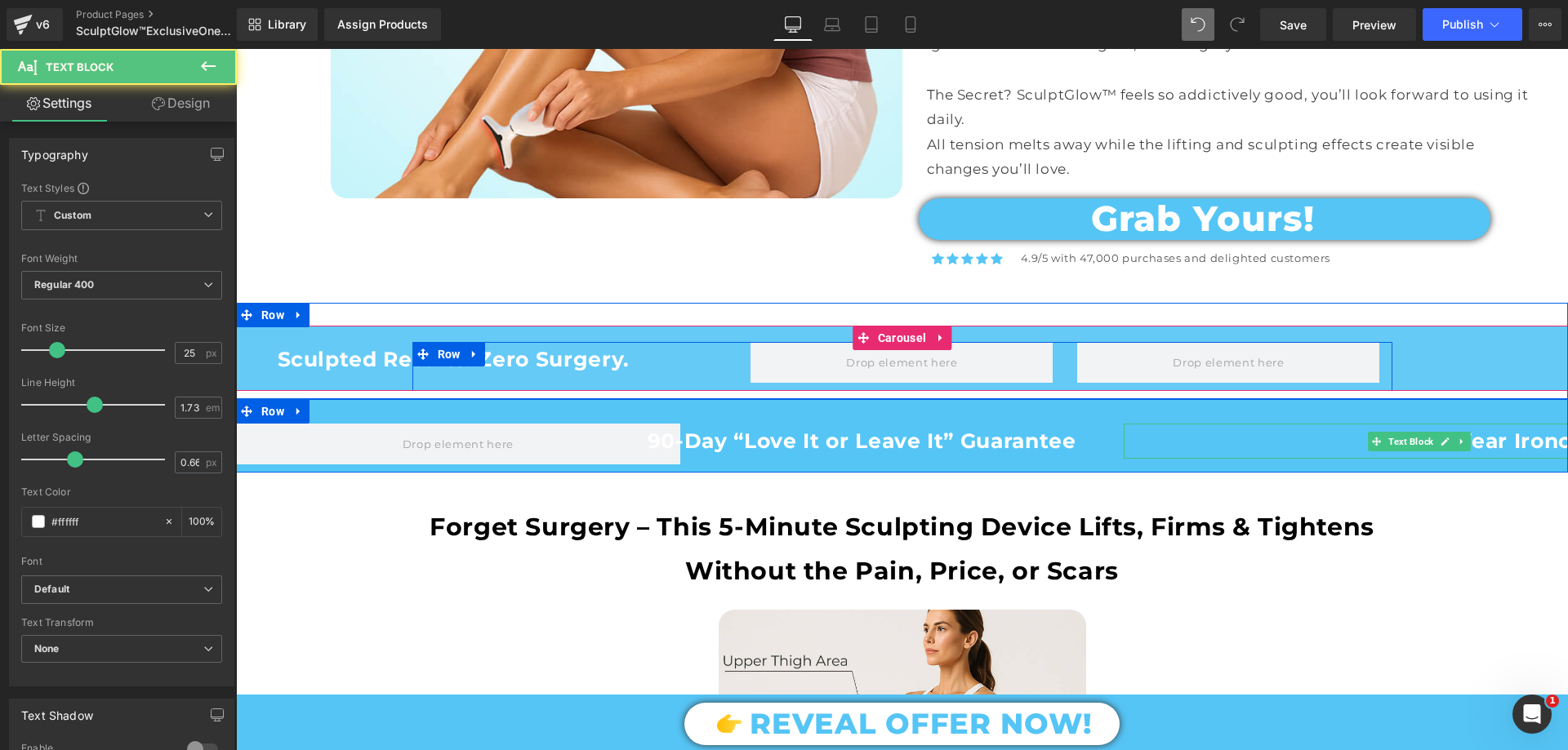
click at [1229, 435] on p "1-Year Ironclad Warranty" at bounding box center [1420, 441] width 592 height 35
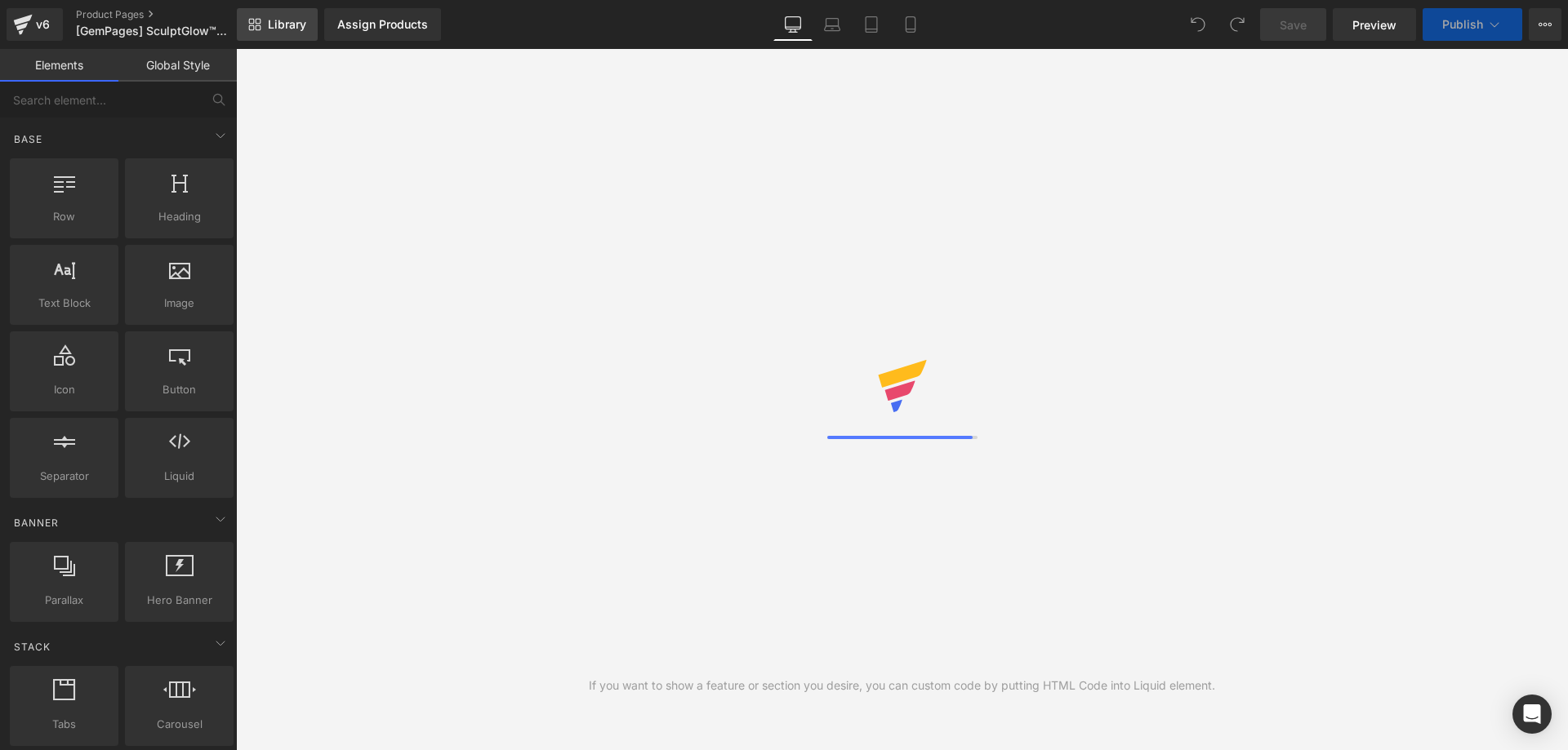
click at [258, 29] on icon at bounding box center [255, 25] width 13 height 13
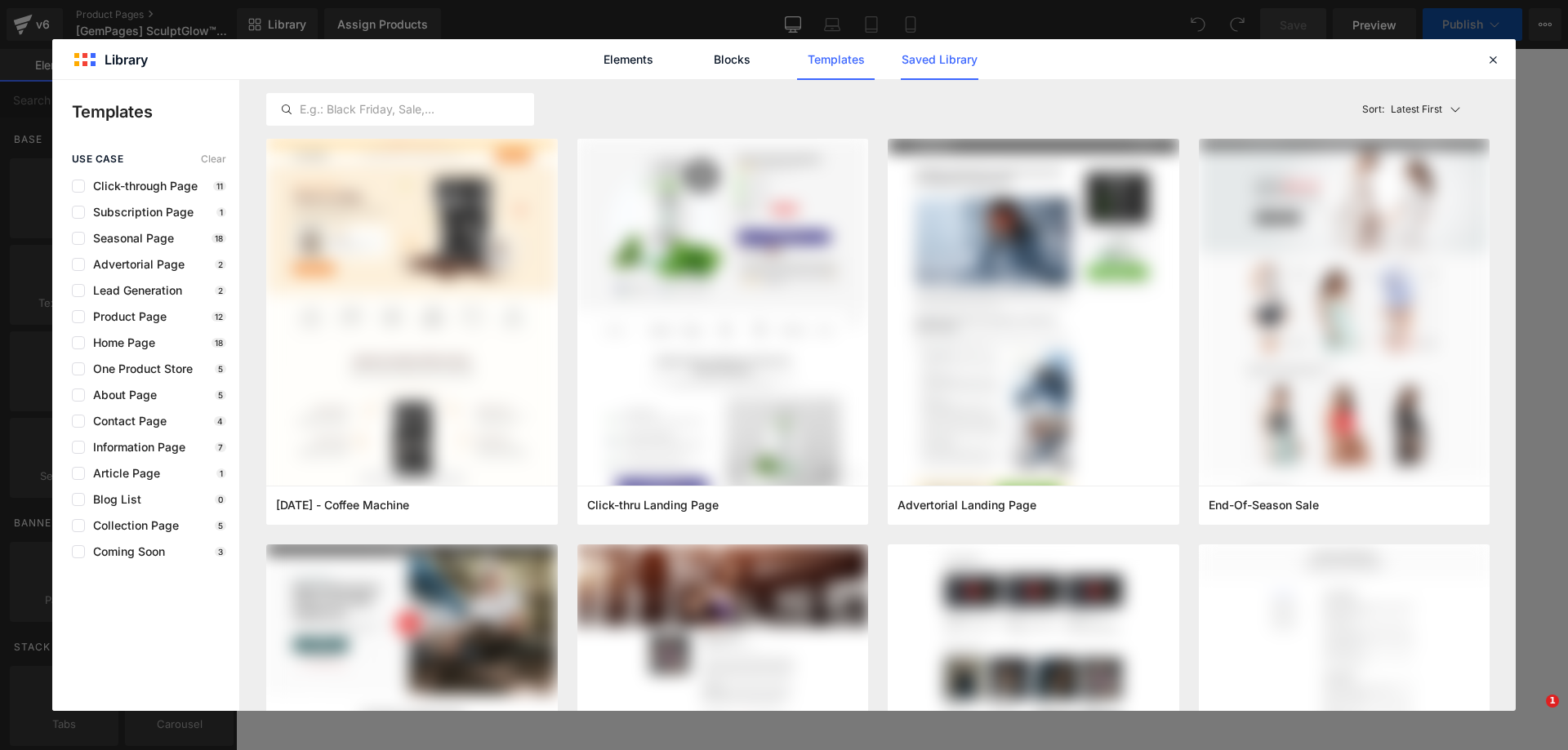
click at [954, 58] on link "Saved Library" at bounding box center [939, 59] width 78 height 41
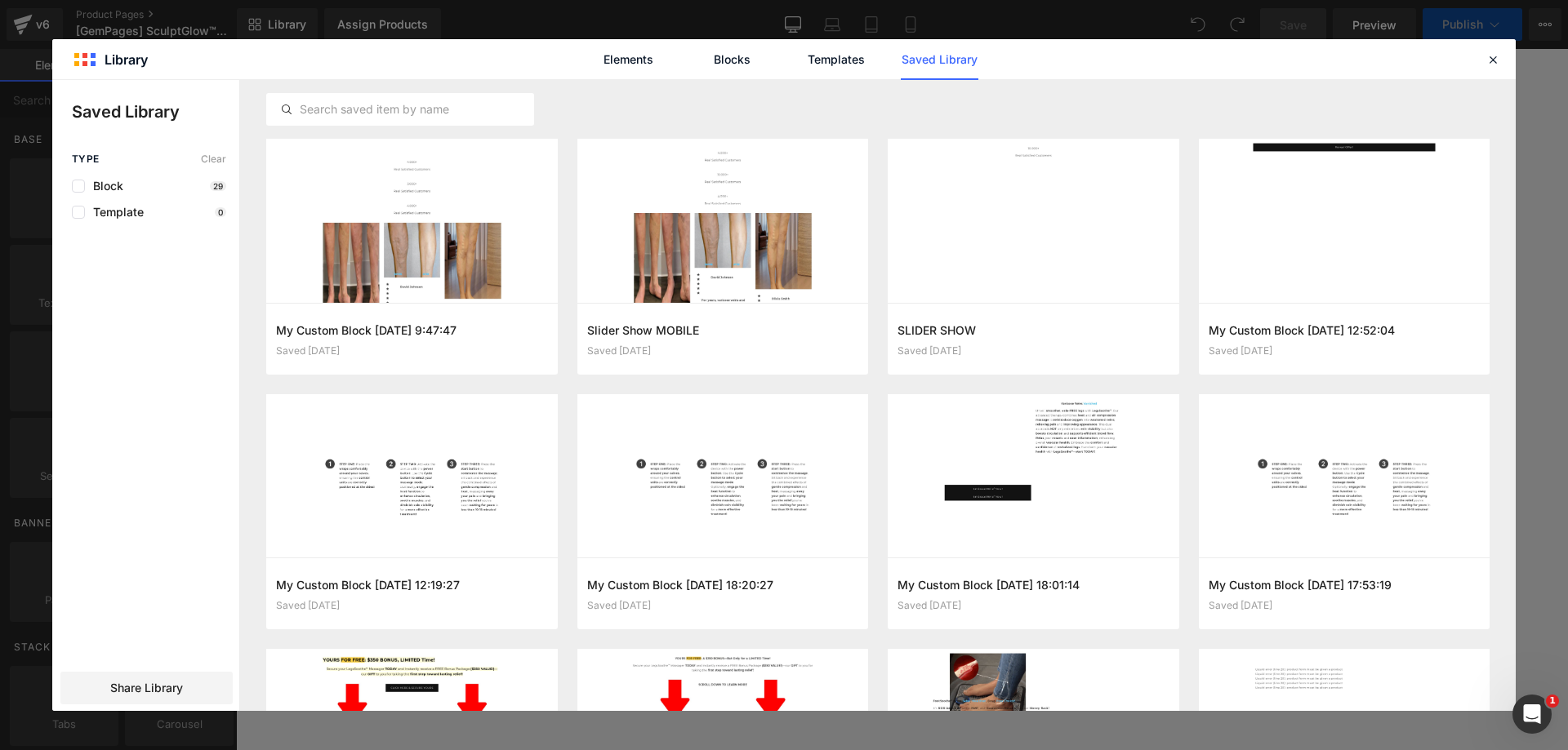
click at [1492, 60] on icon at bounding box center [1492, 59] width 14 height 14
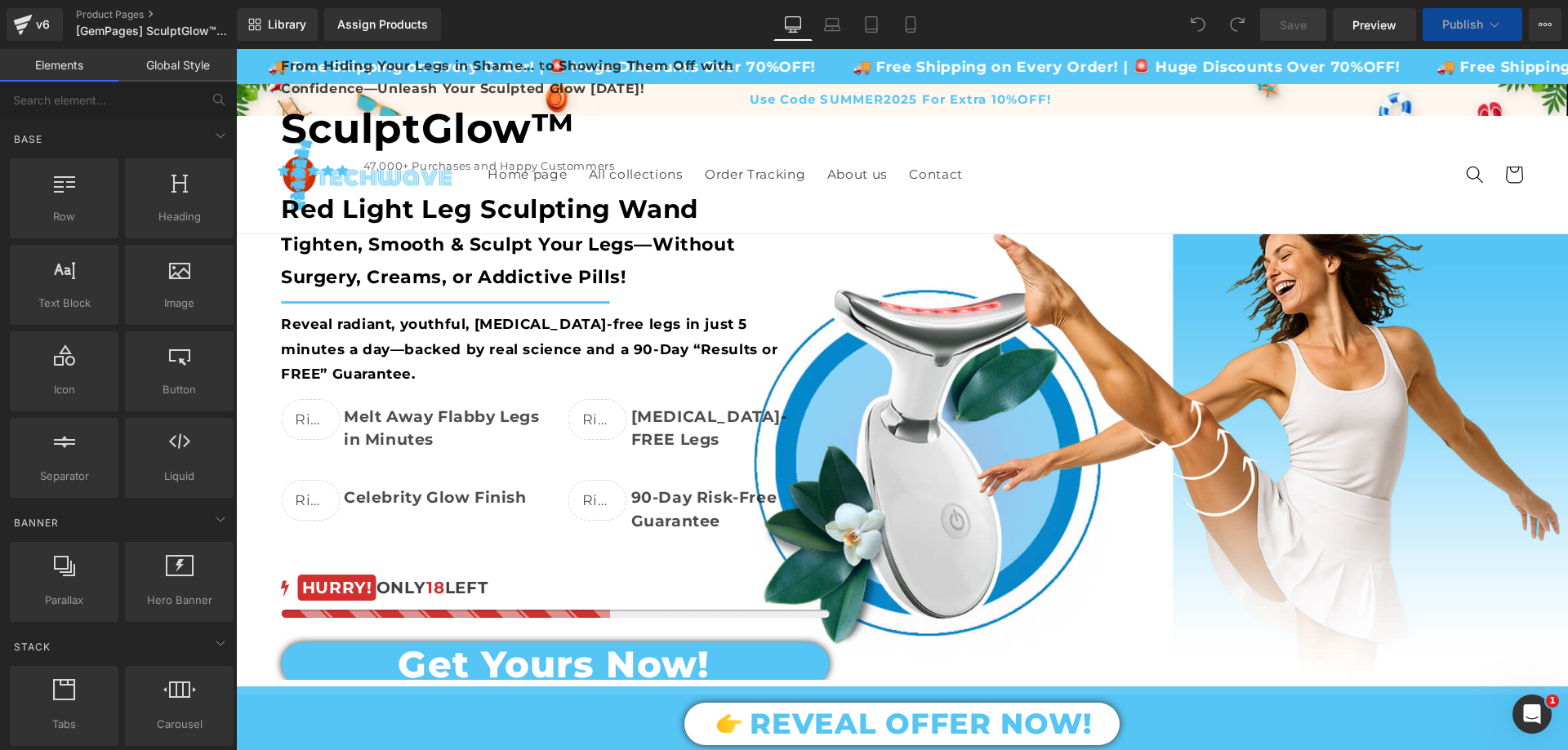
scroll to position [326, 0]
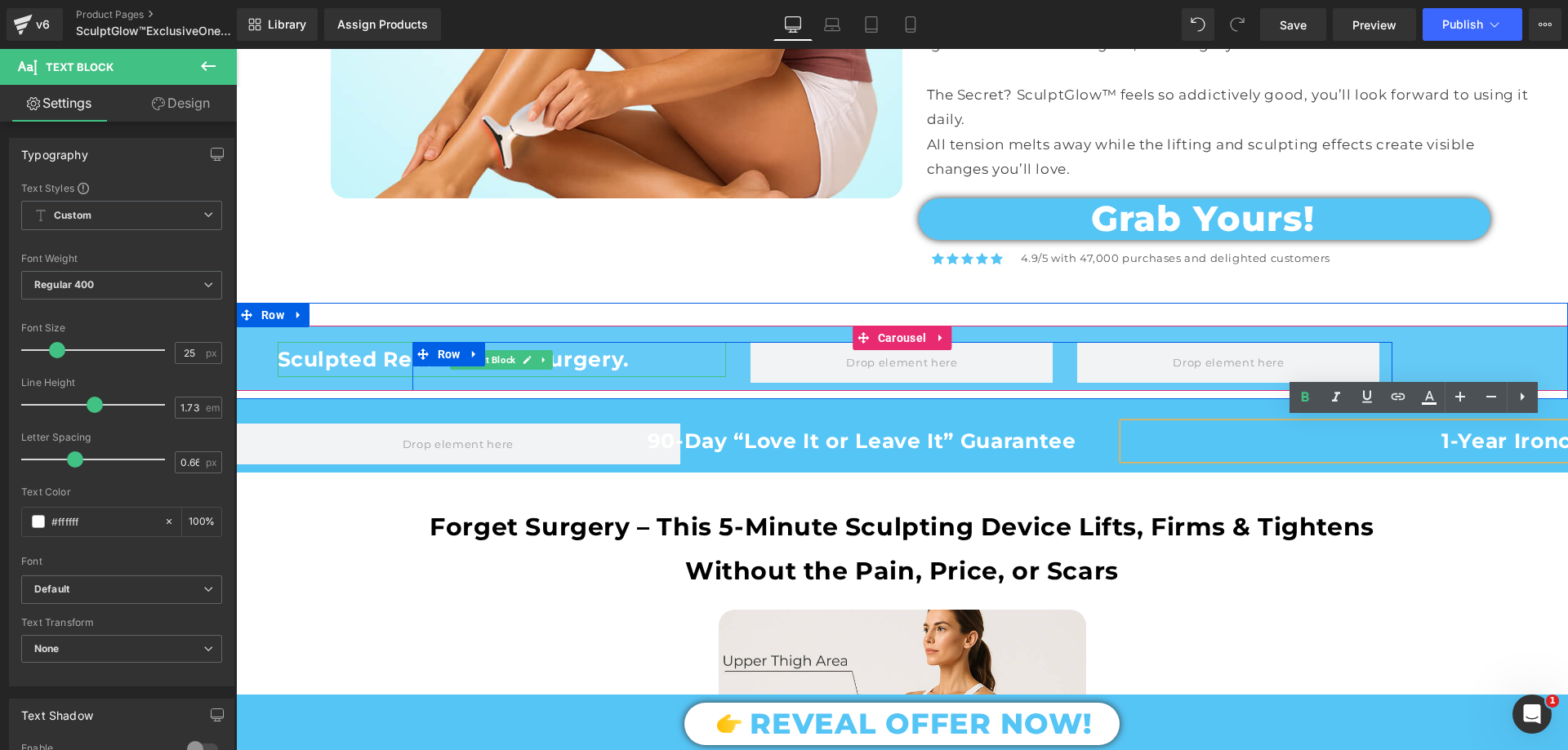
scroll to position [1551, 0]
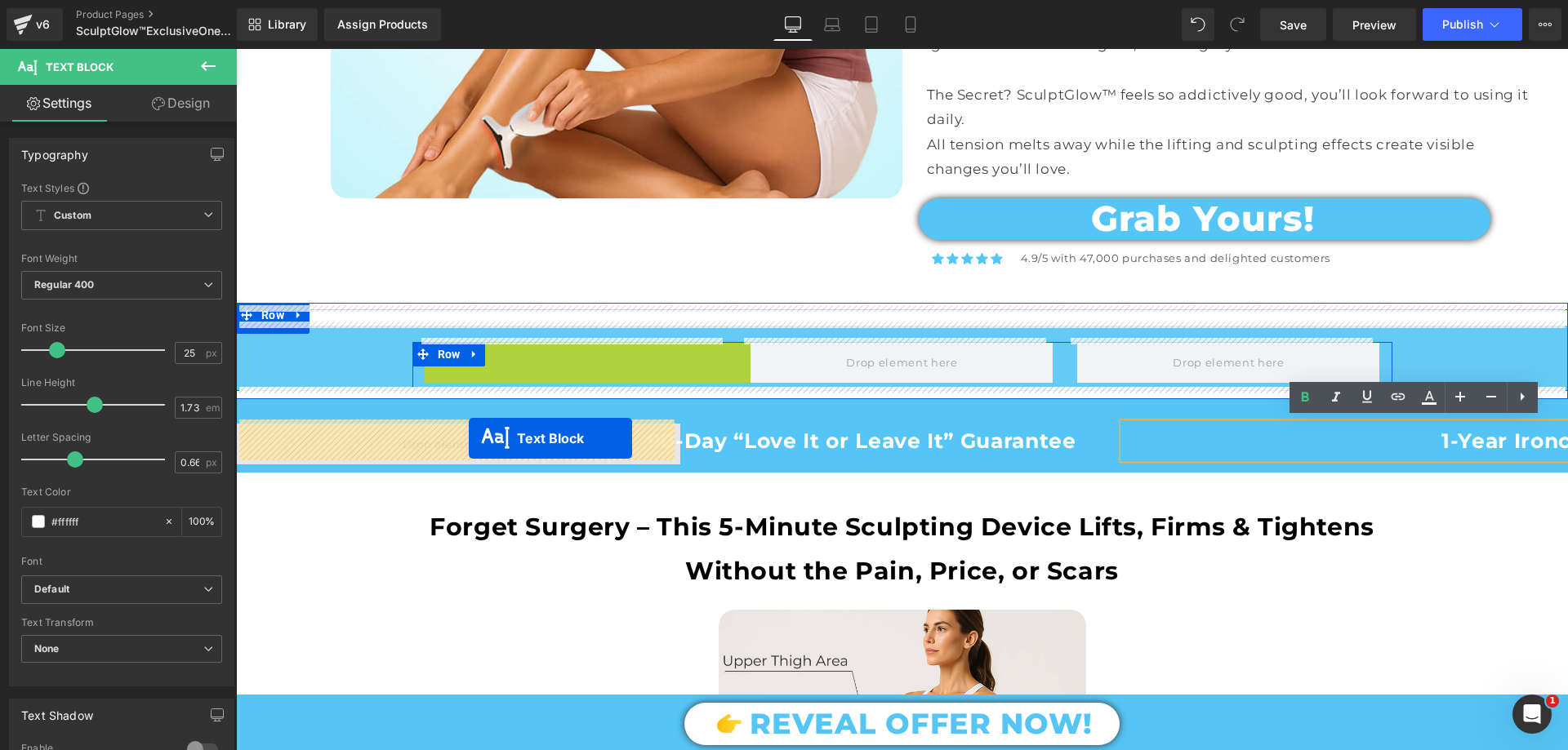
drag, startPoint x: 494, startPoint y: 354, endPoint x: 469, endPoint y: 438, distance: 87.6
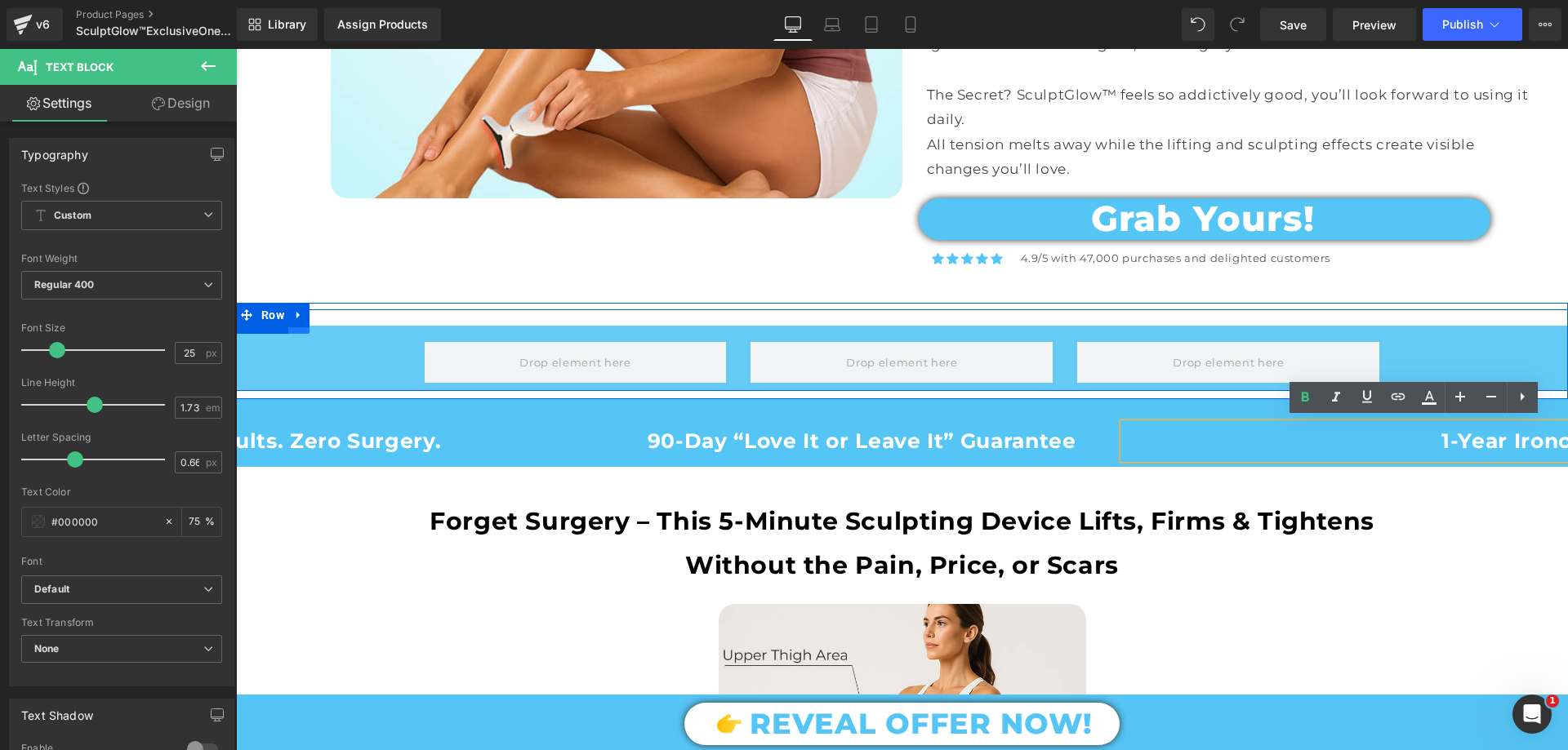
click at [294, 325] on link at bounding box center [299, 321] width 21 height 25
click at [339, 320] on icon at bounding box center [342, 321] width 11 height 11
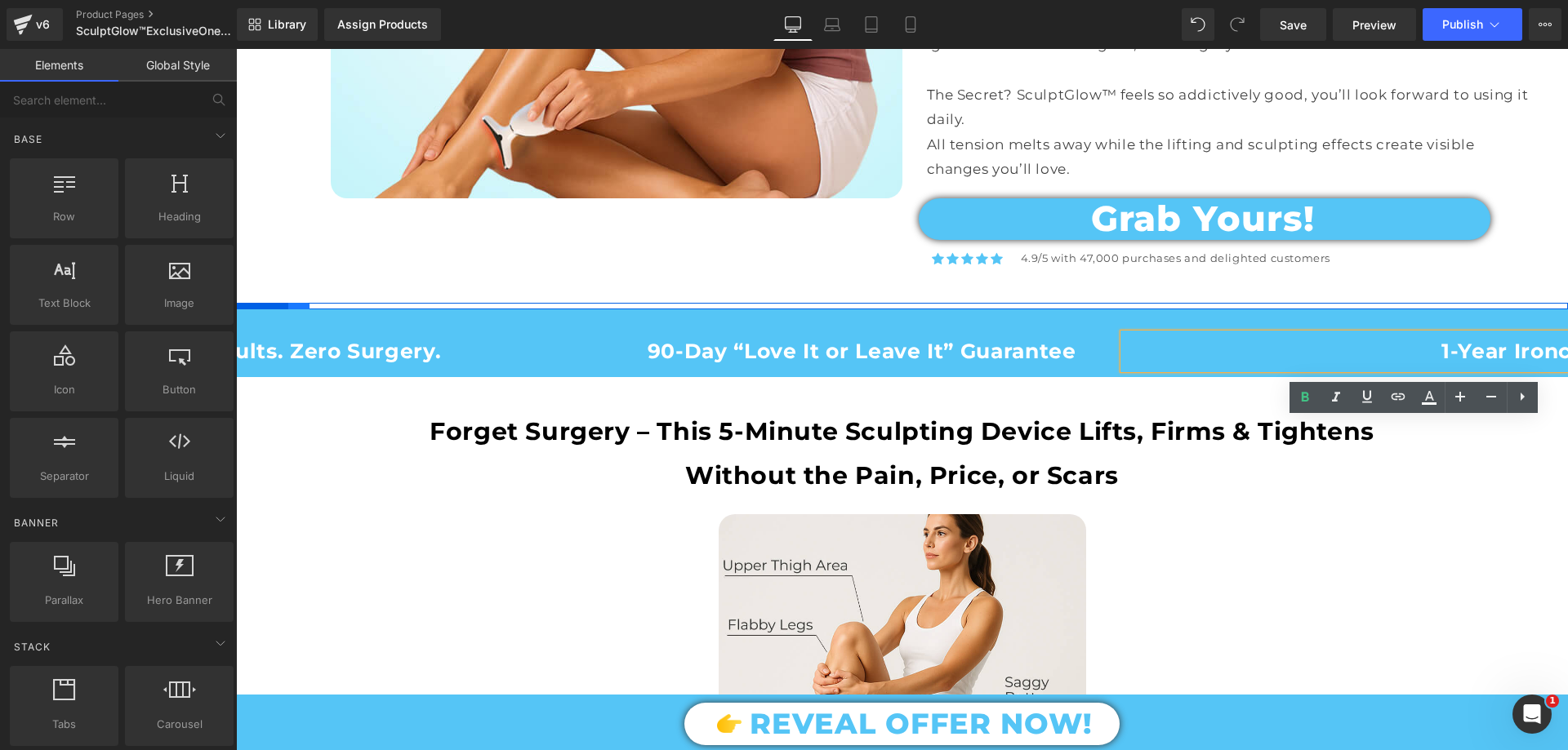
click at [292, 303] on link at bounding box center [299, 316] width 21 height 25
click at [343, 303] on link at bounding box center [342, 316] width 21 height 25
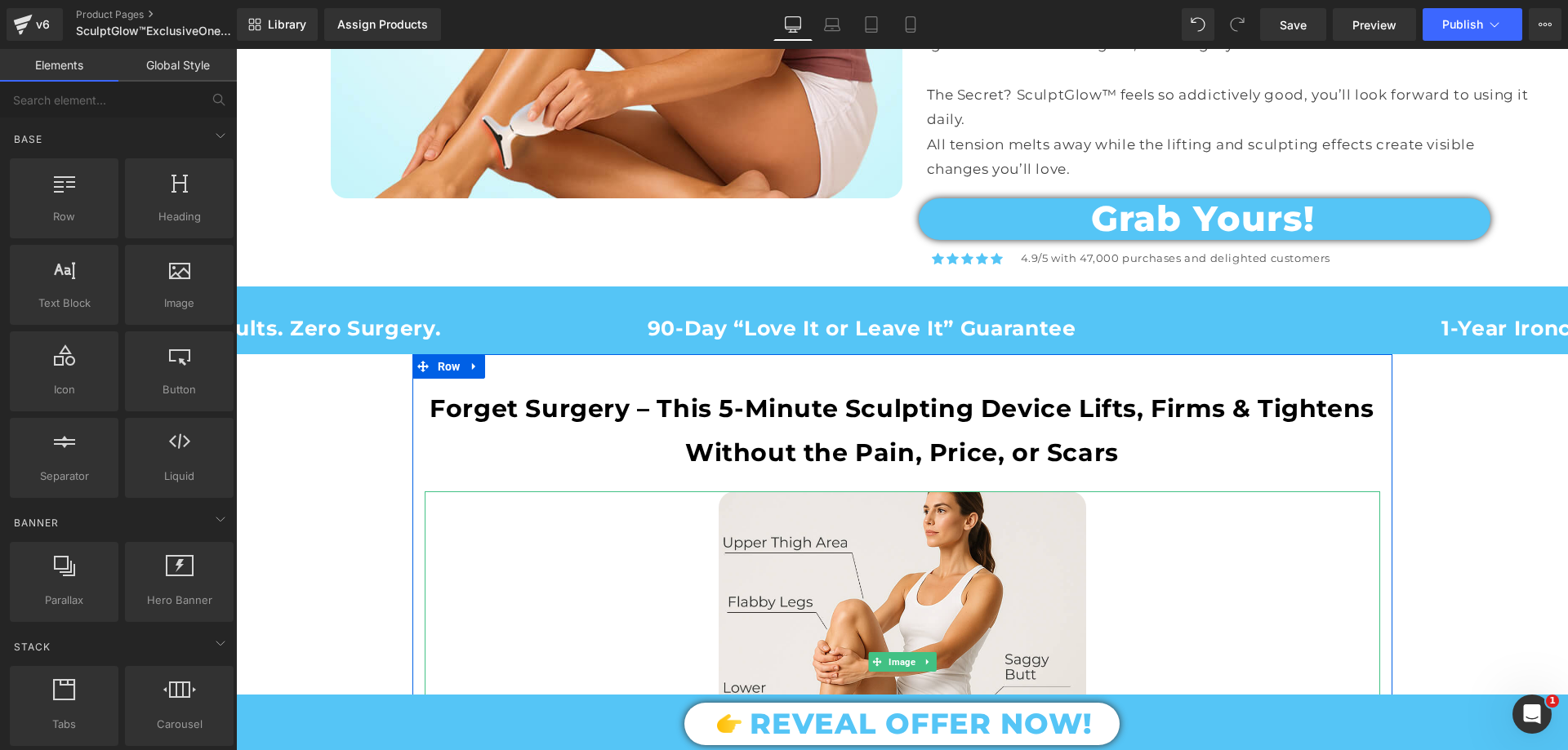
click at [513, 513] on div at bounding box center [903, 661] width 955 height 340
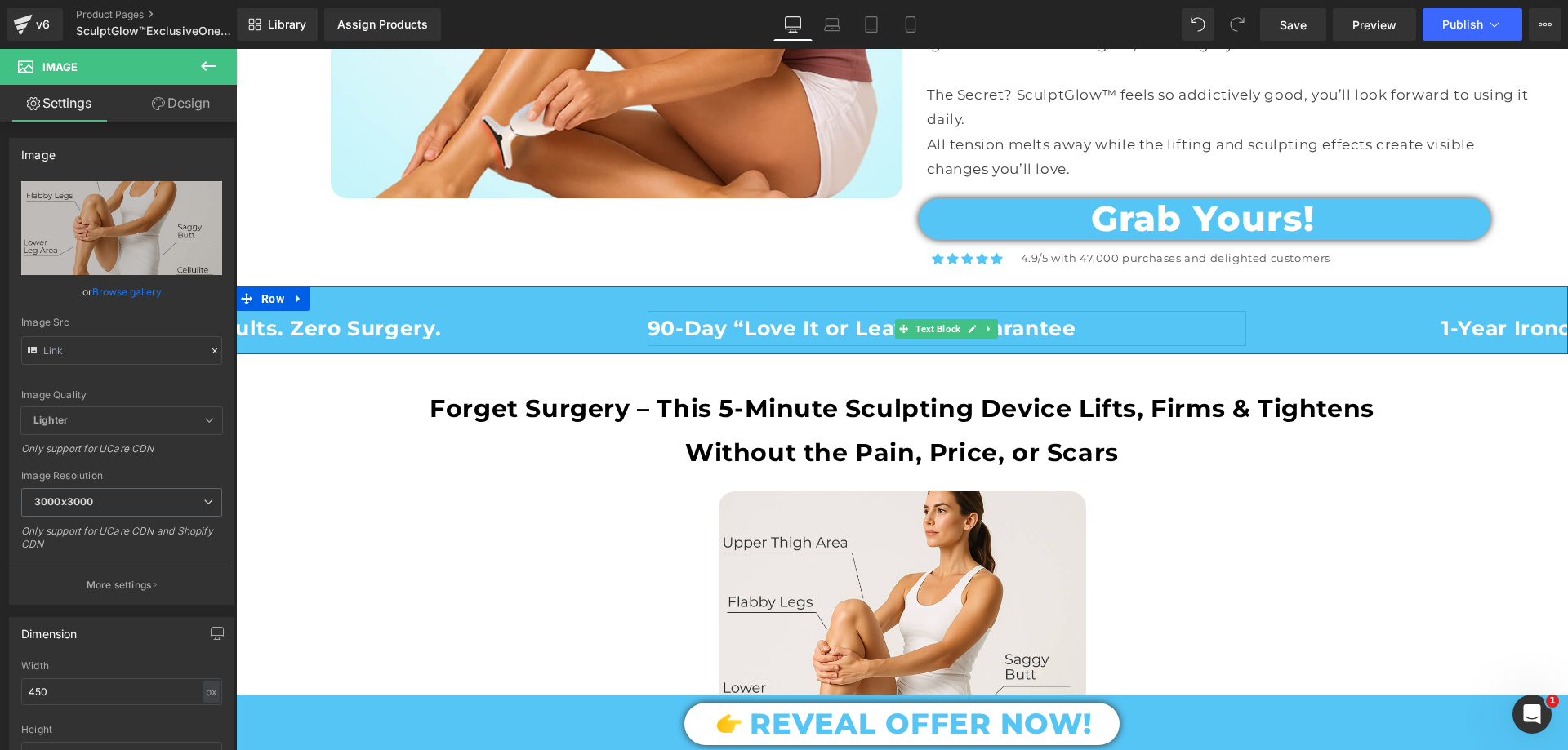
type input "[URL][DOMAIN_NAME]"
click at [923, 323] on span "Text Block" at bounding box center [938, 329] width 52 height 19
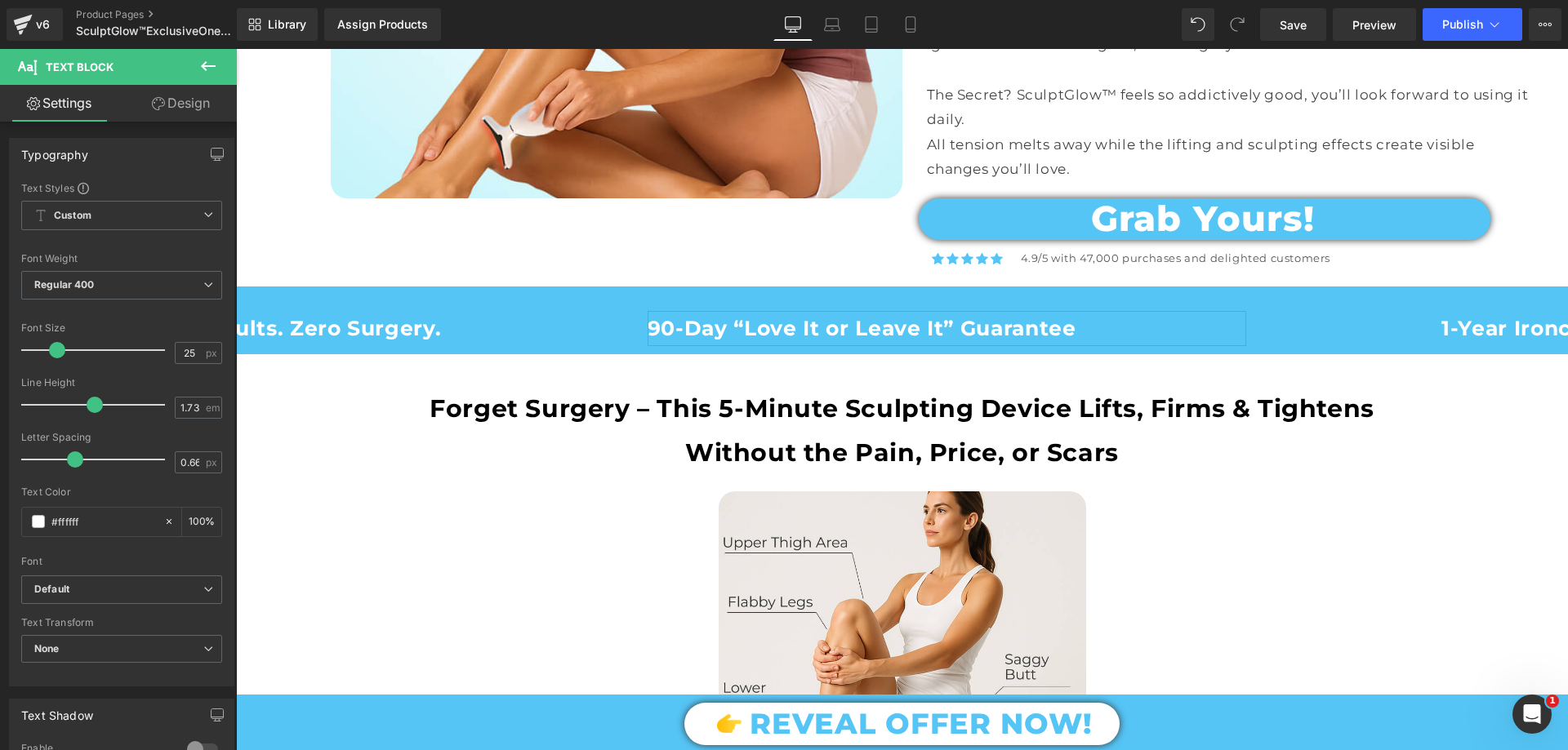
click at [194, 99] on link "Design" at bounding box center [181, 103] width 119 height 36
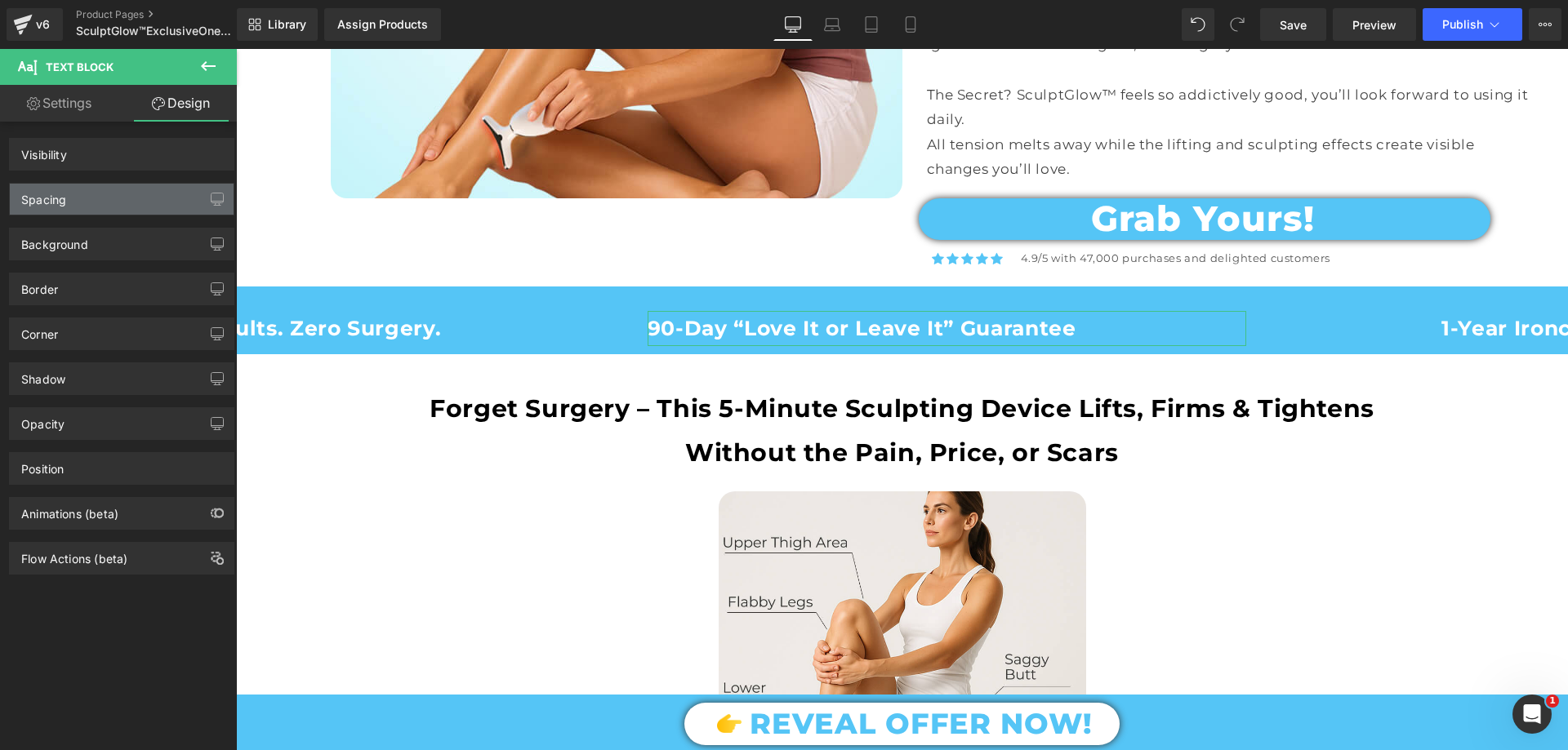
click at [94, 198] on div "Spacing" at bounding box center [122, 199] width 224 height 31
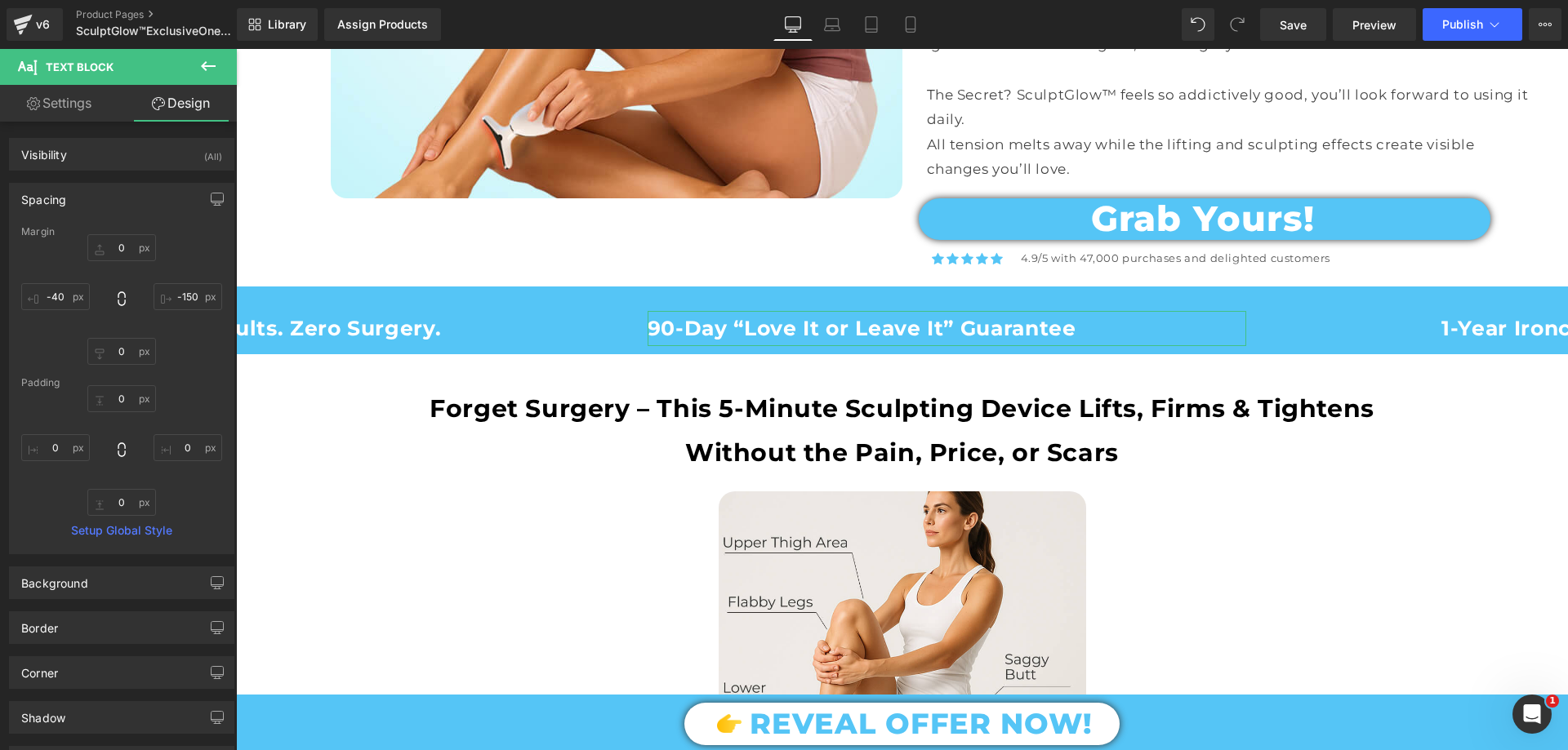
type input "0"
type input "-150"
type input "0"
type input "-40"
type input "0"
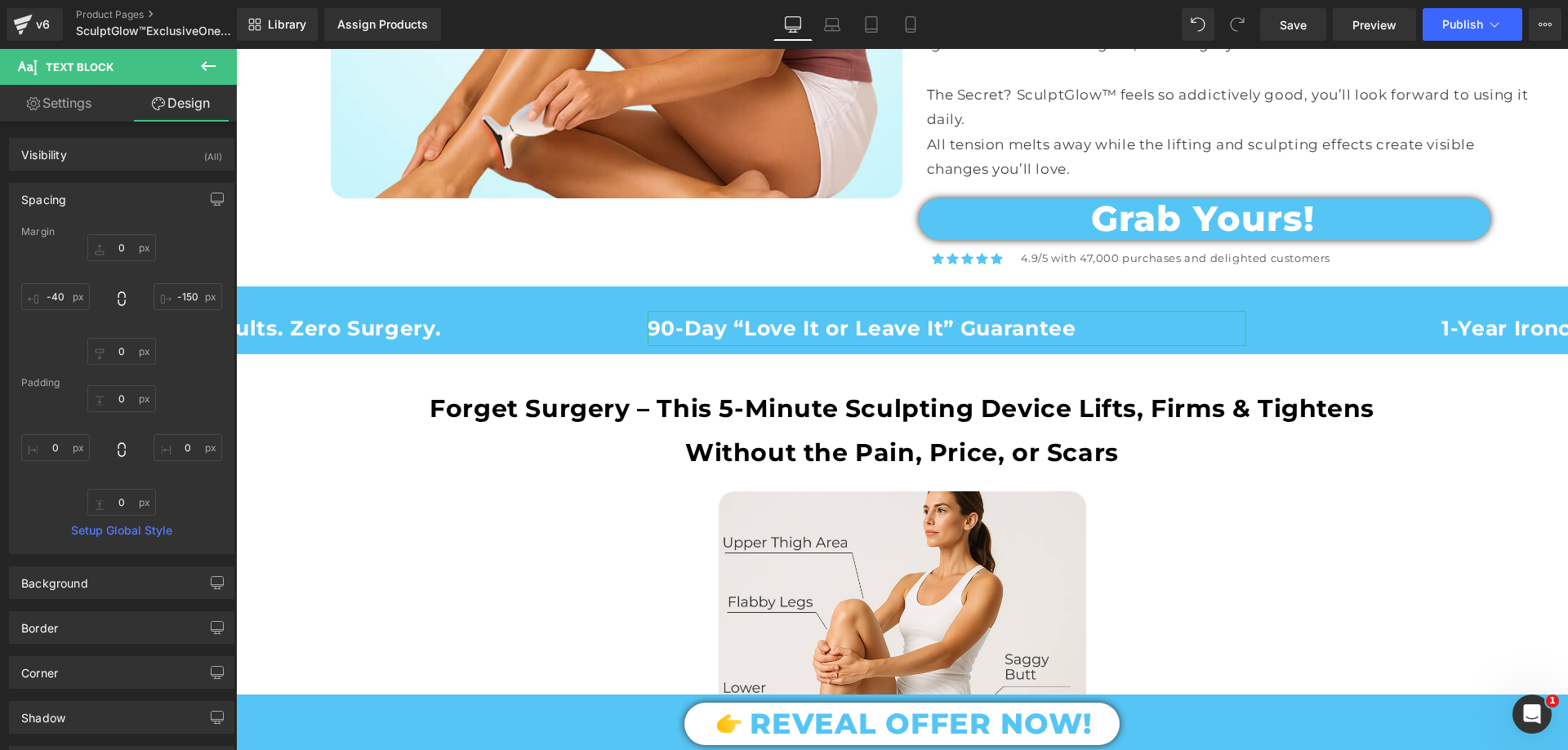
type input "0"
click at [68, 294] on input "-40" at bounding box center [56, 297] width 69 height 27
click at [79, 98] on link "Settings" at bounding box center [59, 103] width 119 height 36
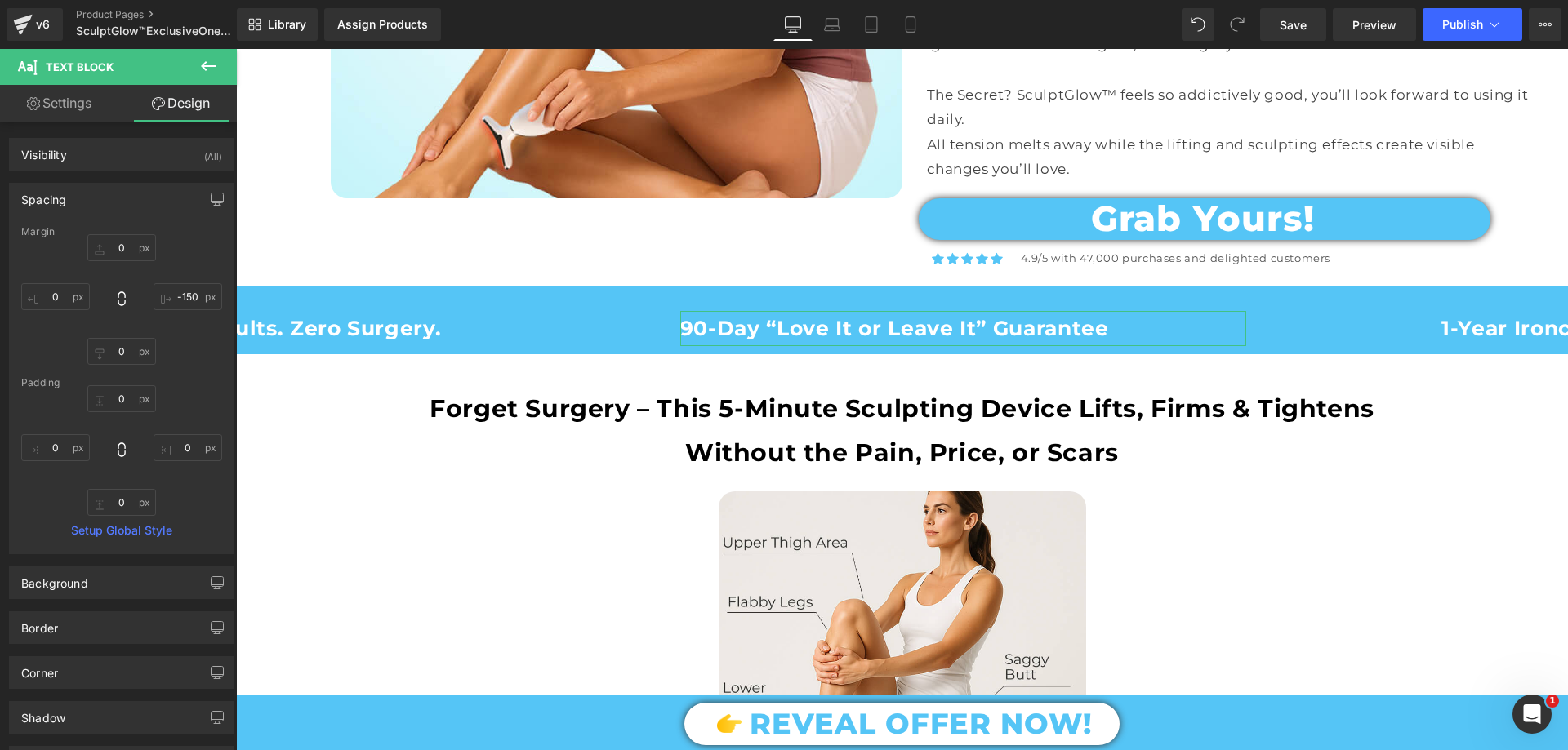
type input "100"
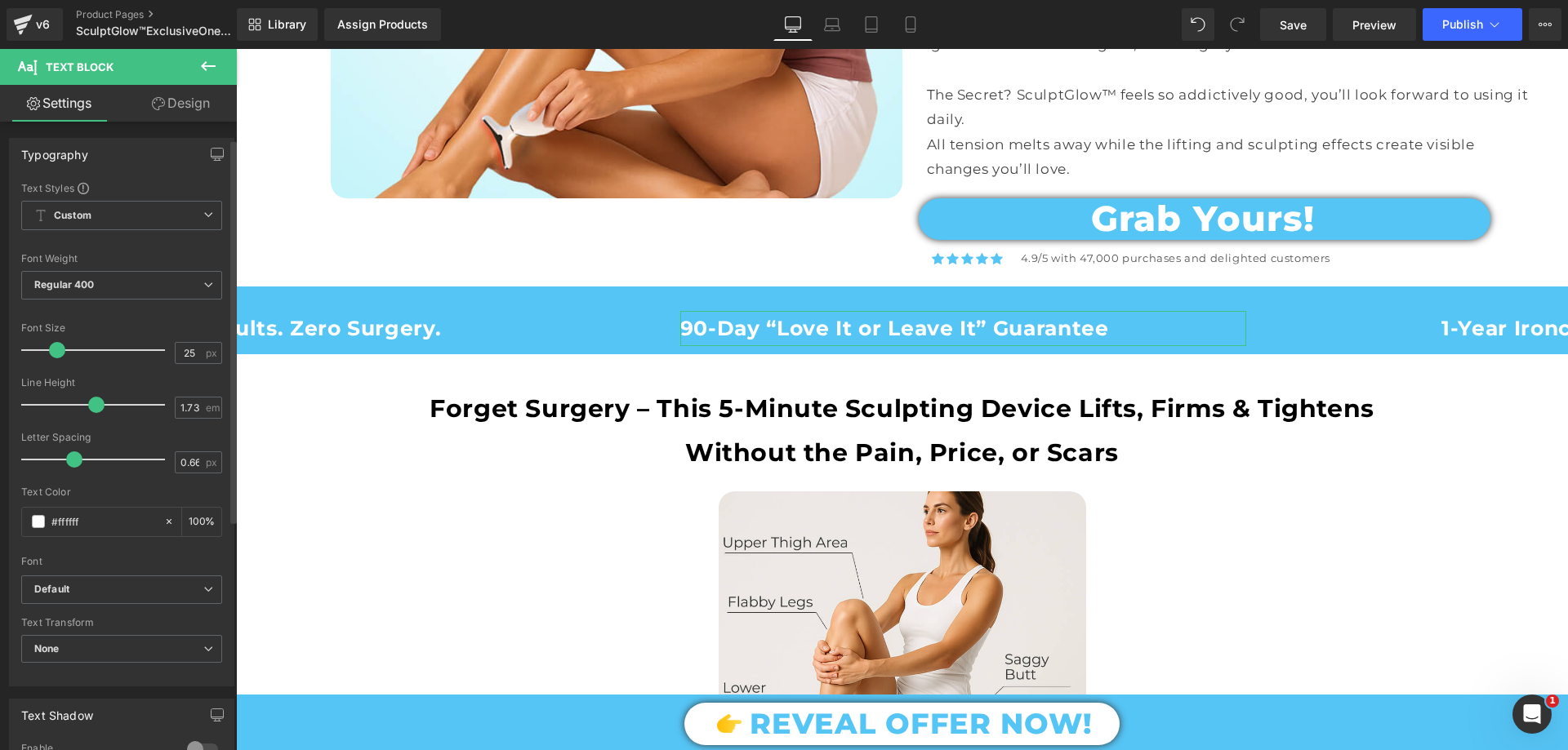
scroll to position [404, 0]
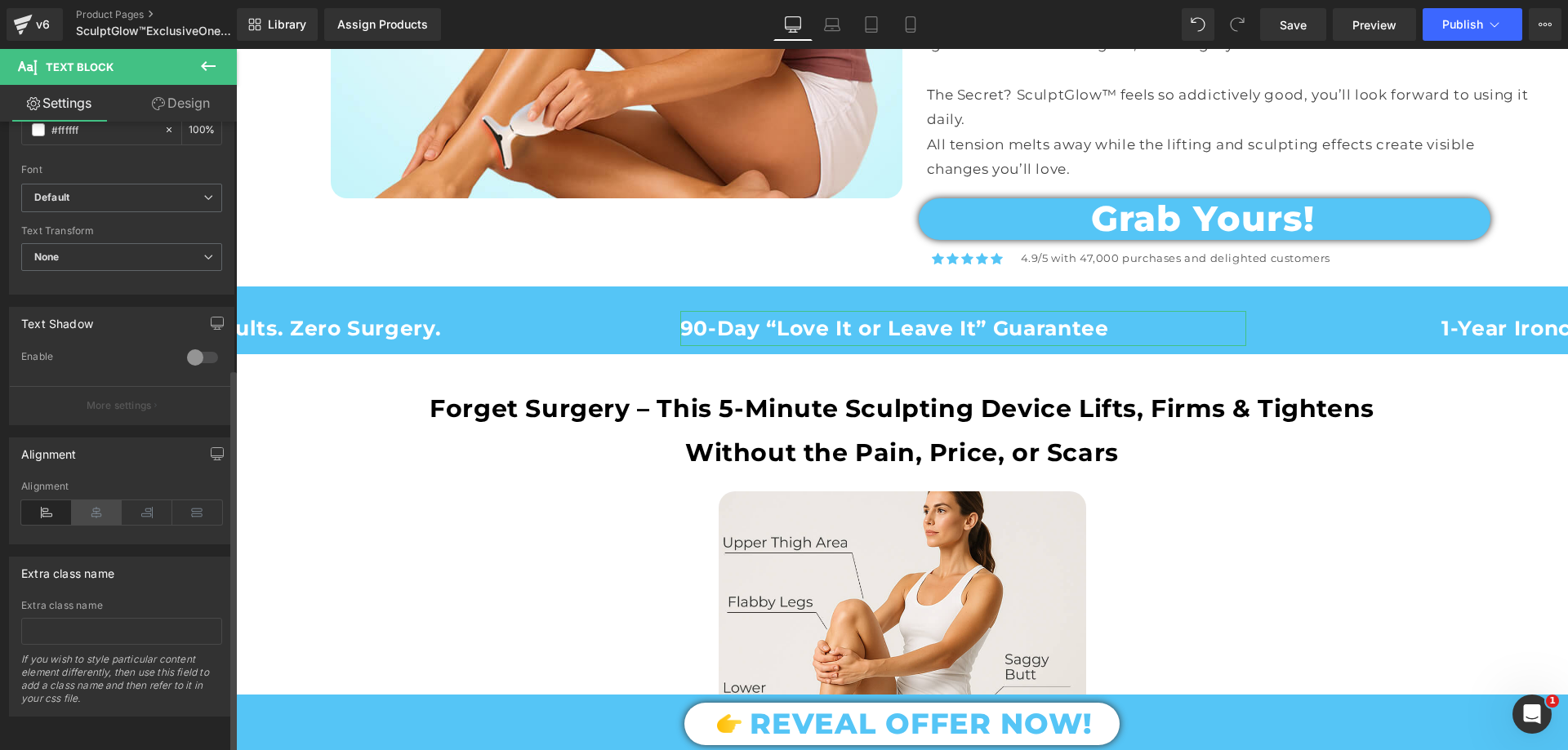
click at [98, 500] on icon at bounding box center [97, 513] width 51 height 25
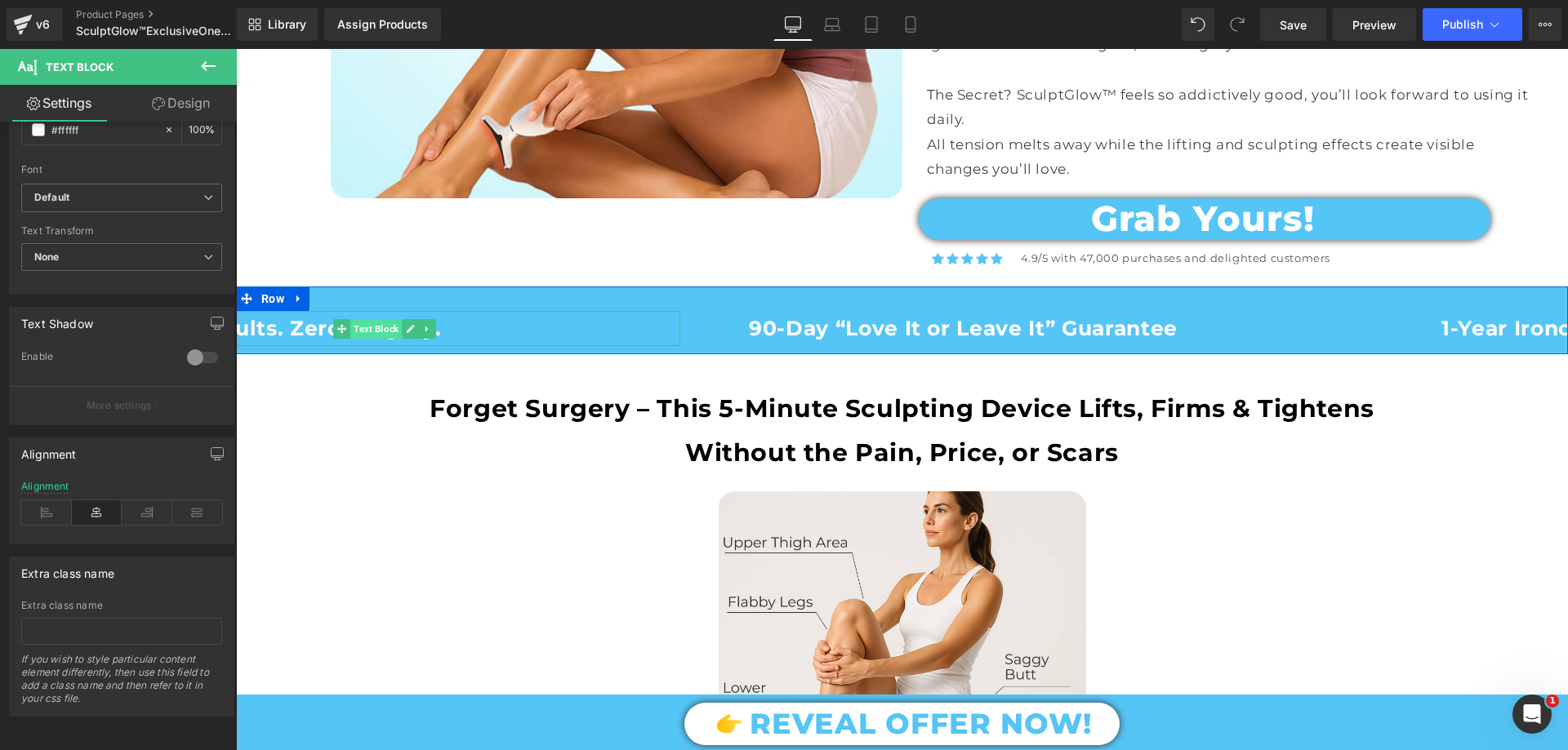
click at [353, 325] on span "Text Block" at bounding box center [376, 329] width 52 height 19
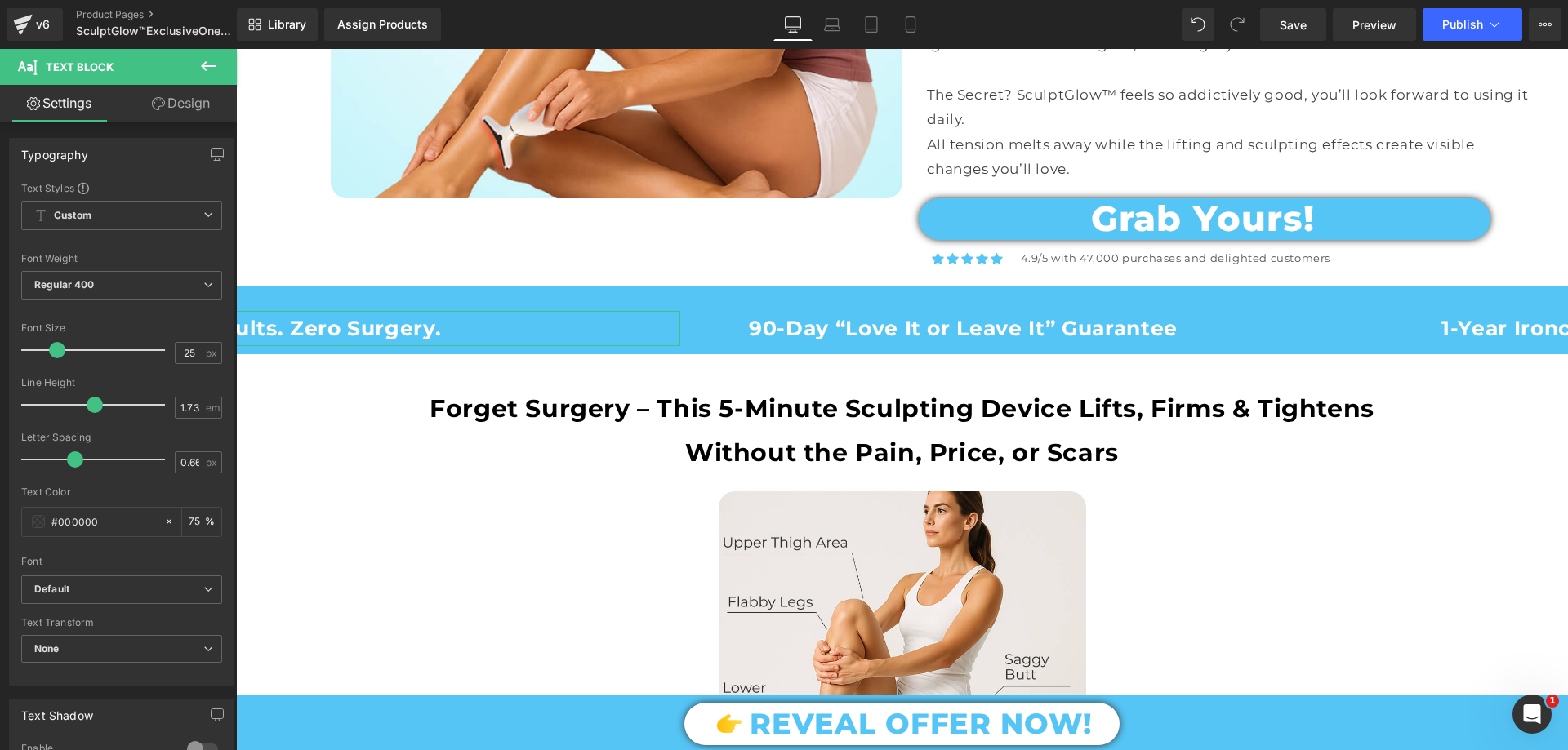
click at [191, 100] on link "Design" at bounding box center [181, 103] width 119 height 36
click at [0, 0] on div "Spacing" at bounding box center [0, 0] width 0 height 0
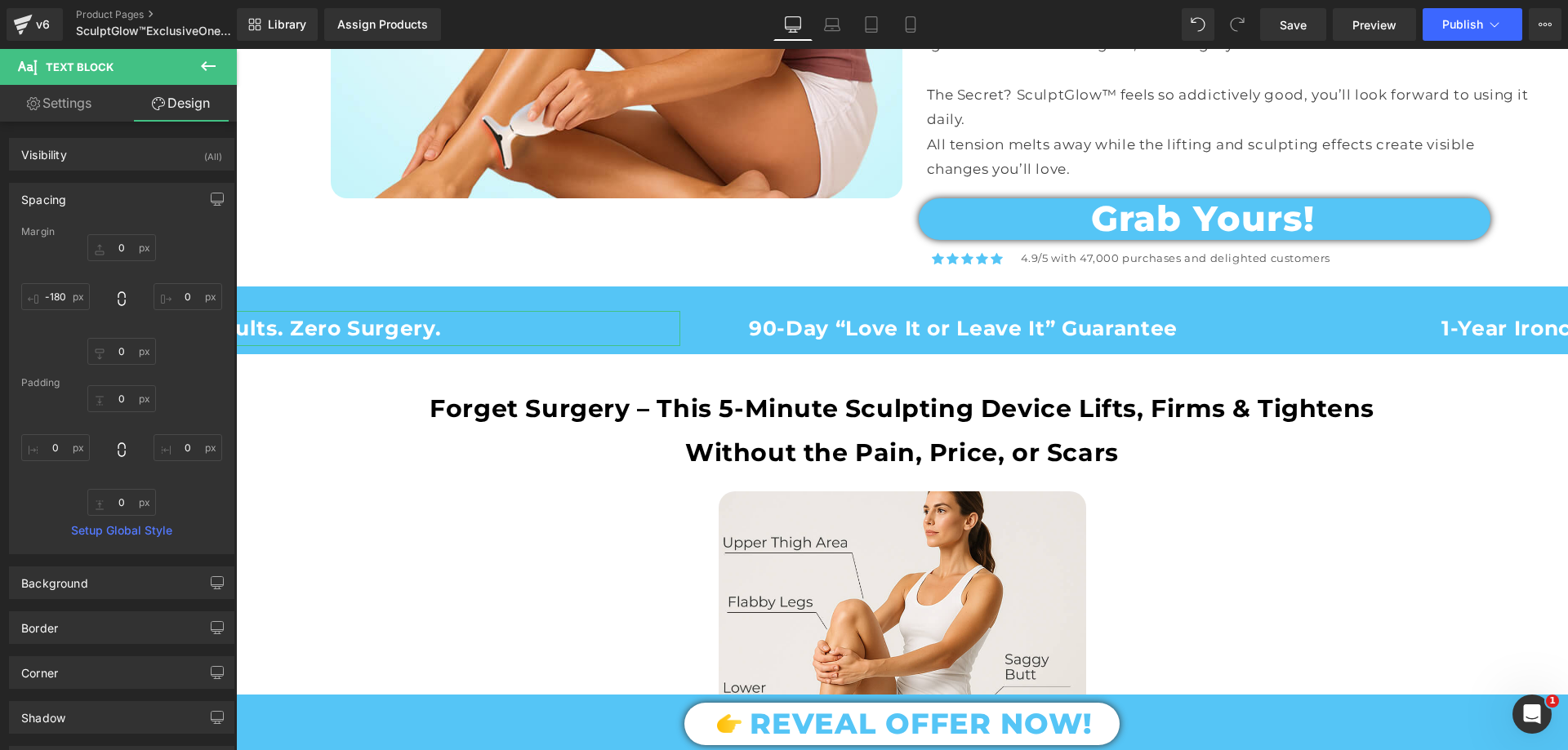
type input "0"
type input "-180"
type input "0"
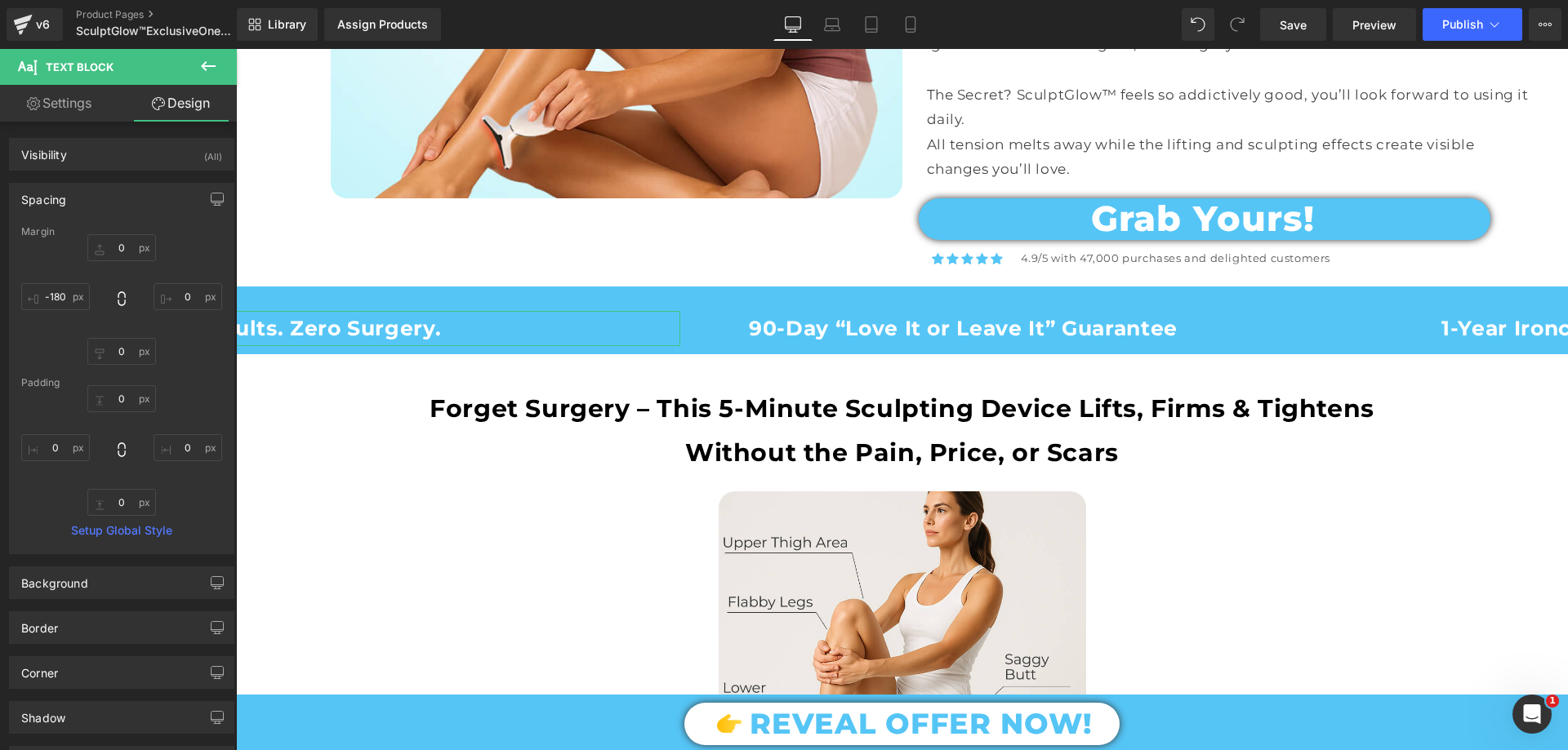
type input "0"
click at [68, 298] on input "-180" at bounding box center [56, 297] width 69 height 27
click at [76, 115] on link "Settings" at bounding box center [59, 103] width 119 height 36
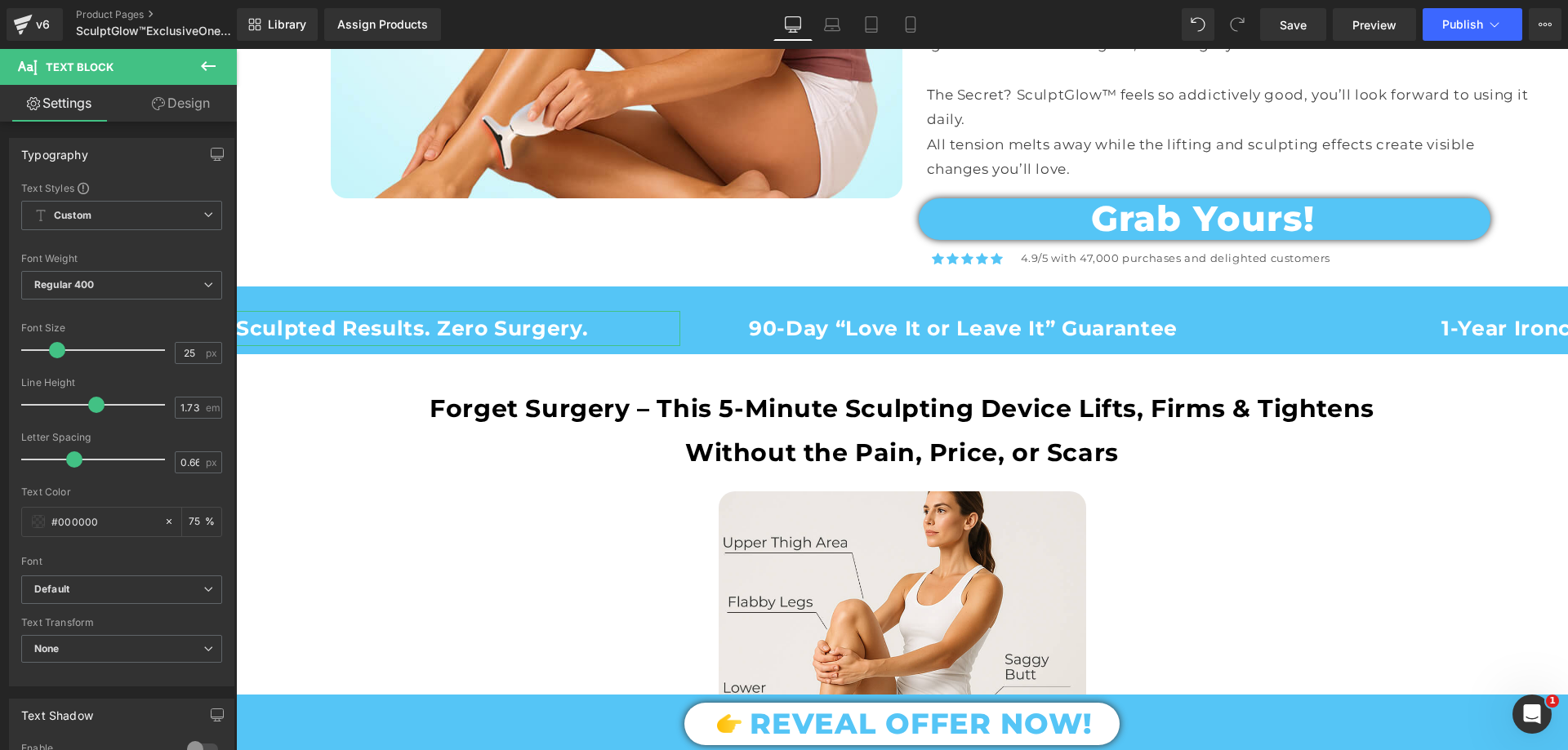
type input "75"
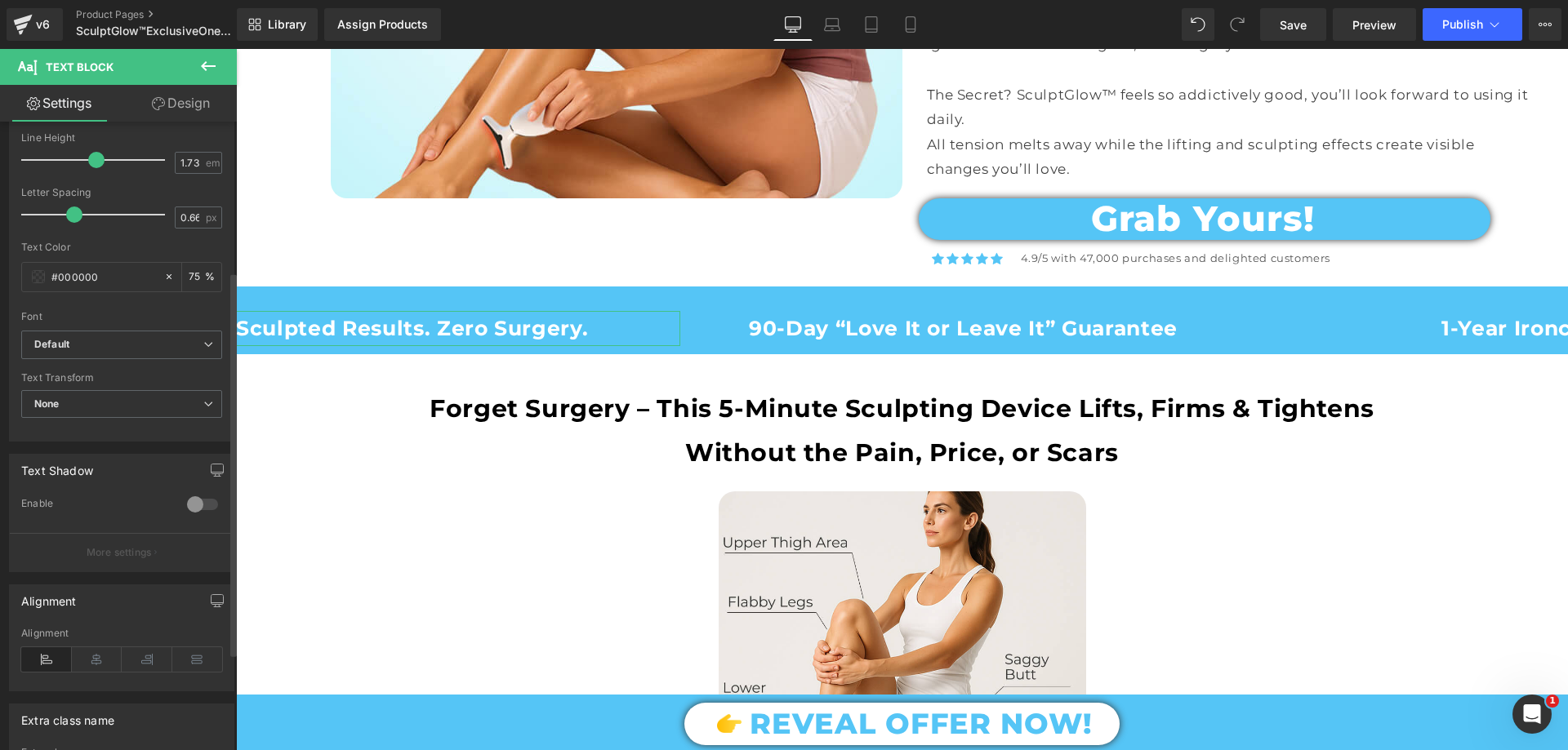
click at [101, 646] on div "Alignment" at bounding box center [122, 659] width 201 height 63
click at [102, 659] on icon at bounding box center [97, 660] width 51 height 25
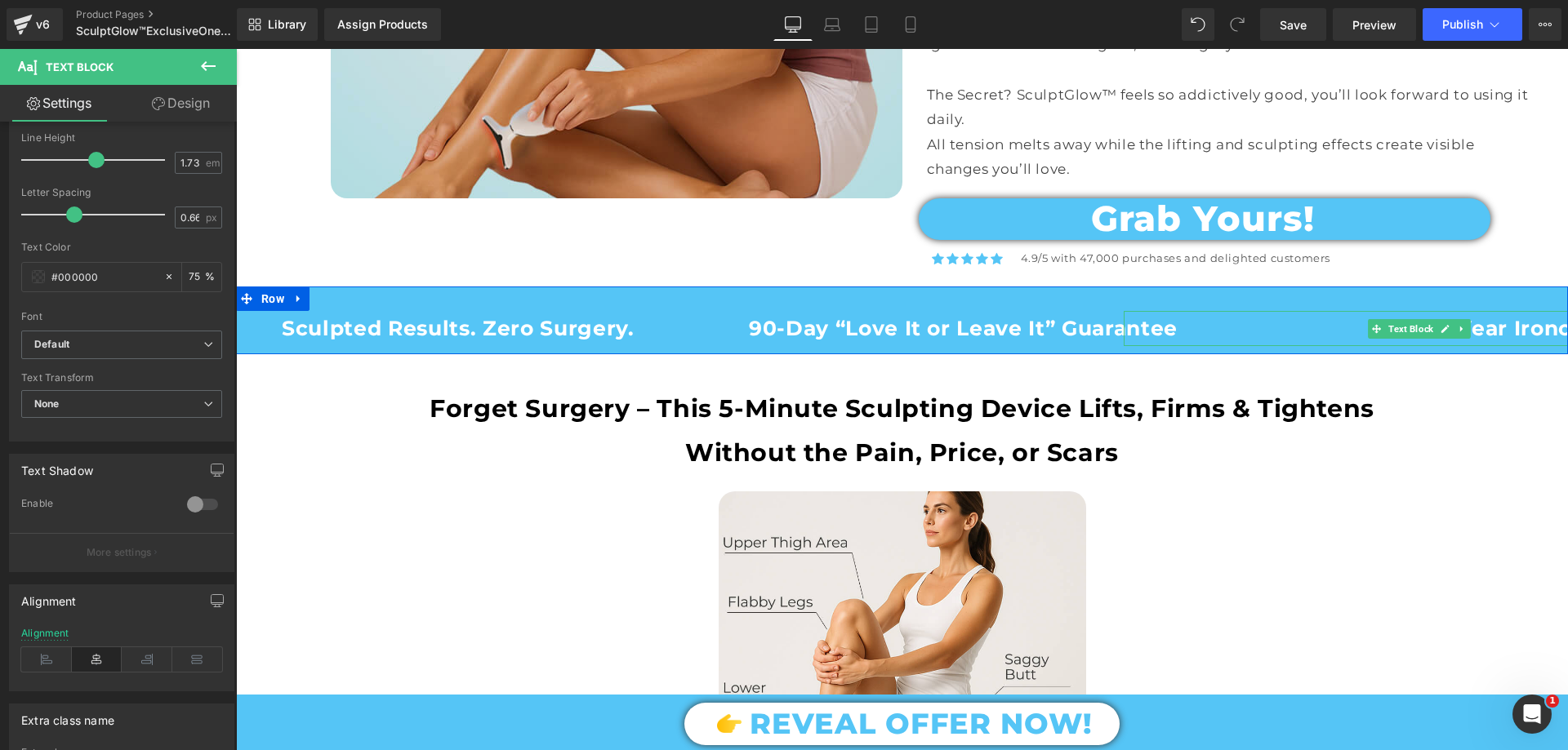
drag, startPoint x: 1413, startPoint y: 320, endPoint x: 628, endPoint y: 165, distance: 800.2
click at [1414, 320] on span "Text Block" at bounding box center [1411, 329] width 52 height 19
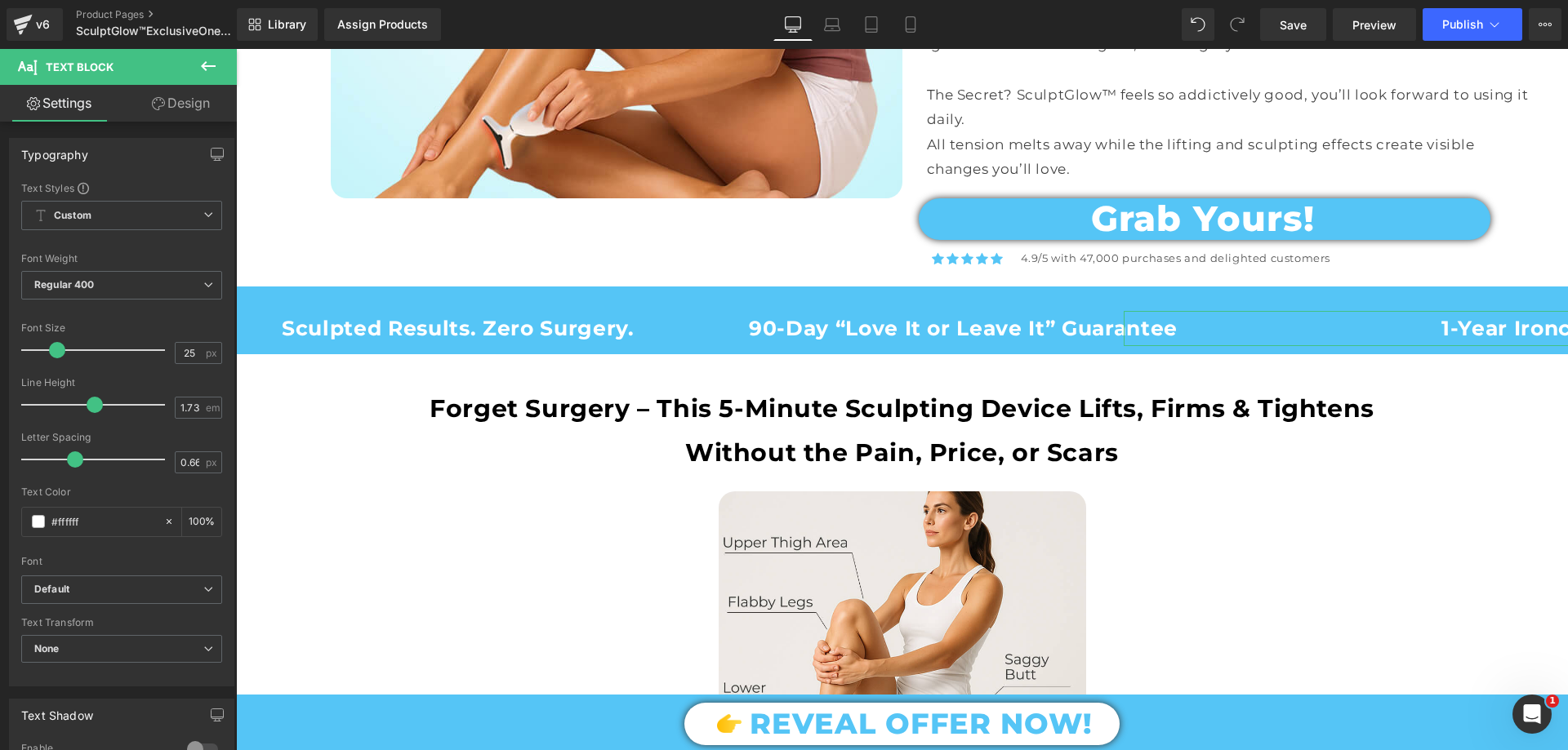
click at [212, 108] on link "Design" at bounding box center [181, 103] width 119 height 36
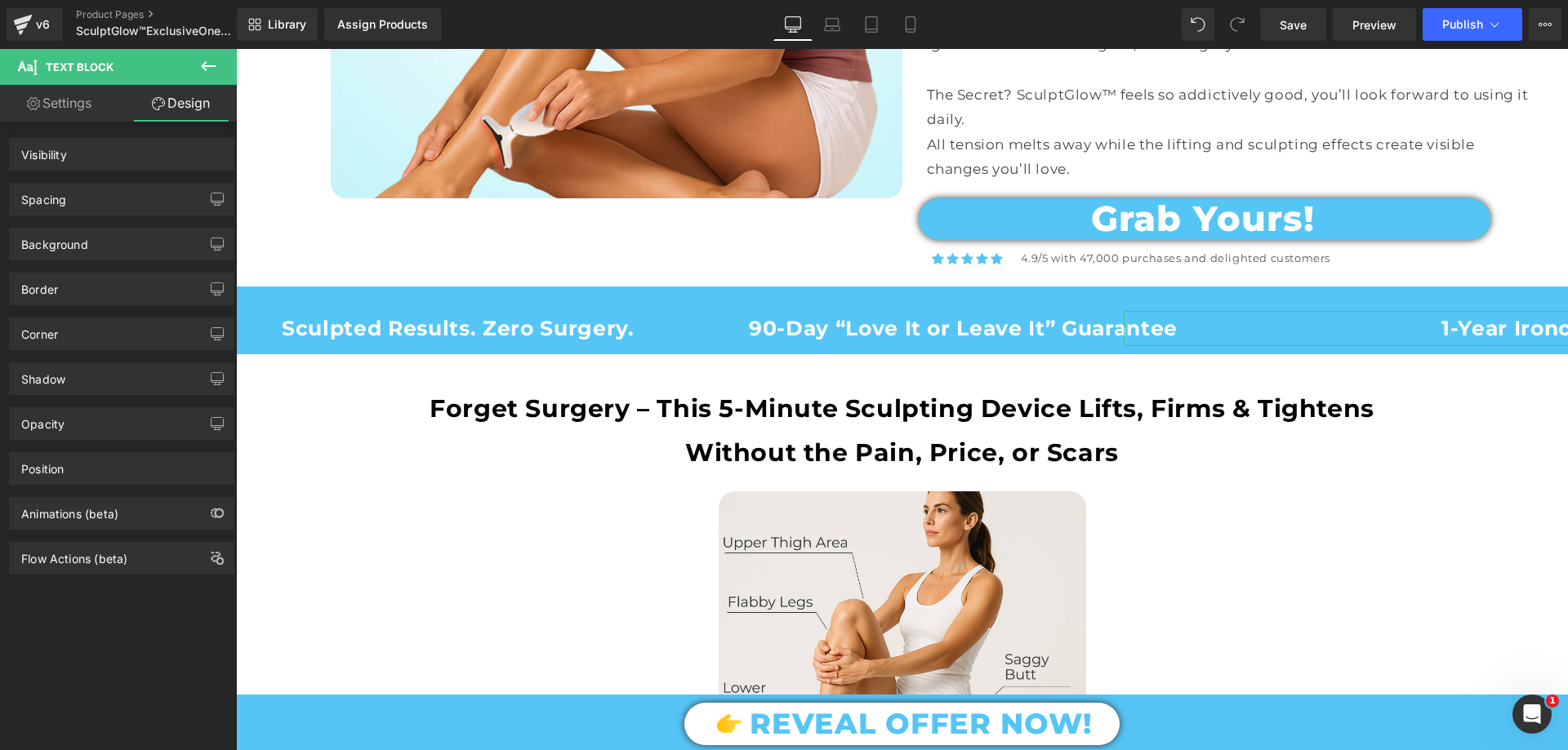
click at [95, 200] on div "Spacing" at bounding box center [122, 199] width 224 height 31
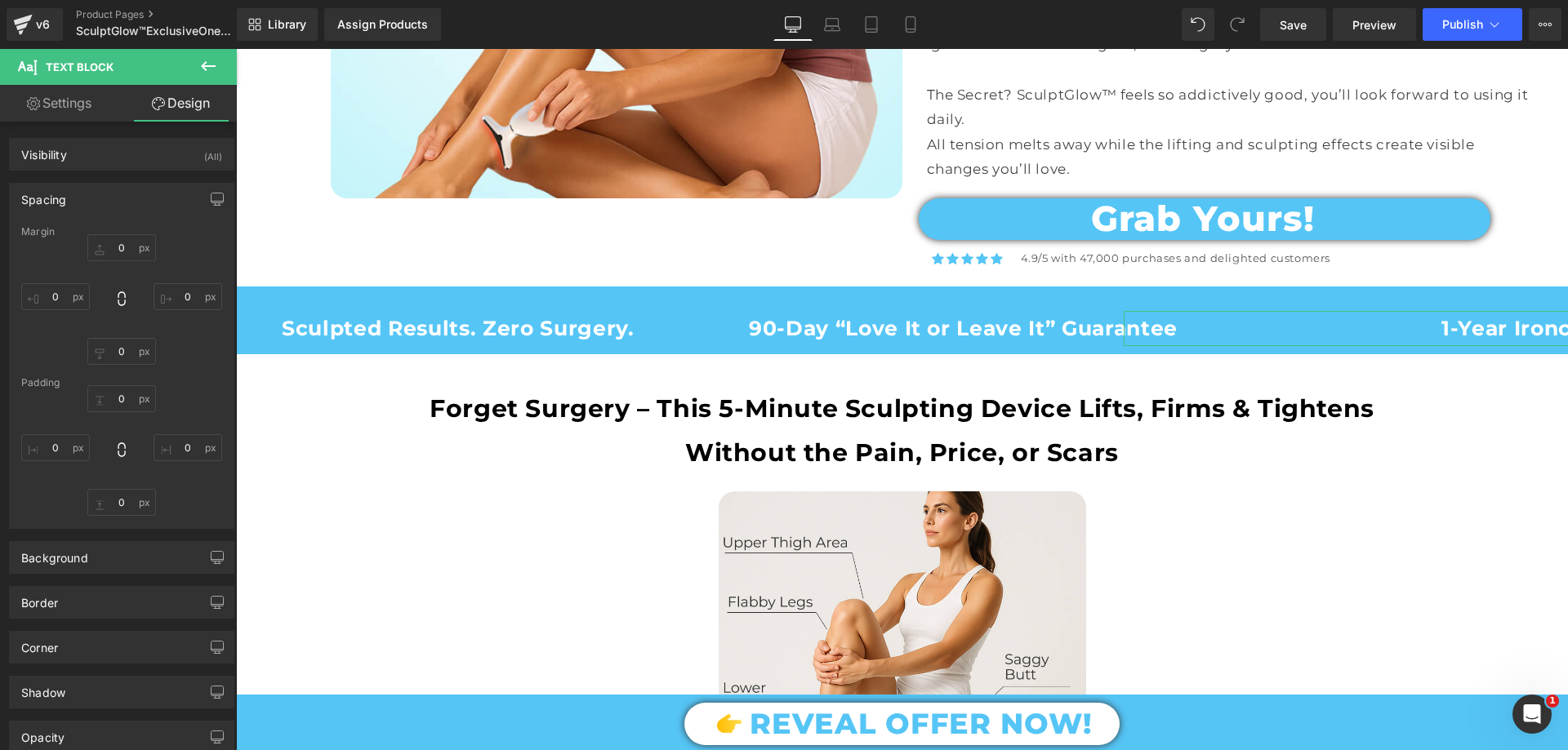
type input "0"
type input "-180"
type input "0"
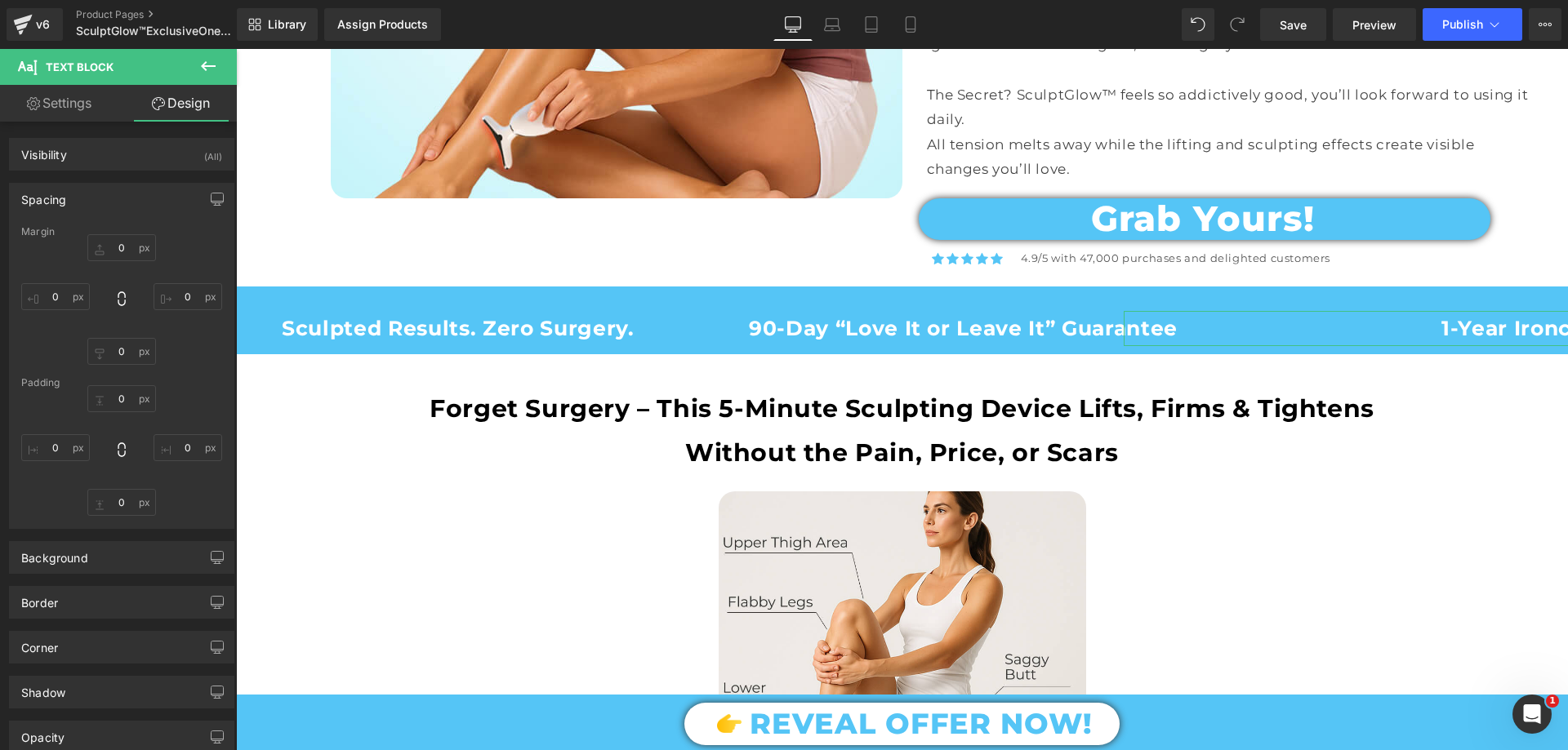
type input "0"
click at [176, 299] on input "-180" at bounding box center [188, 297] width 69 height 27
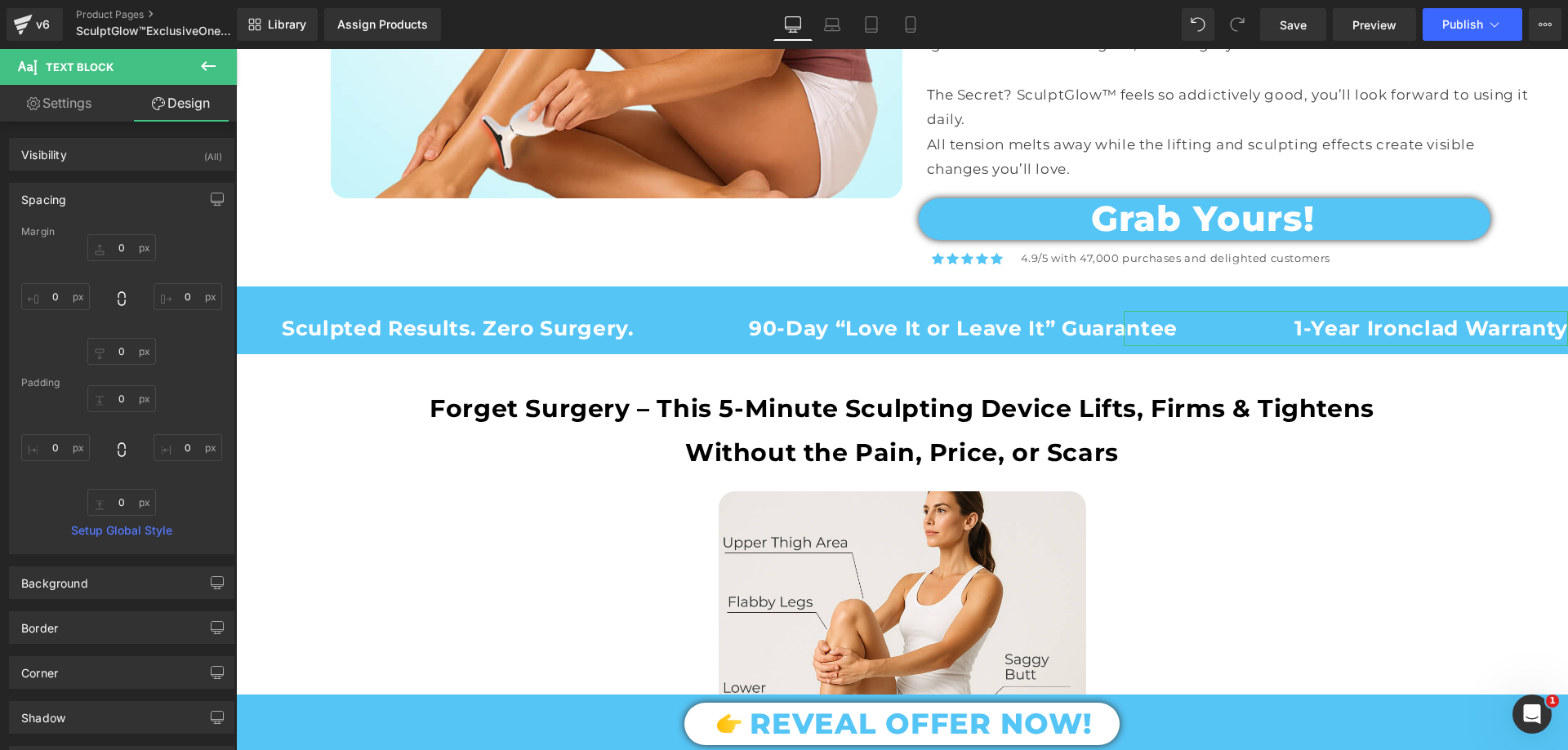
click at [84, 95] on link "Settings" at bounding box center [59, 103] width 119 height 36
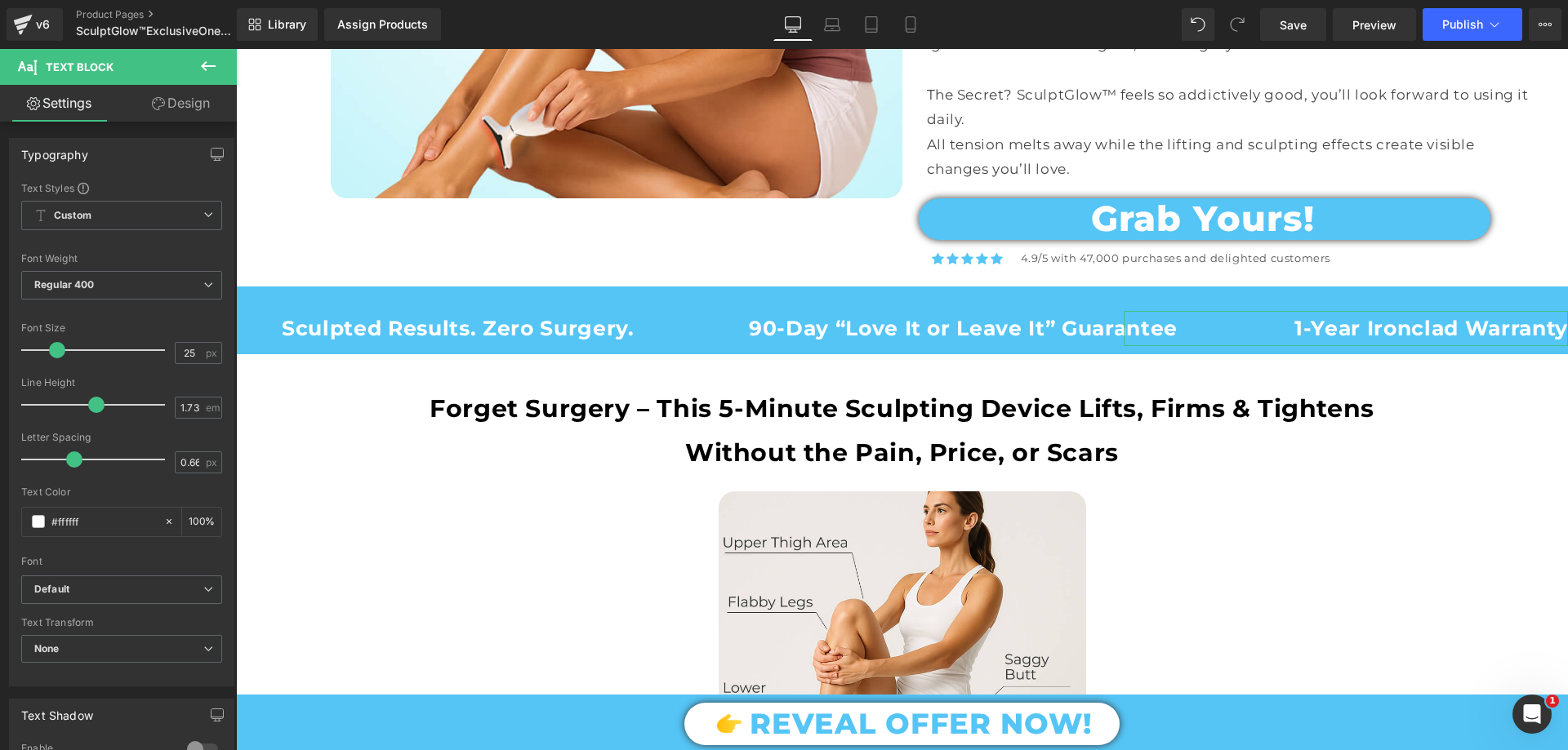
type input "100"
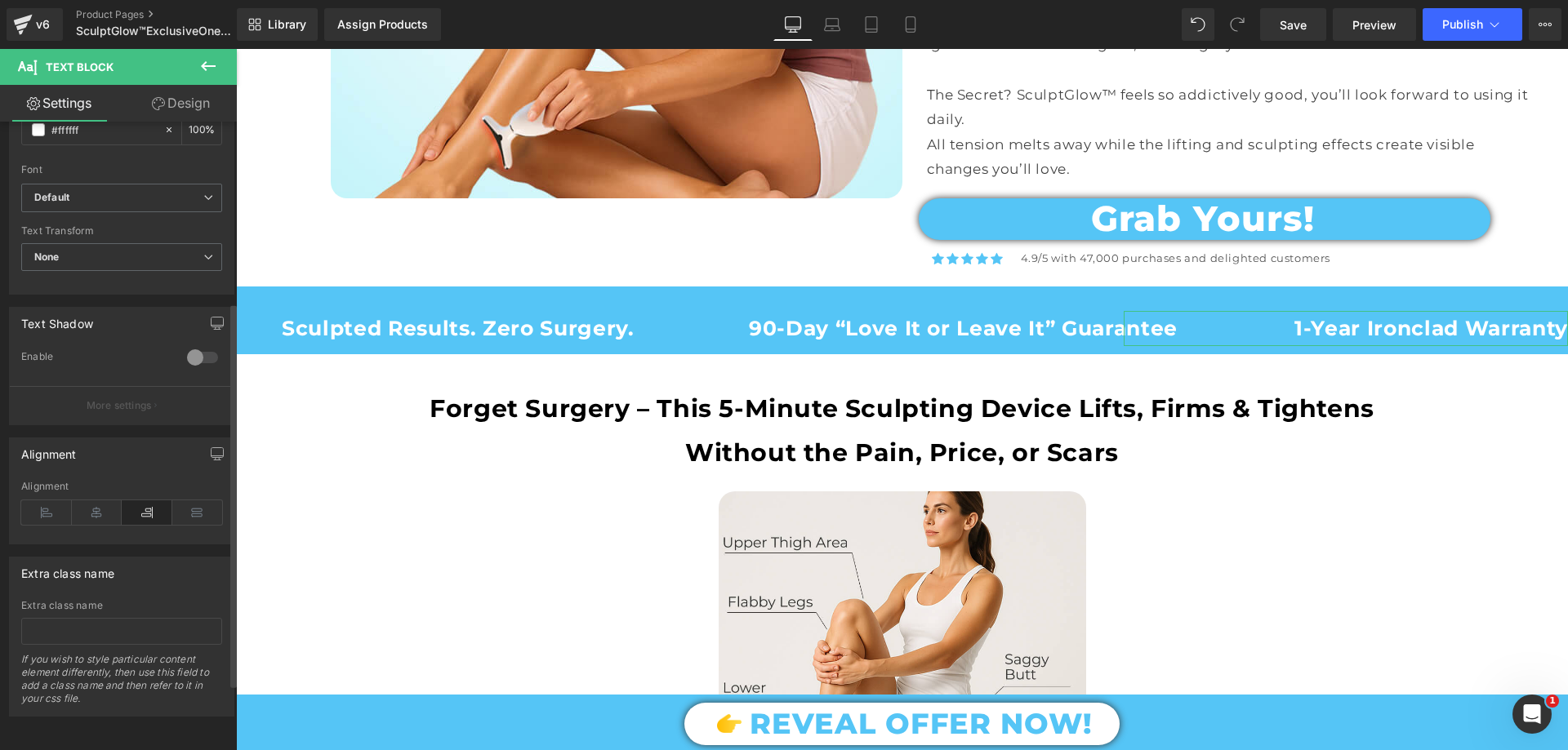
scroll to position [404, 0]
click at [105, 500] on icon at bounding box center [97, 513] width 51 height 25
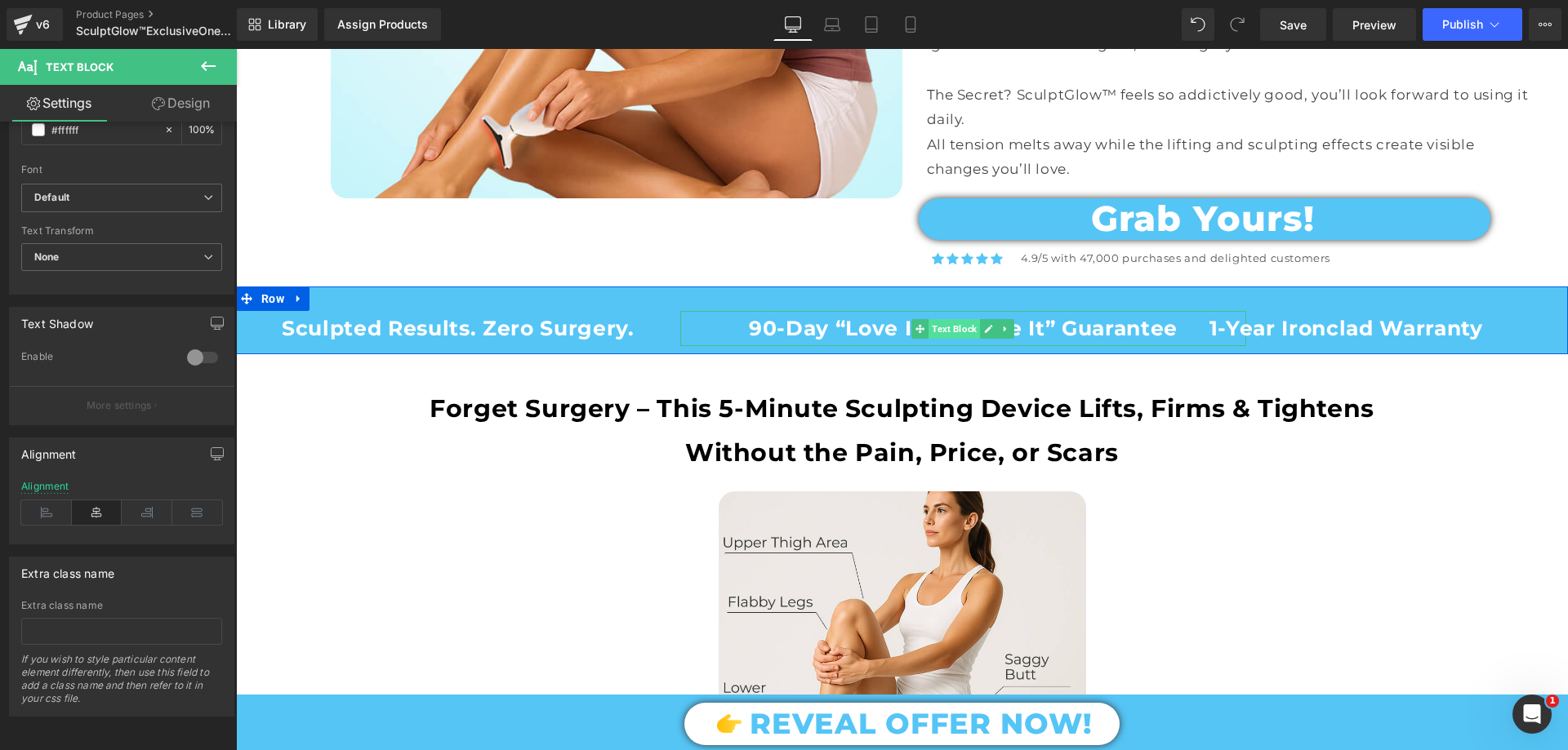
click at [955, 322] on span "Text Block" at bounding box center [954, 329] width 52 height 19
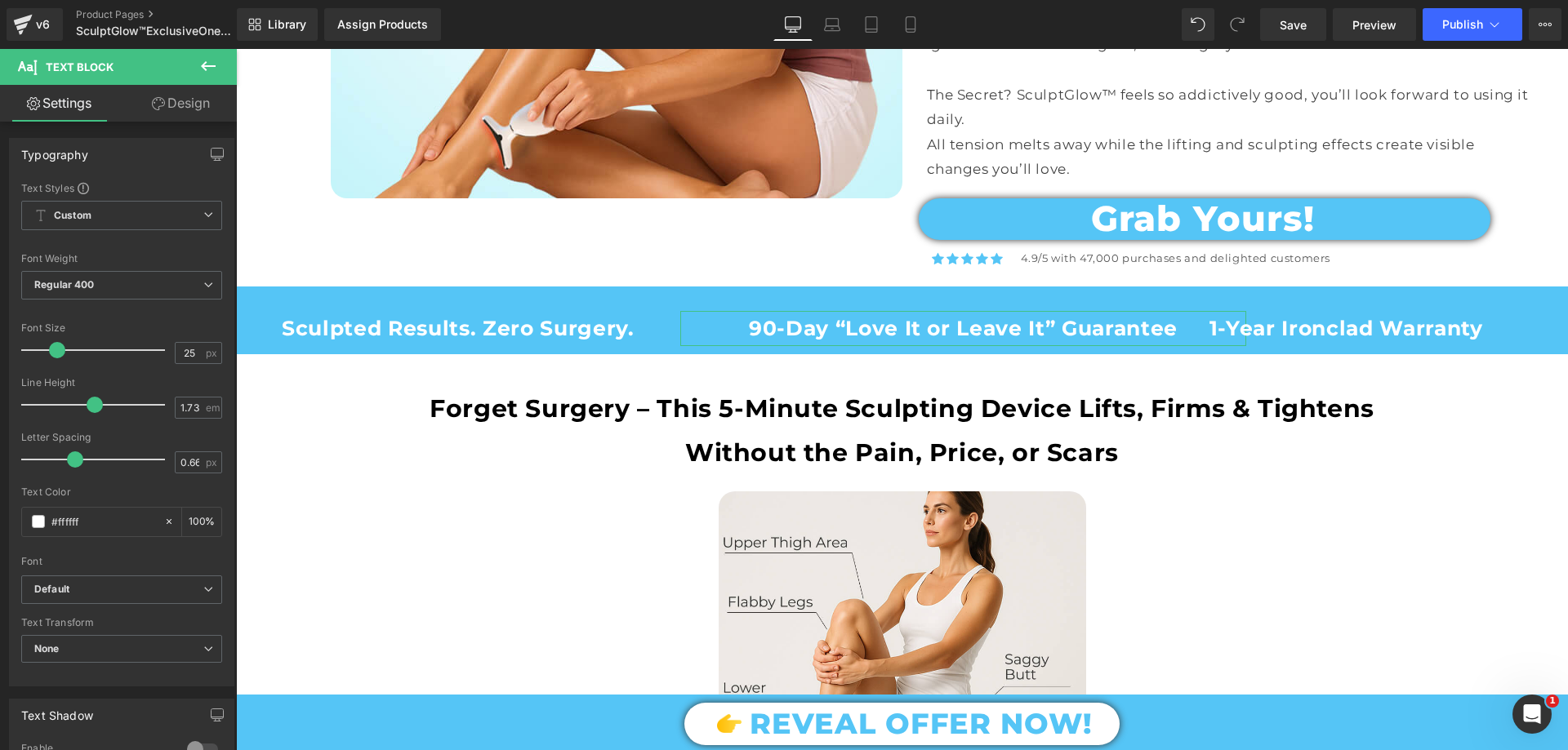
click at [197, 107] on link "Design" at bounding box center [181, 103] width 119 height 36
click at [0, 0] on div "Spacing" at bounding box center [0, 0] width 0 height 0
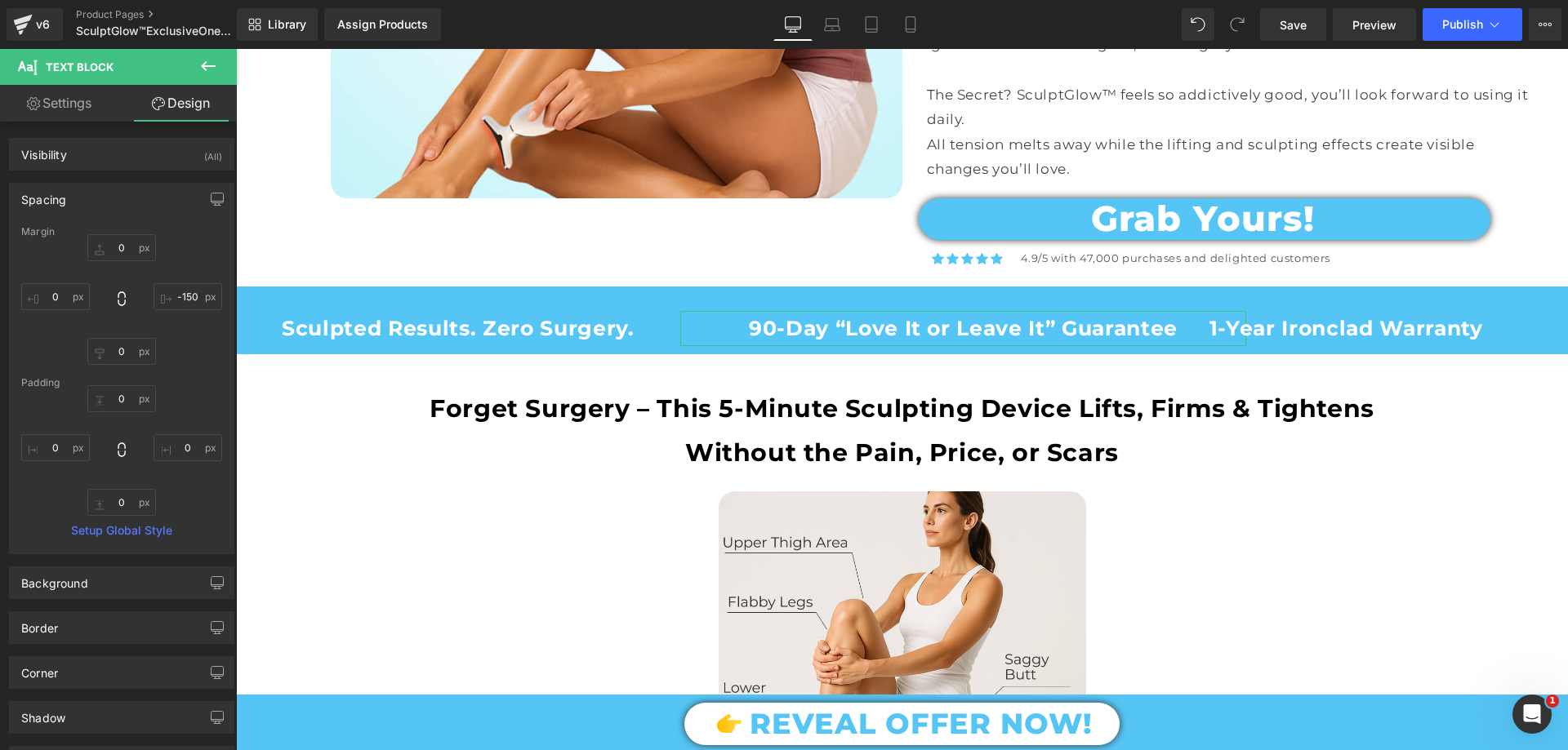
type input "0"
type input "-150"
type input "0"
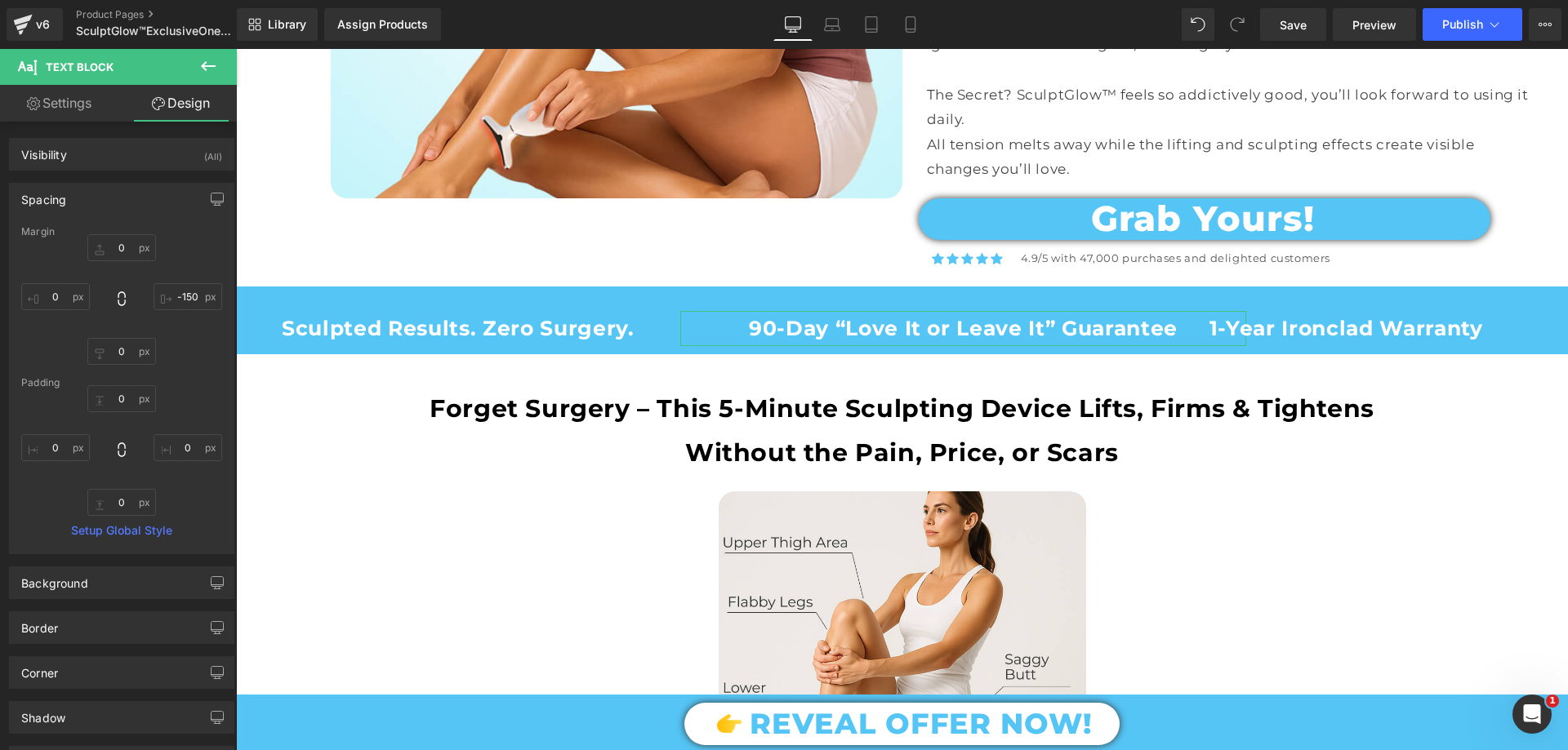
type input "0"
click at [185, 302] on input "-150" at bounding box center [188, 297] width 69 height 27
click at [460, 320] on span "Text Block" at bounding box center [450, 329] width 52 height 19
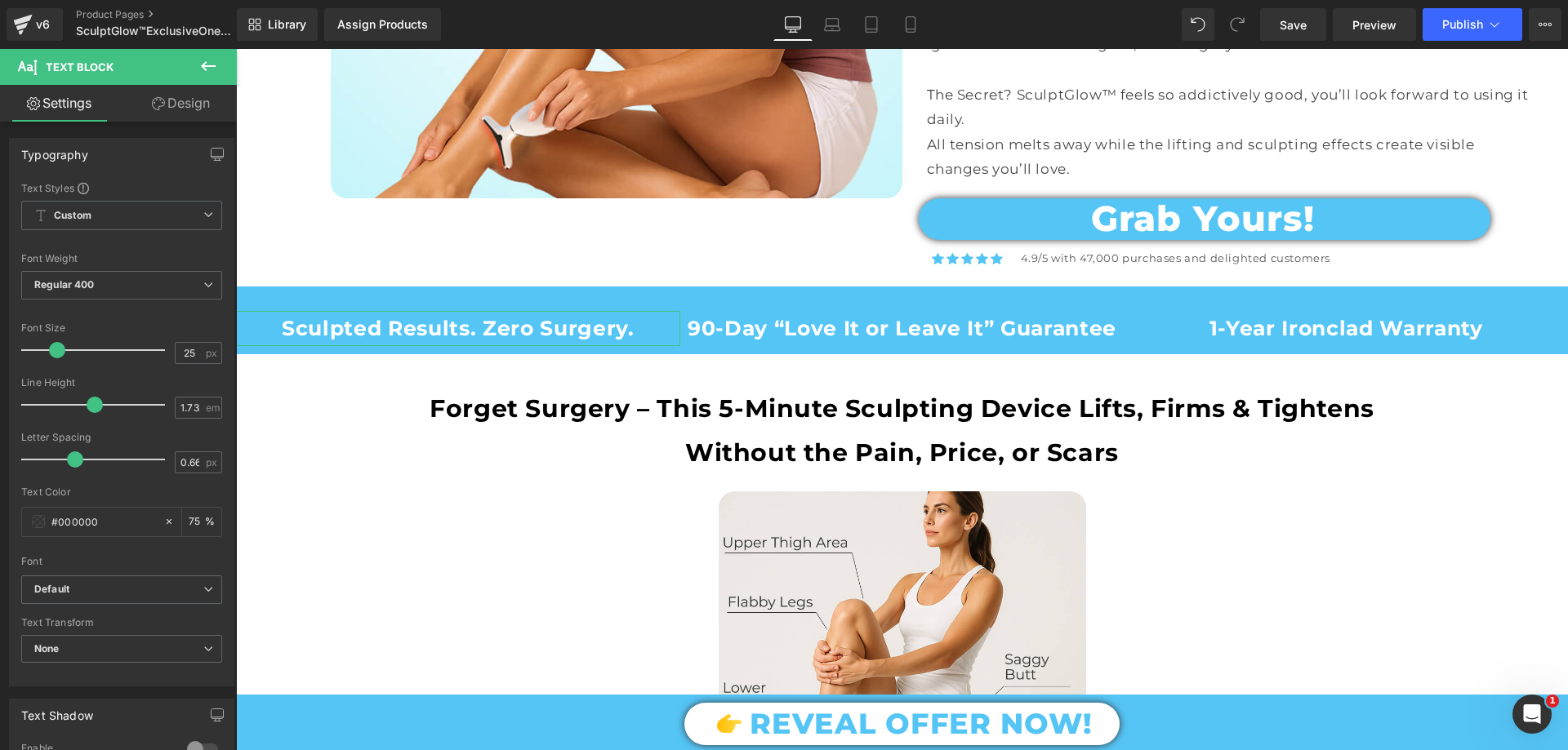
click at [179, 101] on link "Design" at bounding box center [181, 103] width 119 height 36
click at [0, 0] on div "Spacing" at bounding box center [0, 0] width 0 height 0
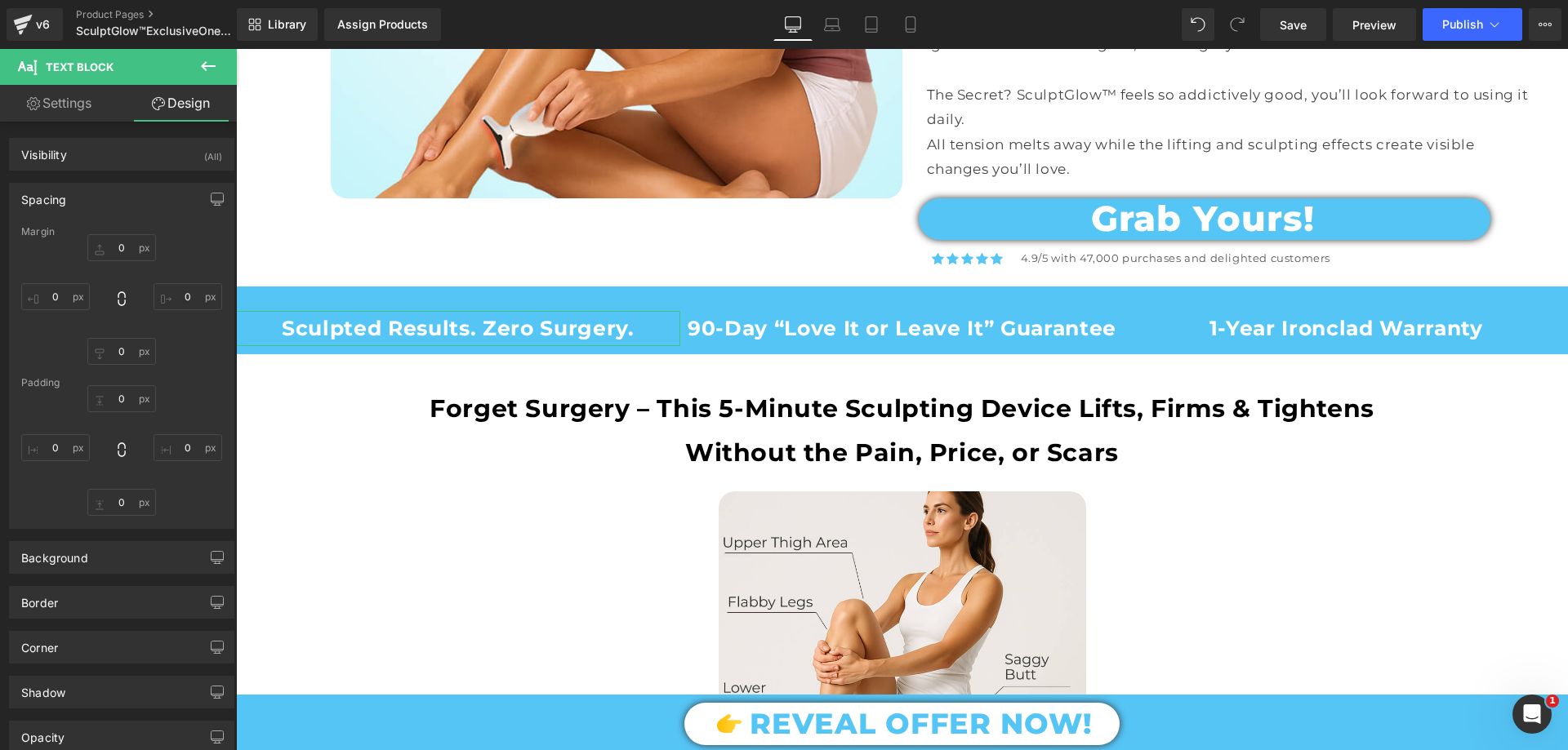
type input "0"
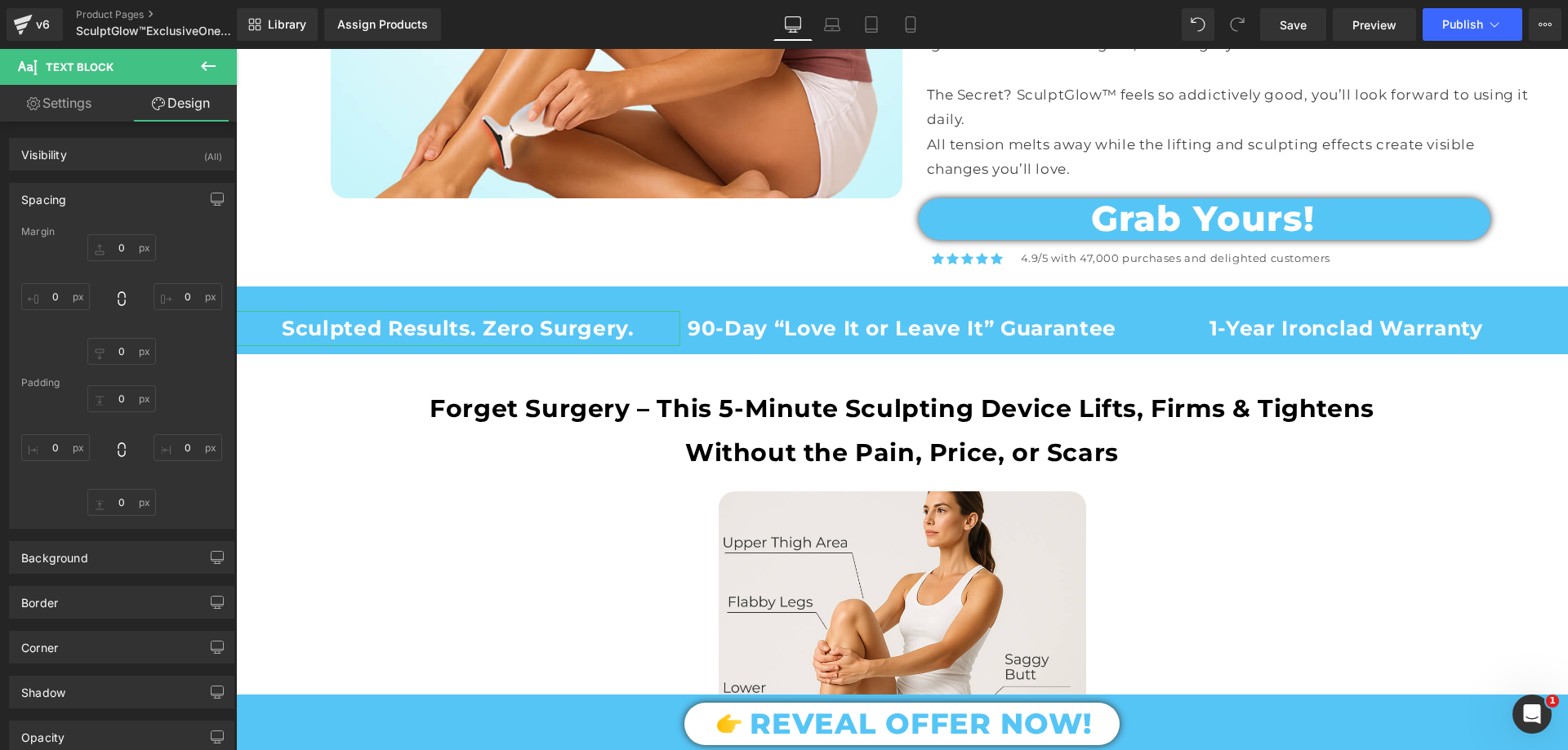
type input "0"
click at [84, 198] on div "Spacing" at bounding box center [122, 199] width 224 height 31
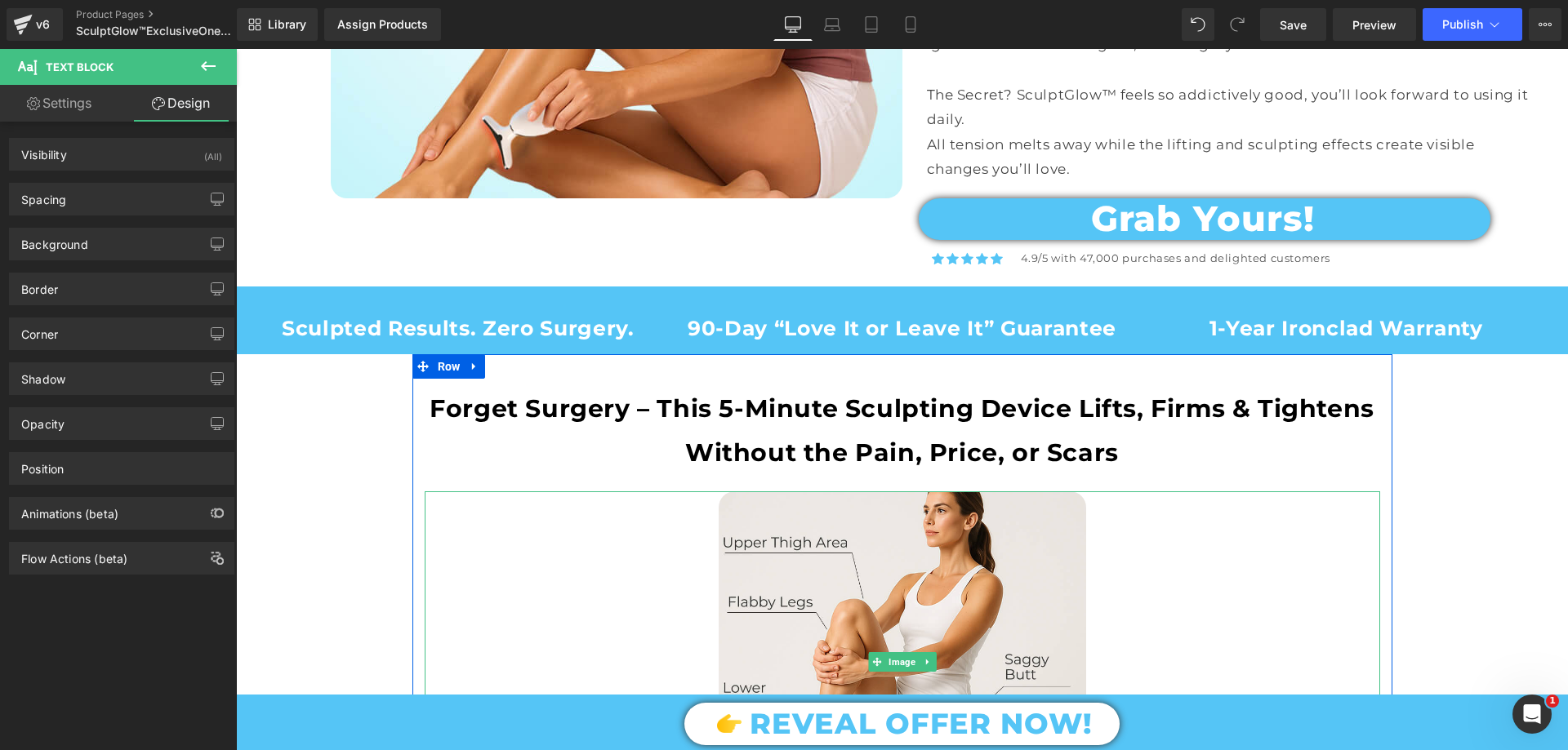
click at [1066, 368] on div at bounding box center [903, 366] width 980 height 25
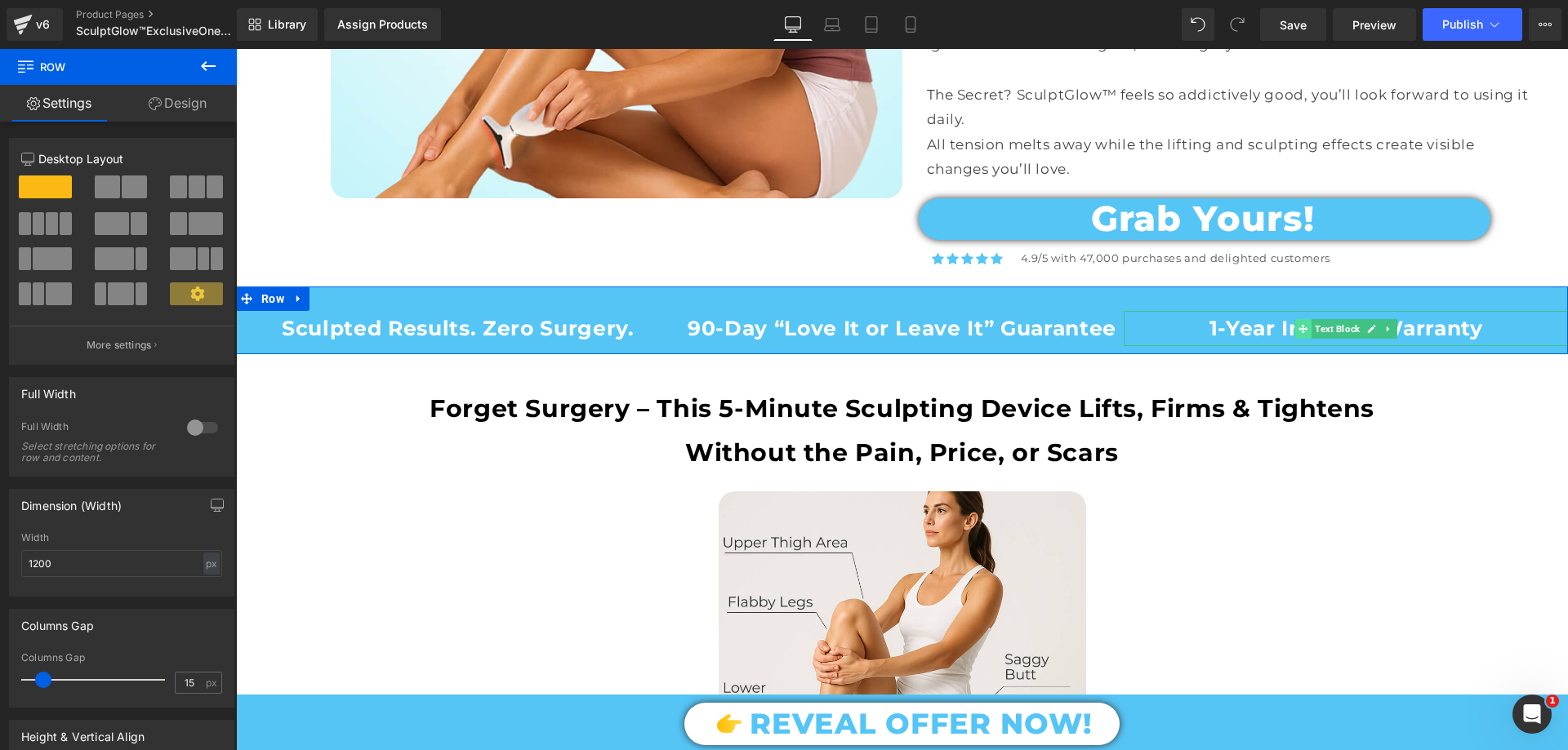
click at [1327, 322] on span "Text Block" at bounding box center [1337, 329] width 52 height 19
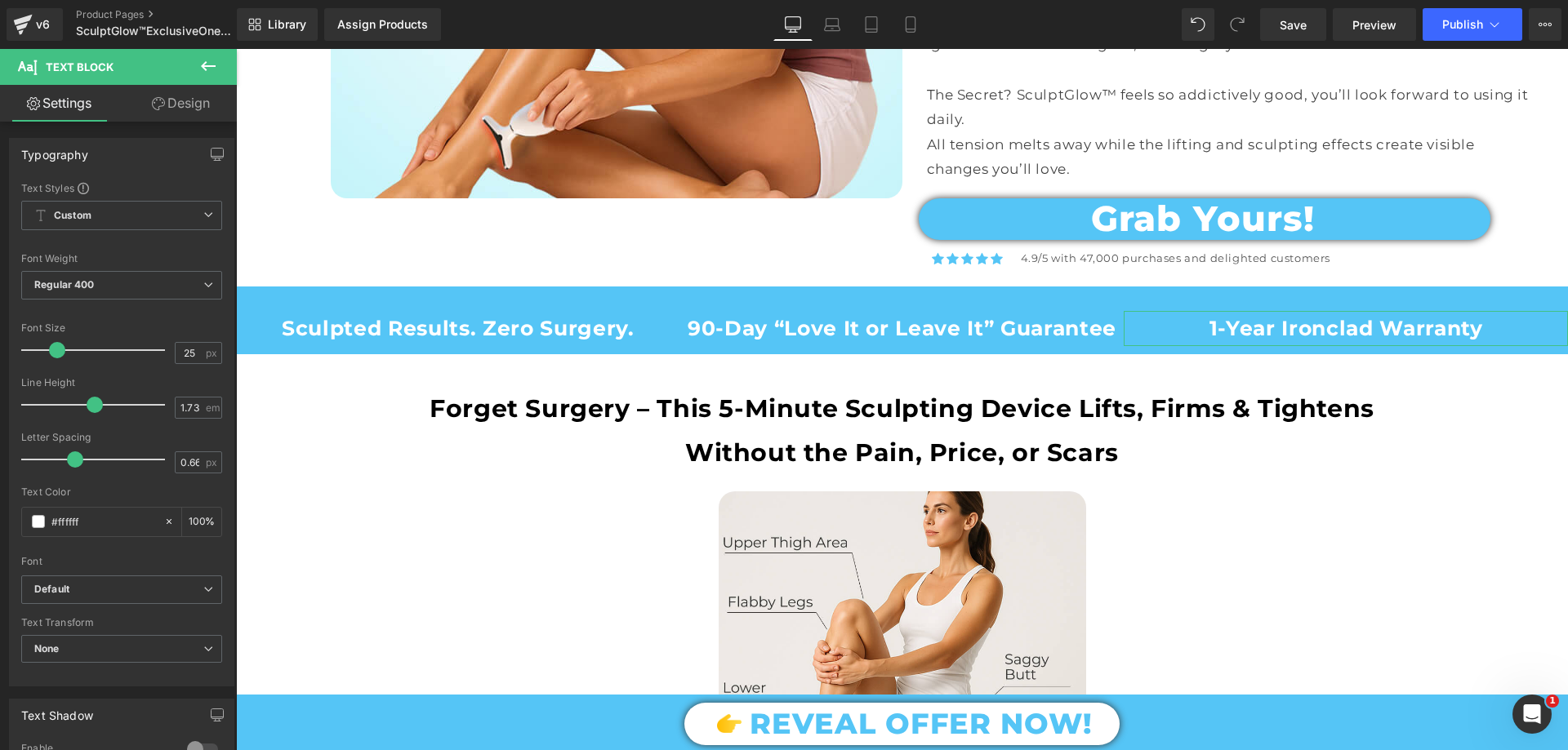
click at [181, 90] on link "Design" at bounding box center [181, 103] width 119 height 36
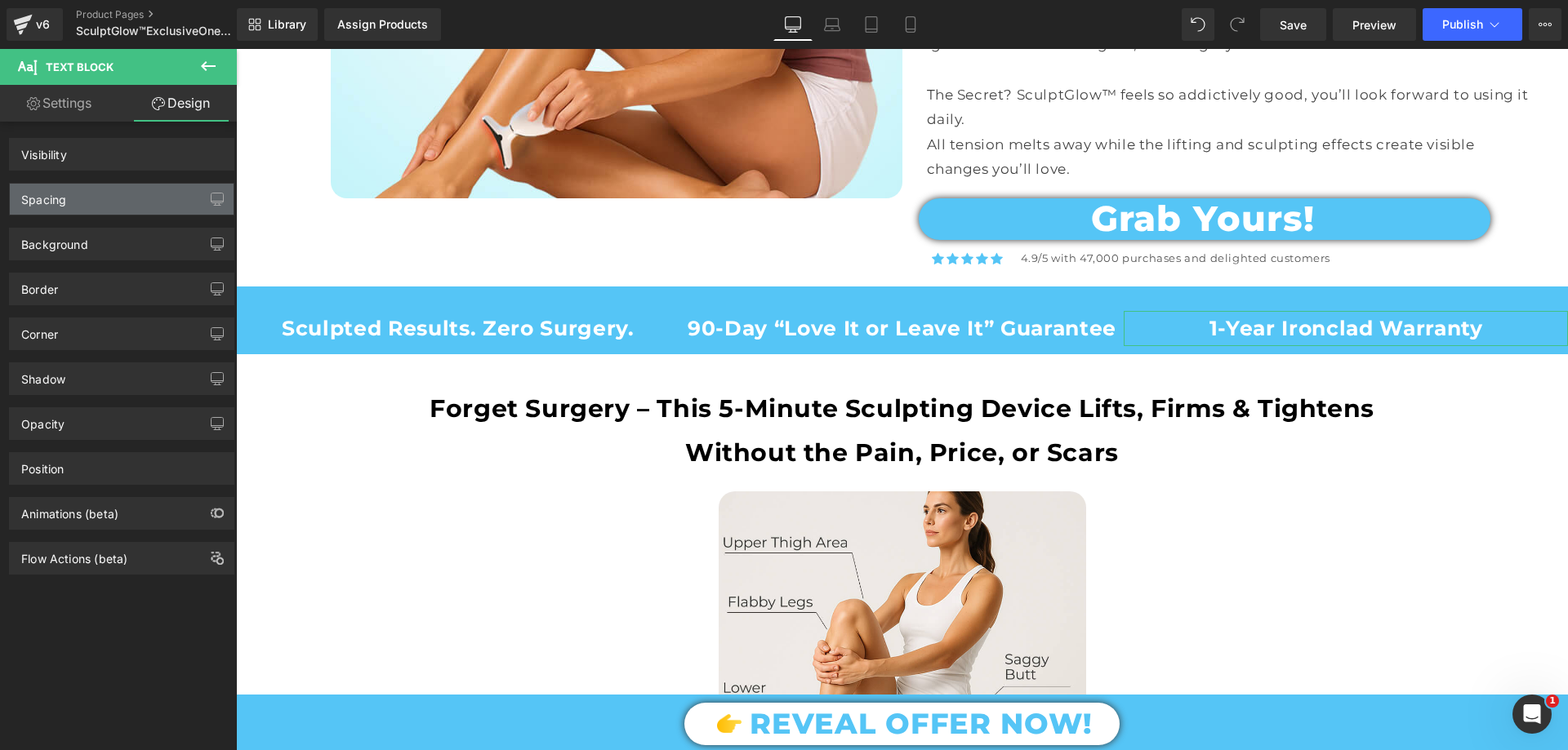
click at [112, 199] on div "Spacing" at bounding box center [122, 199] width 224 height 31
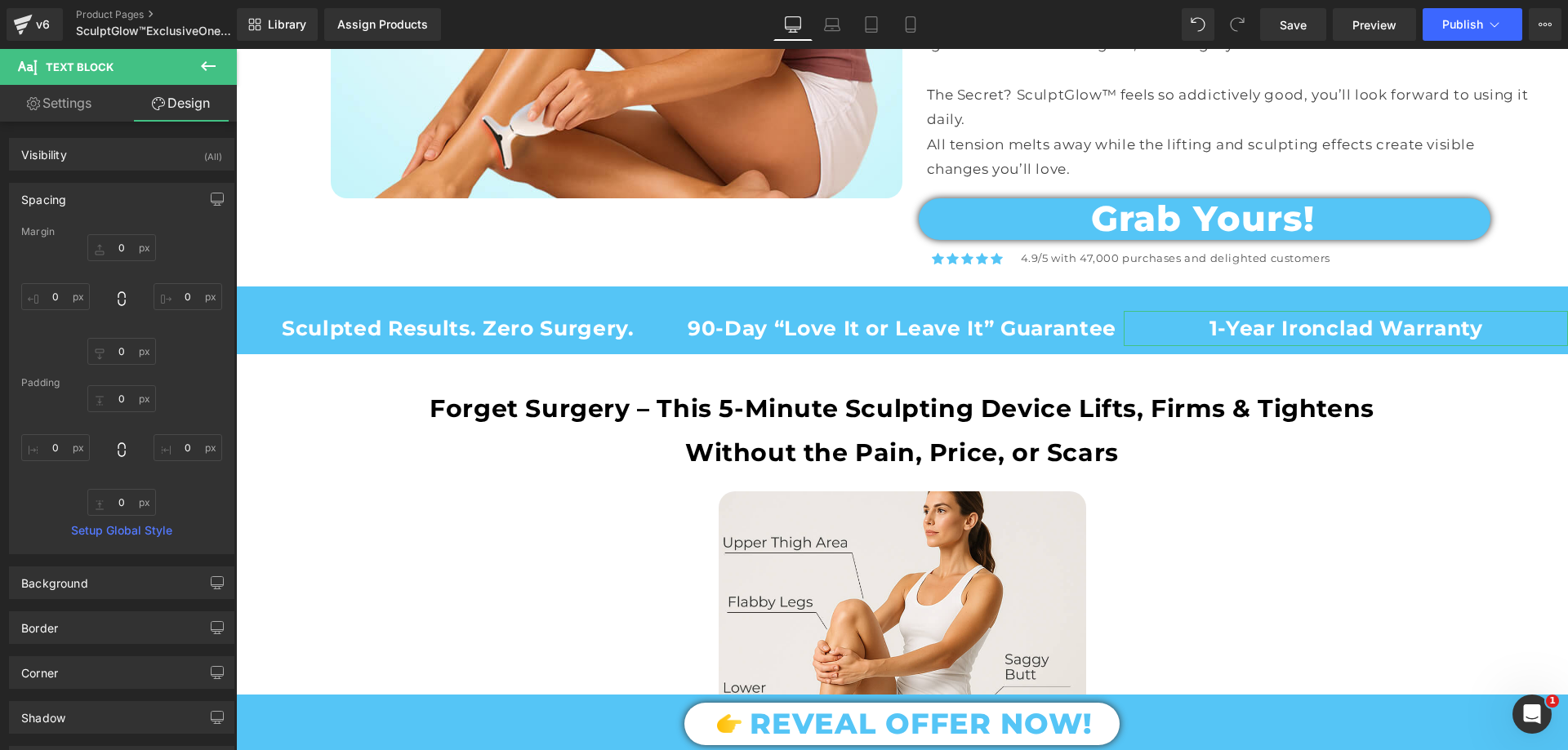
type input "0"
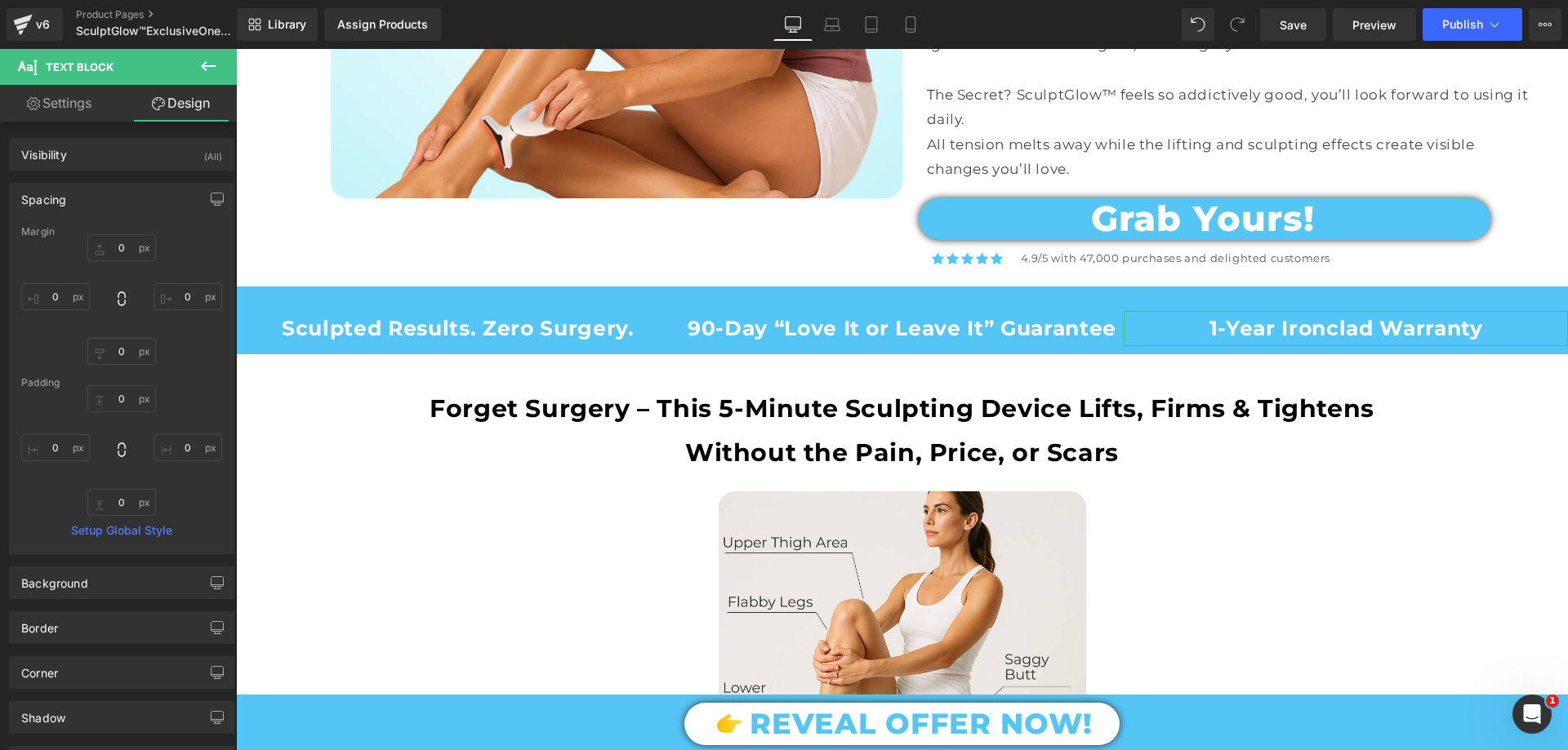
type input "0"
click at [112, 199] on div "Spacing" at bounding box center [122, 199] width 224 height 31
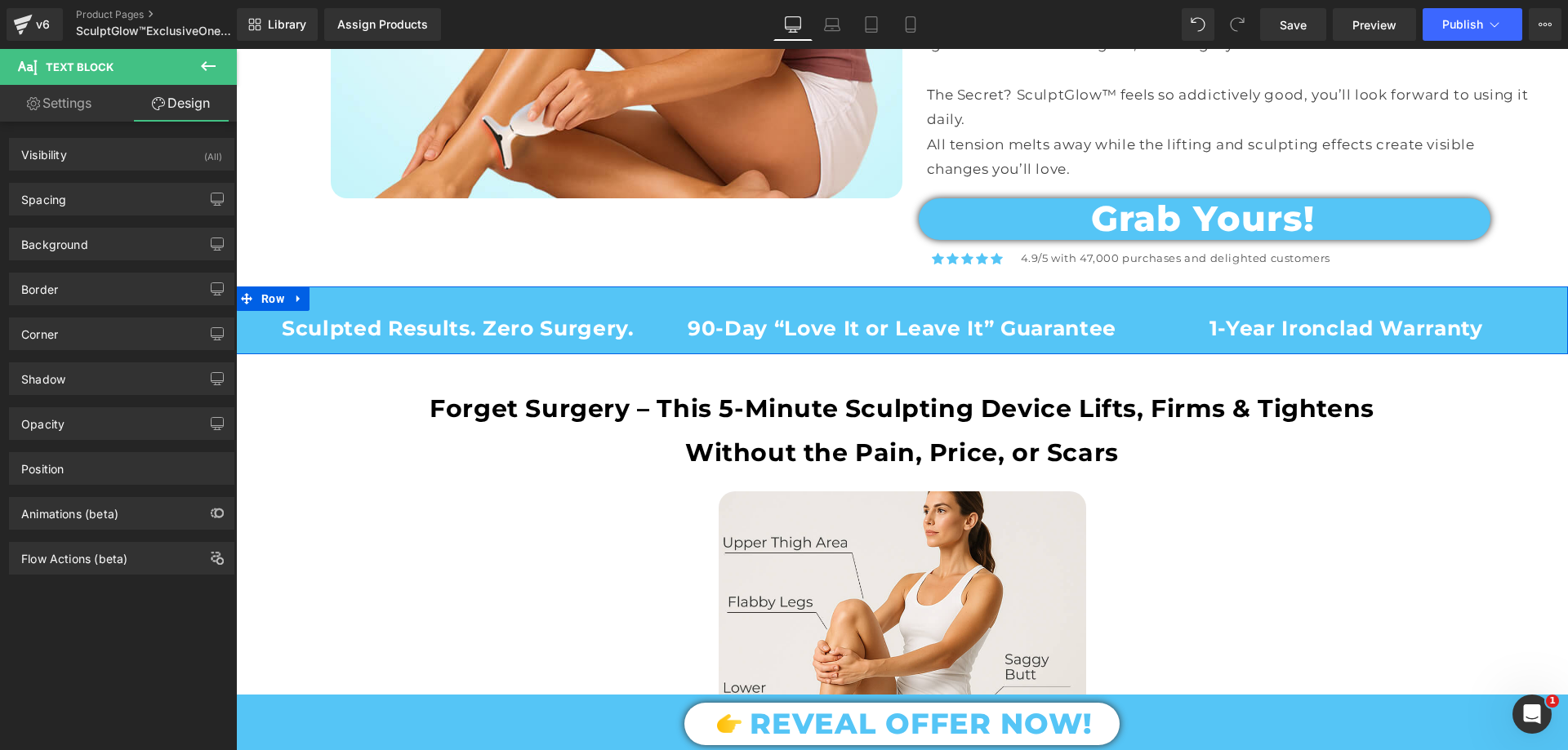
drag, startPoint x: 882, startPoint y: 325, endPoint x: 869, endPoint y: 318, distance: 14.8
click at [882, 324] on span "Text Block" at bounding box center [893, 329] width 52 height 19
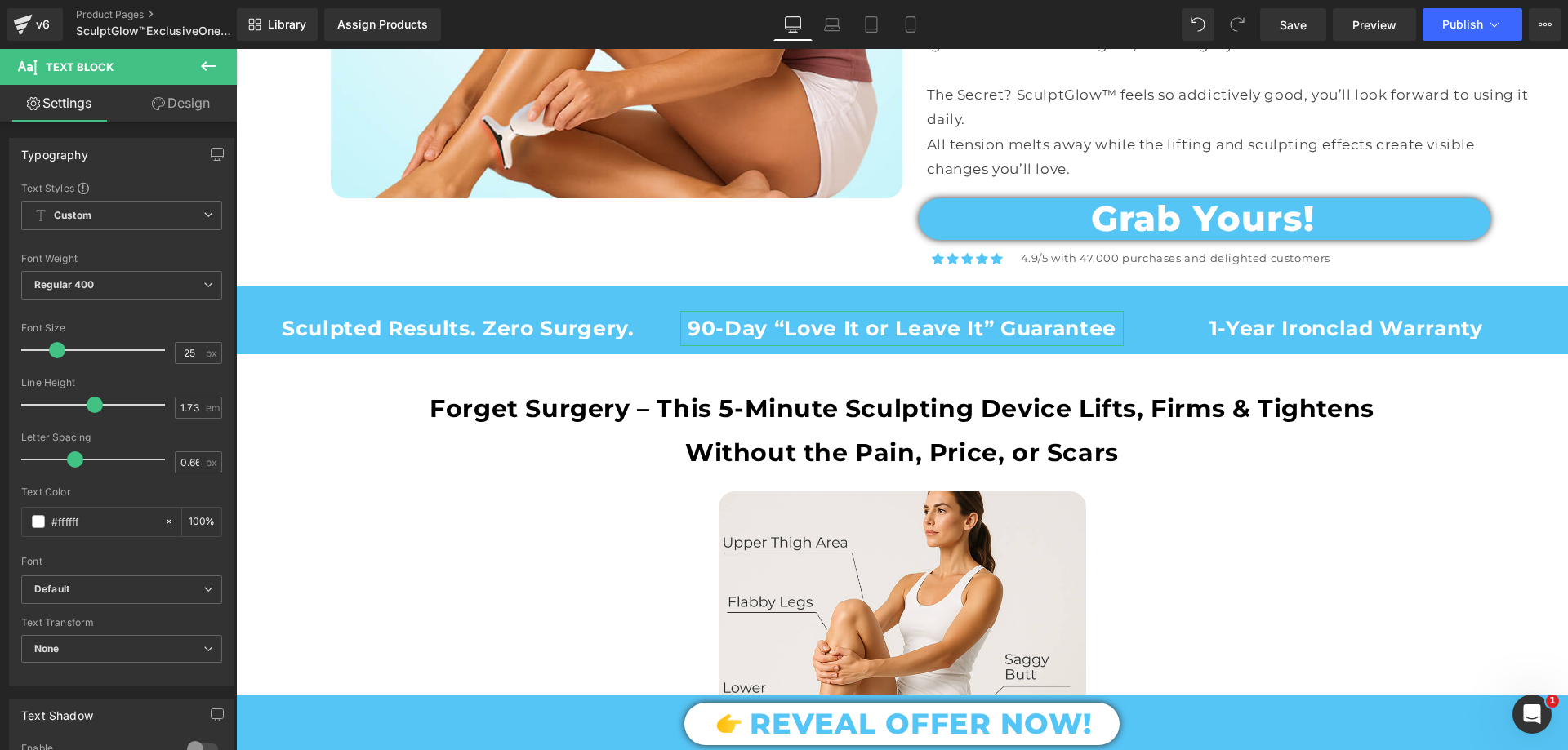
click at [173, 105] on link "Design" at bounding box center [181, 103] width 119 height 36
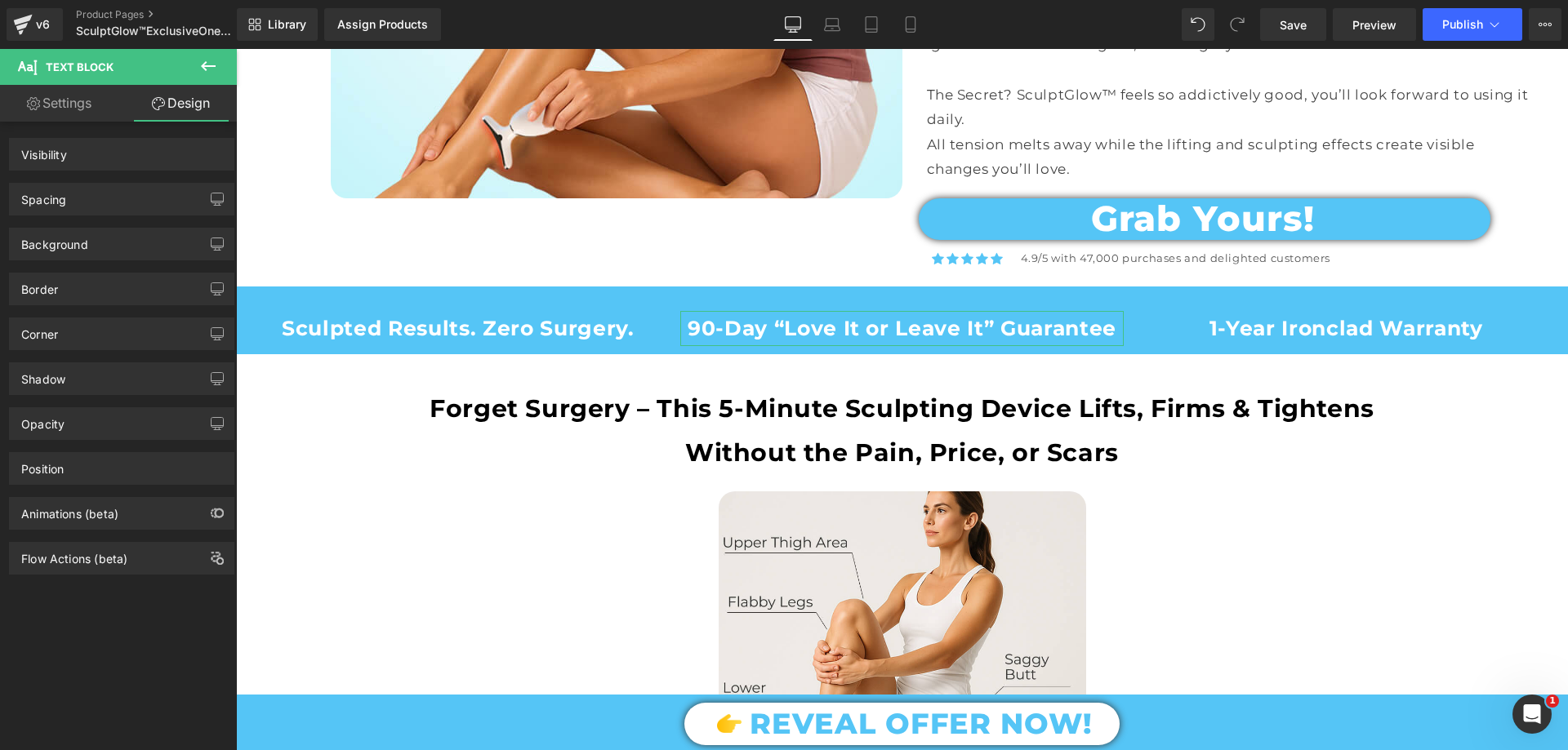
click at [98, 197] on div "Spacing" at bounding box center [122, 199] width 224 height 31
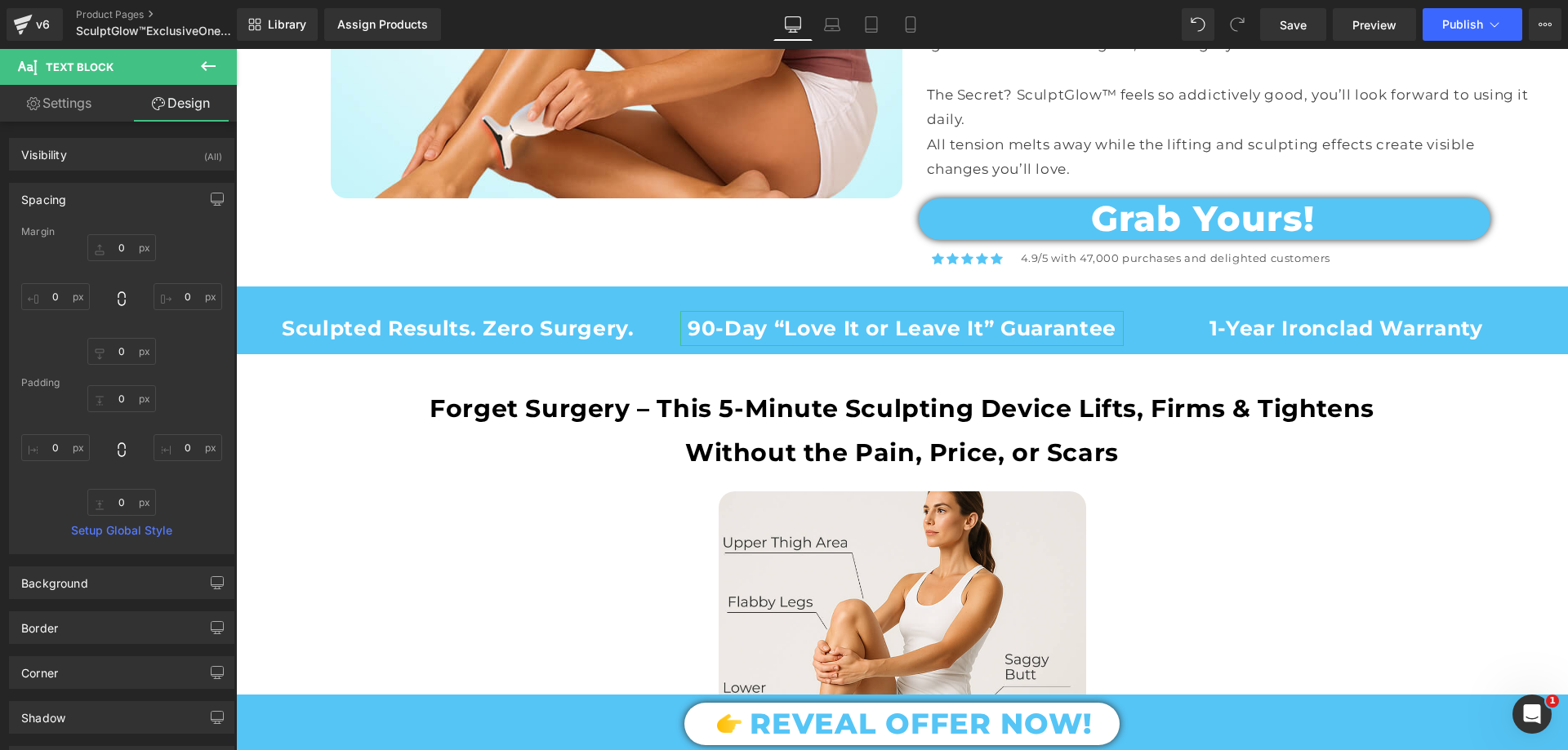
type input "0"
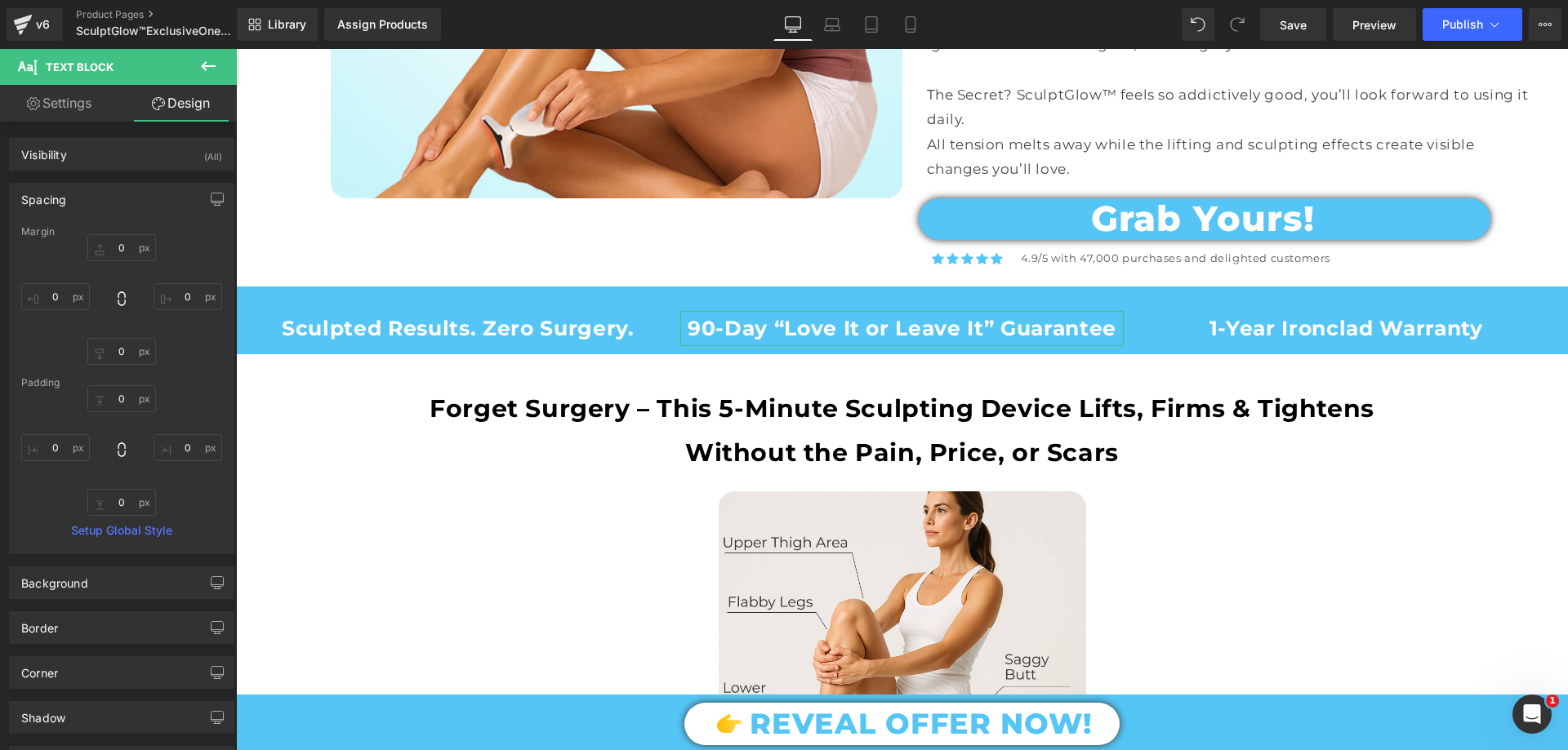
type input "0"
click at [181, 303] on input "0" at bounding box center [188, 297] width 69 height 27
type input "-50"
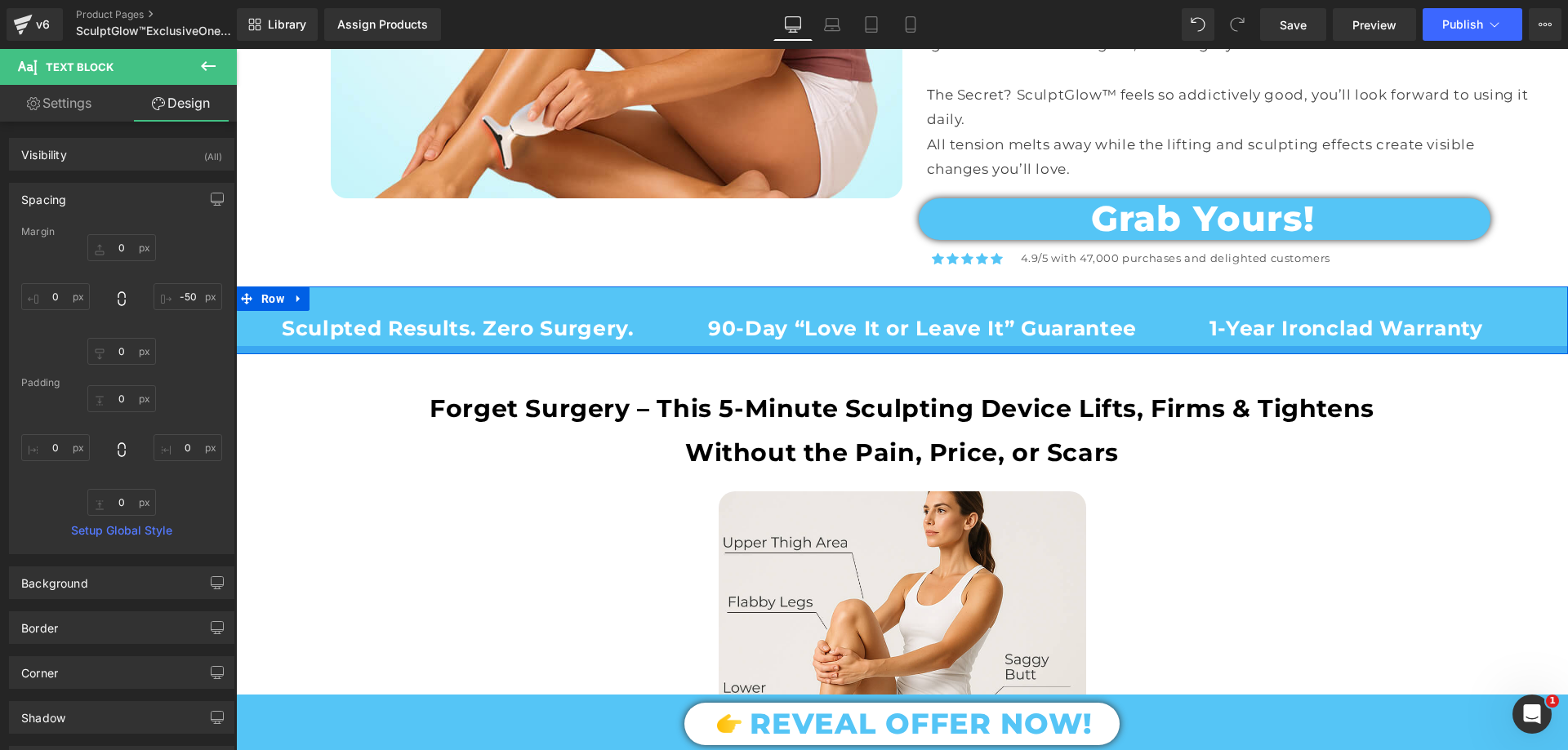
click at [865, 348] on div at bounding box center [903, 350] width 1333 height 9
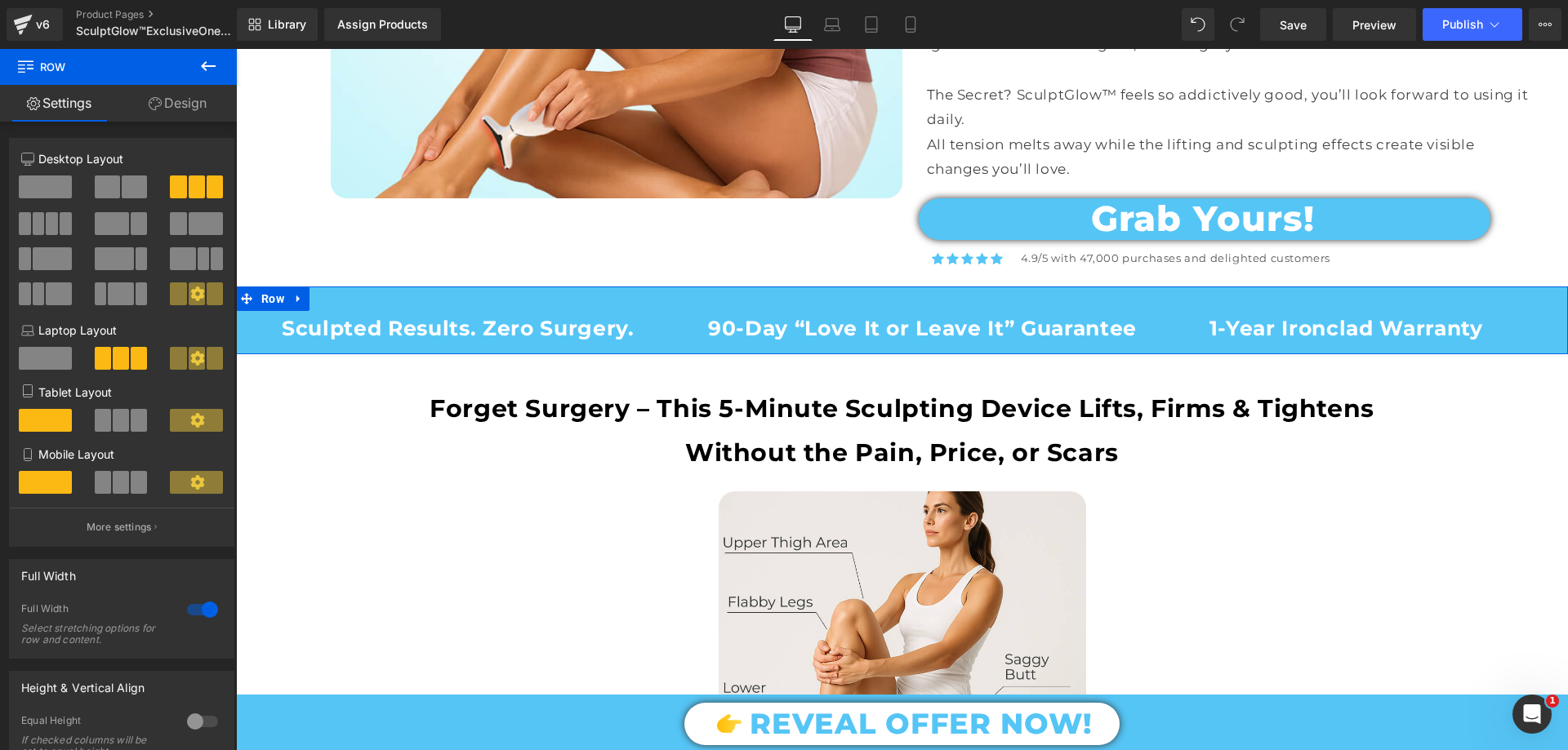
click at [183, 99] on link "Design" at bounding box center [178, 103] width 119 height 36
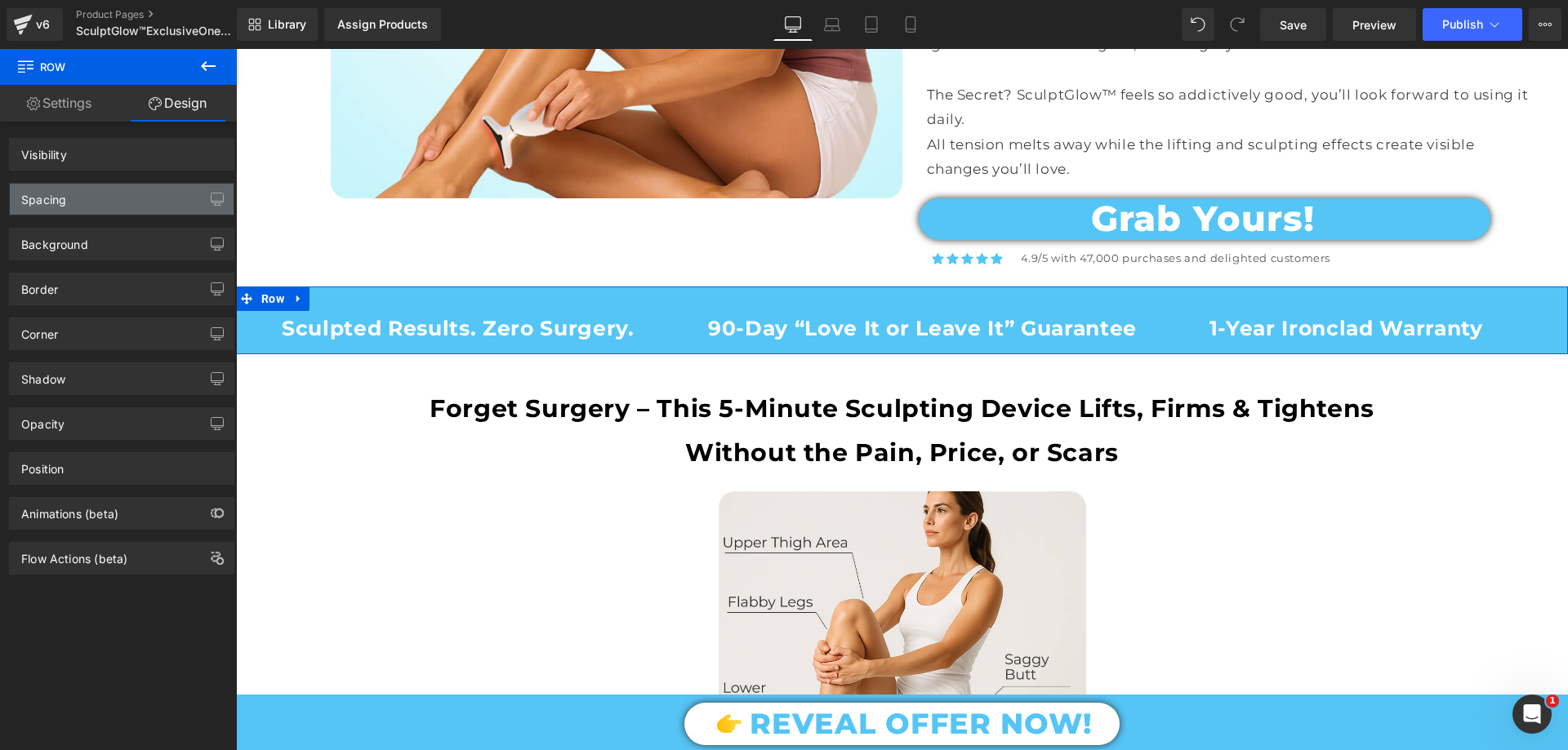
click at [89, 193] on div "Spacing" at bounding box center [122, 199] width 224 height 31
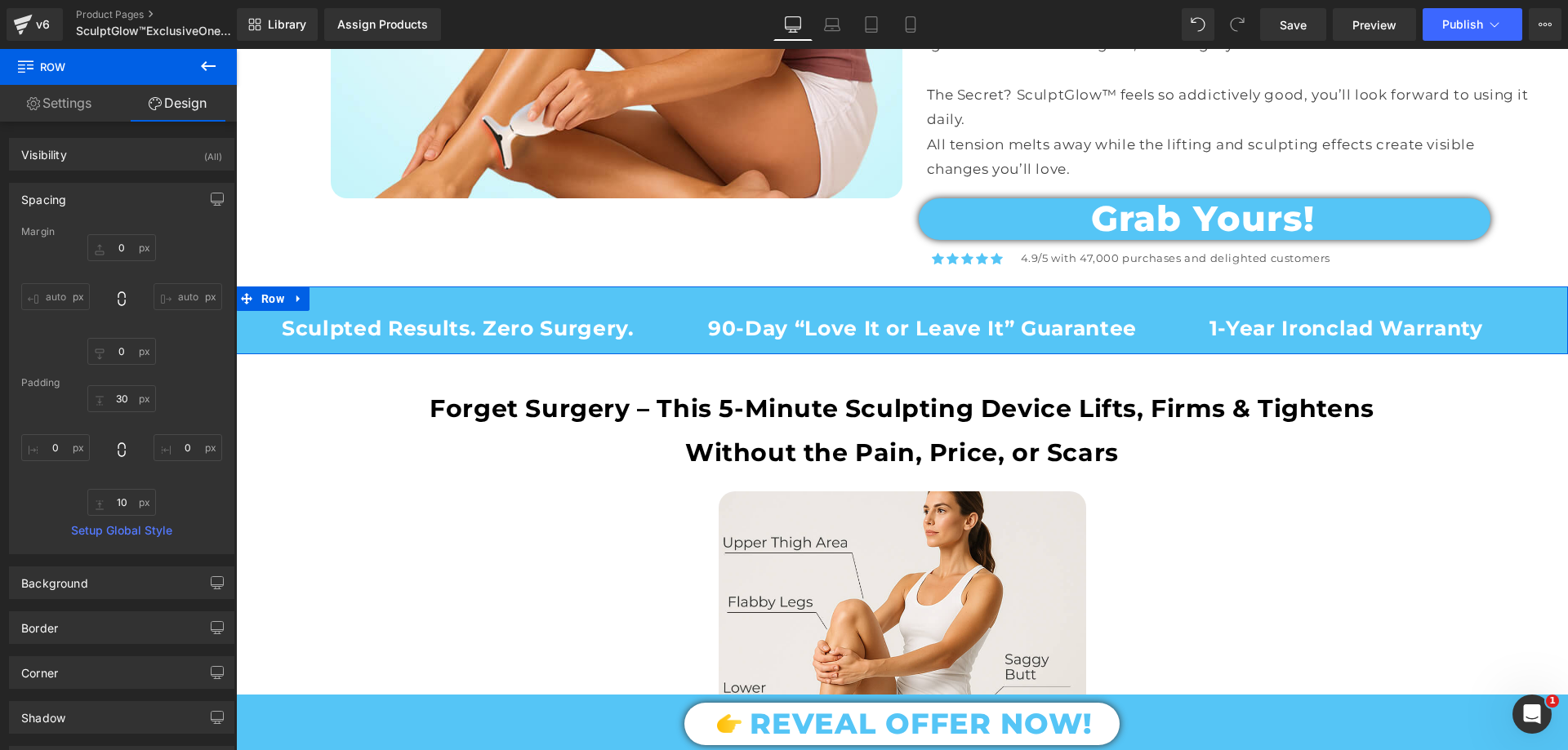
type input "0"
type input "30"
type input "0"
type input "10"
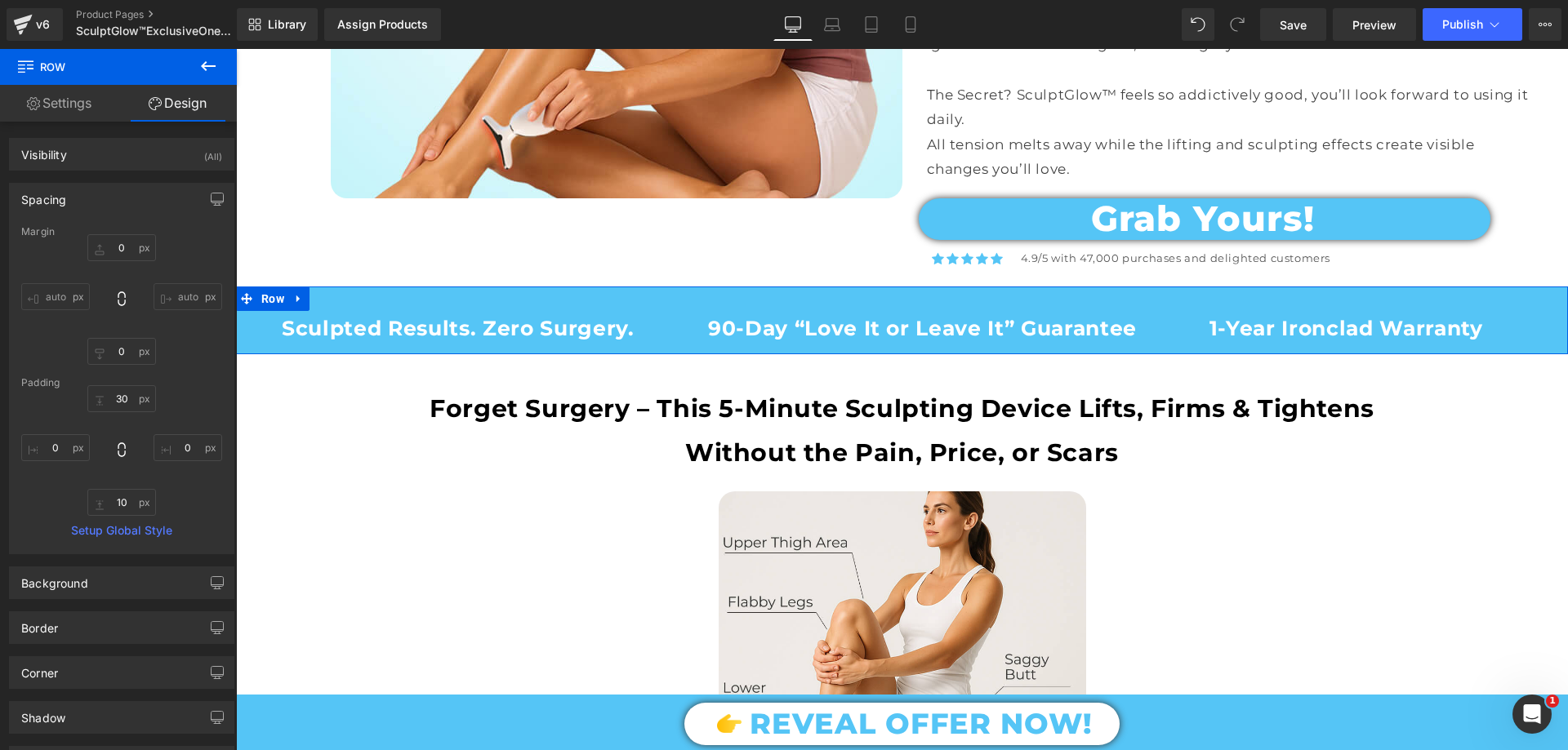
type input "0"
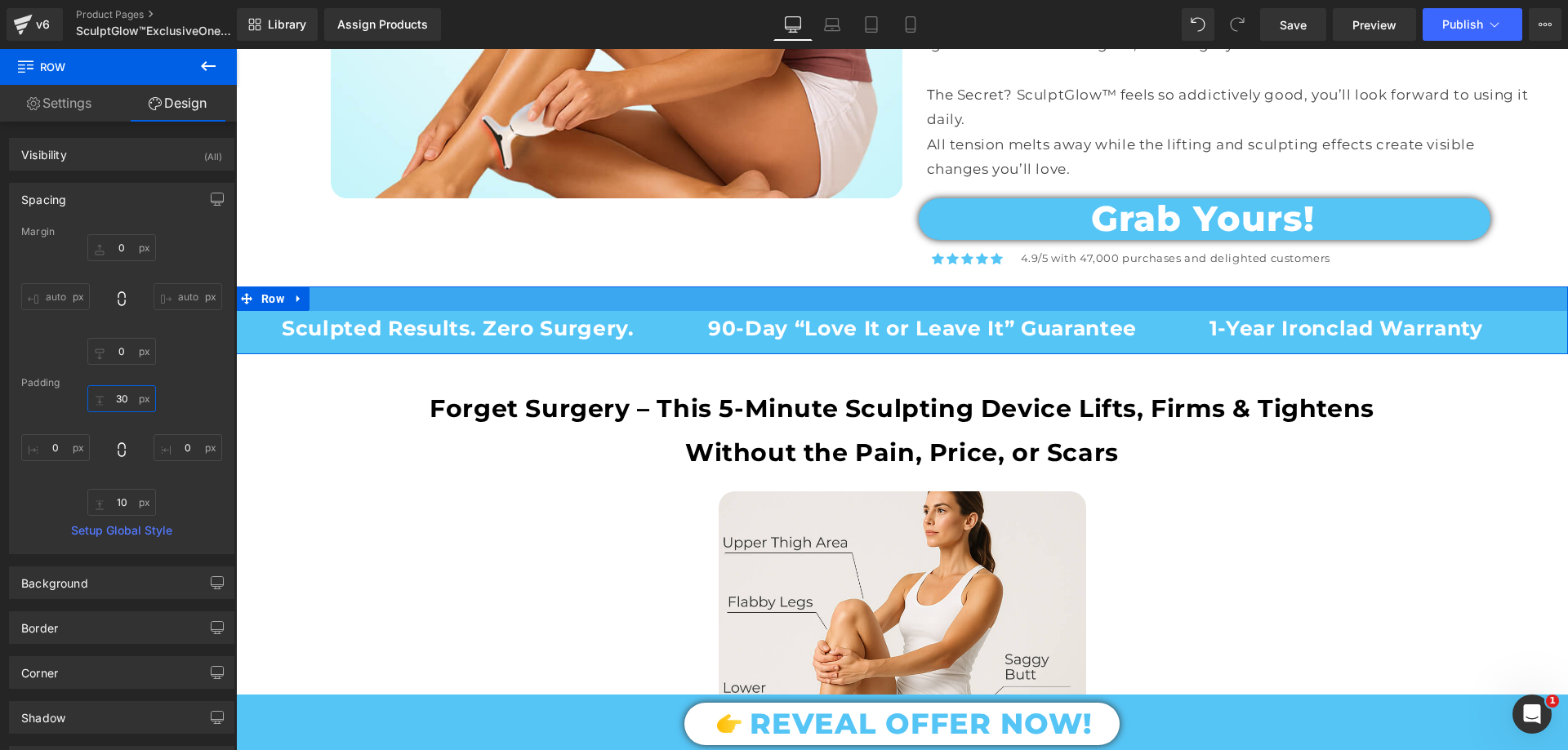
click at [119, 395] on input "30" at bounding box center [122, 399] width 69 height 27
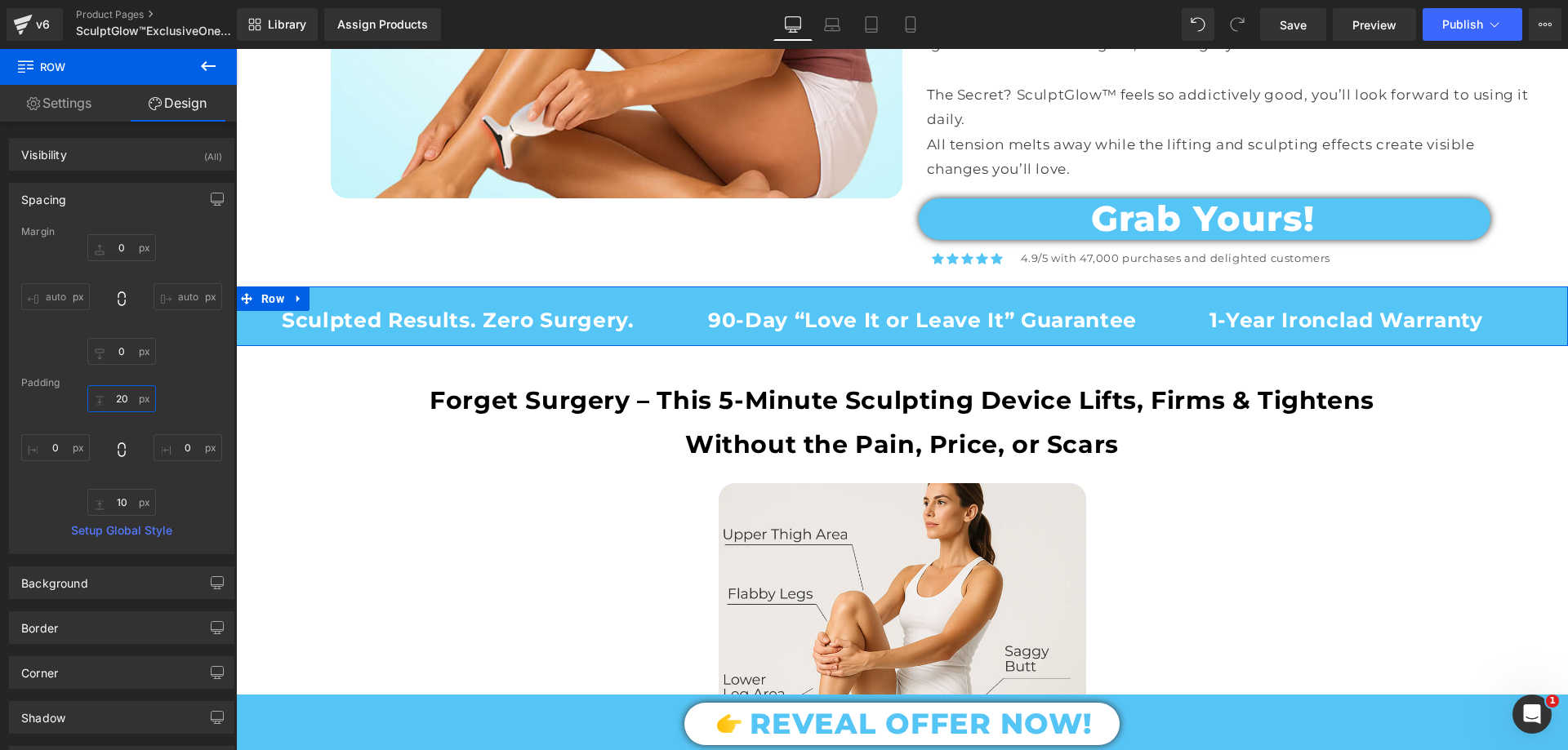
type input "2"
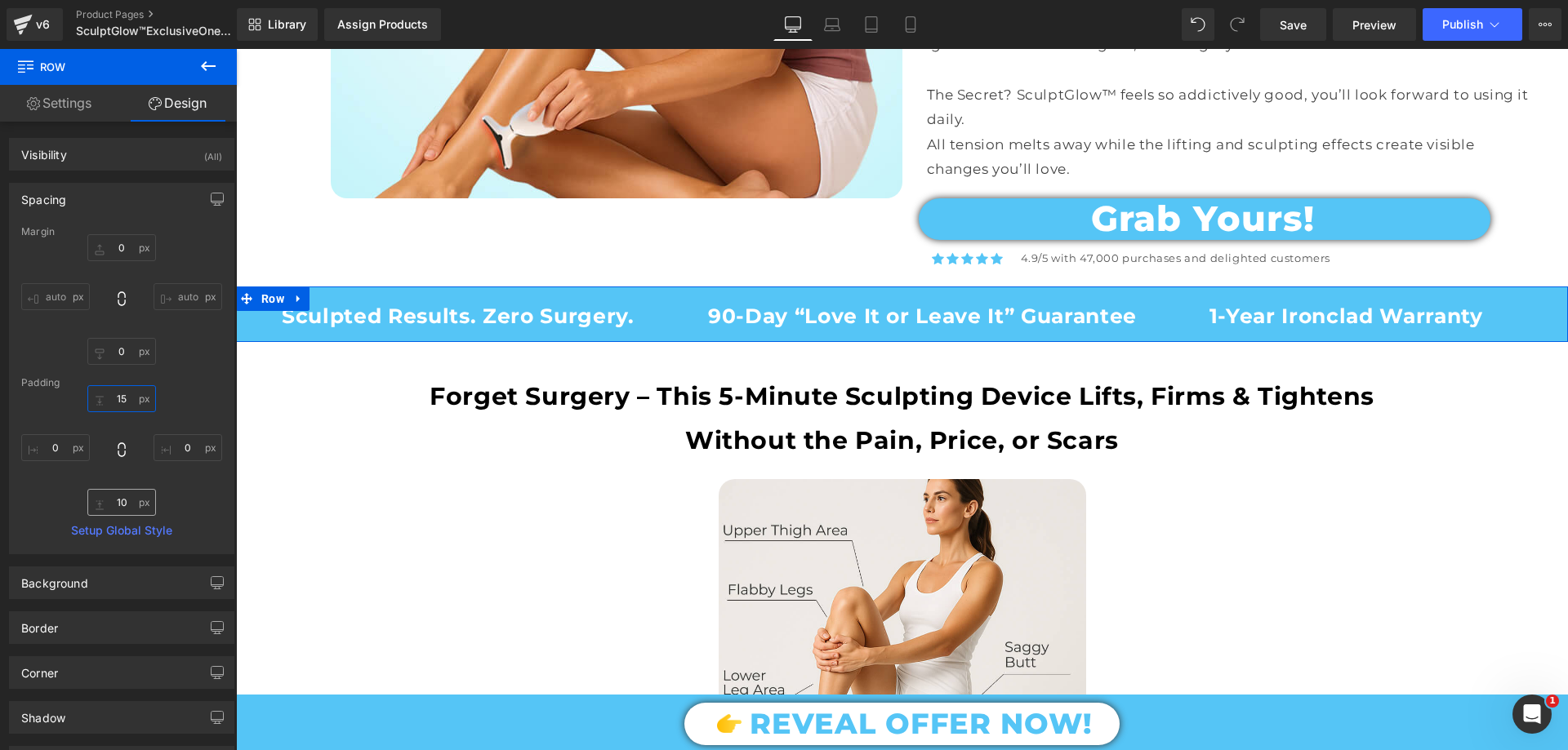
type input "15"
click at [122, 505] on input "10" at bounding box center [122, 502] width 69 height 27
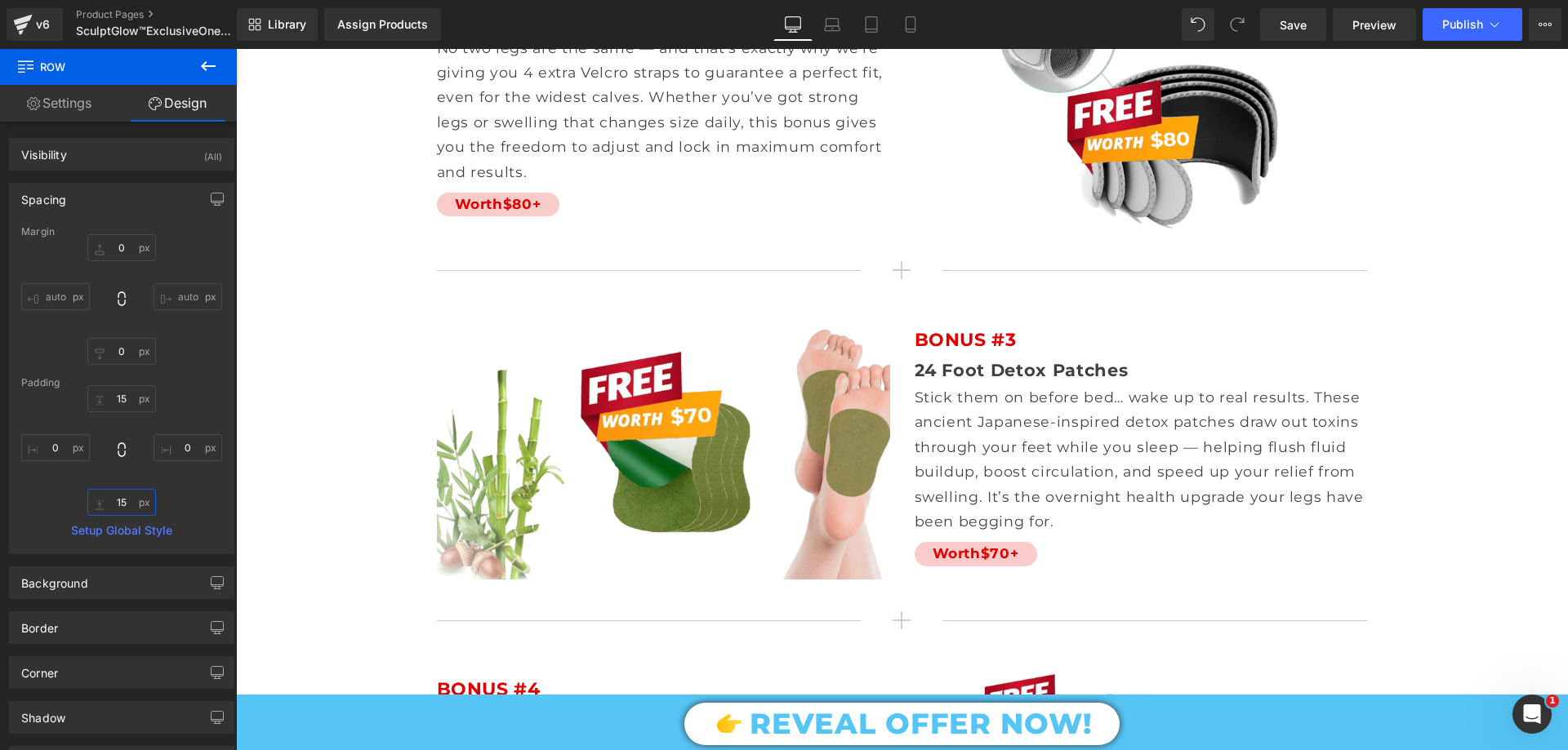
scroll to position [8815, 0]
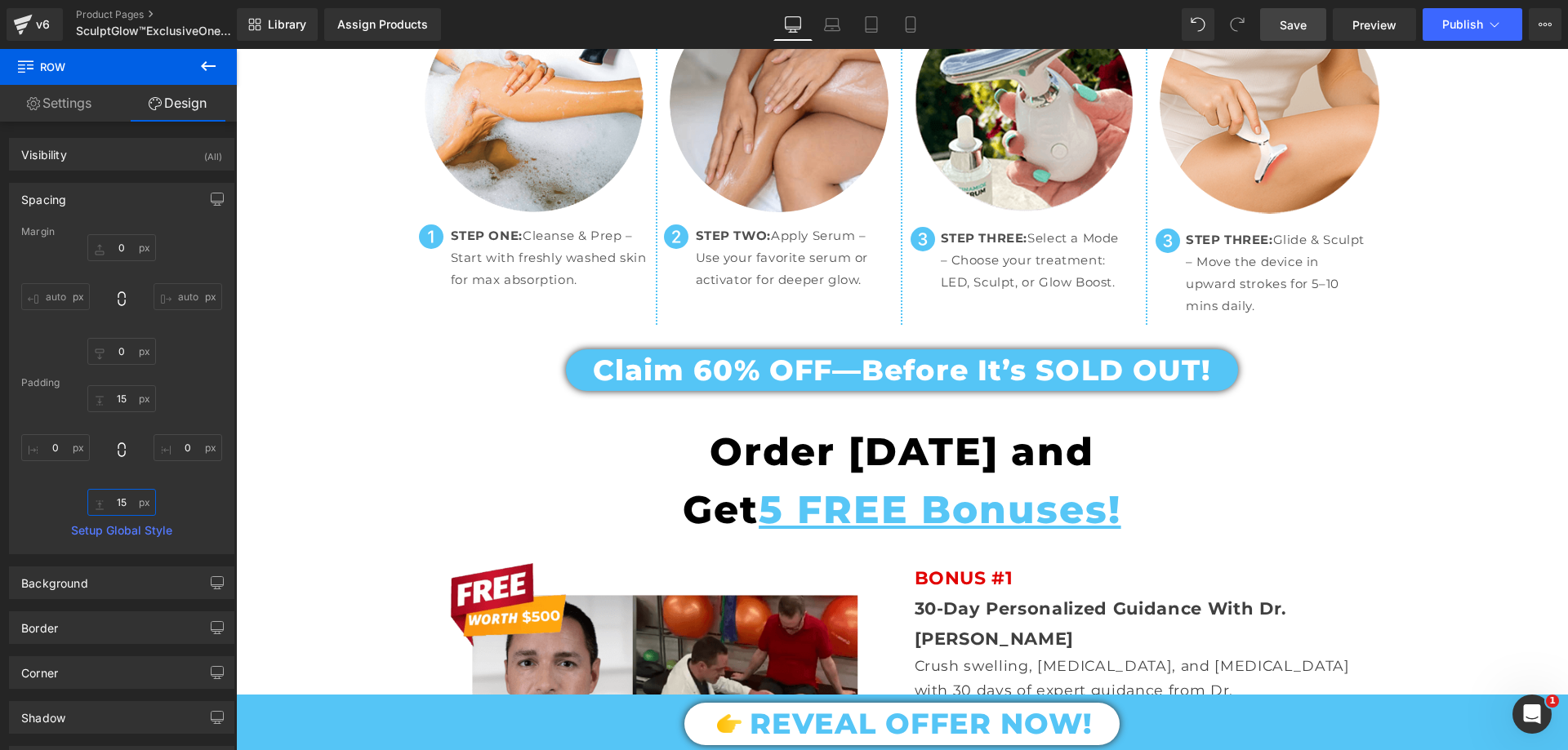
type input "15"
click at [1305, 22] on span "Save" at bounding box center [1293, 25] width 27 height 17
